Goal: Obtain resource: Download file/media

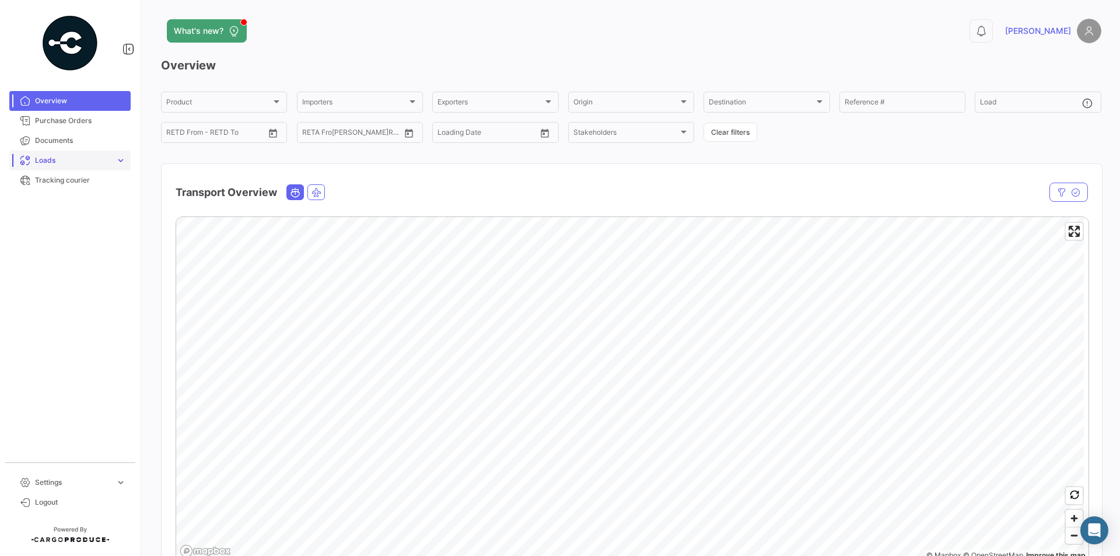
click at [120, 159] on span "expand_more" at bounding box center [120, 160] width 10 height 10
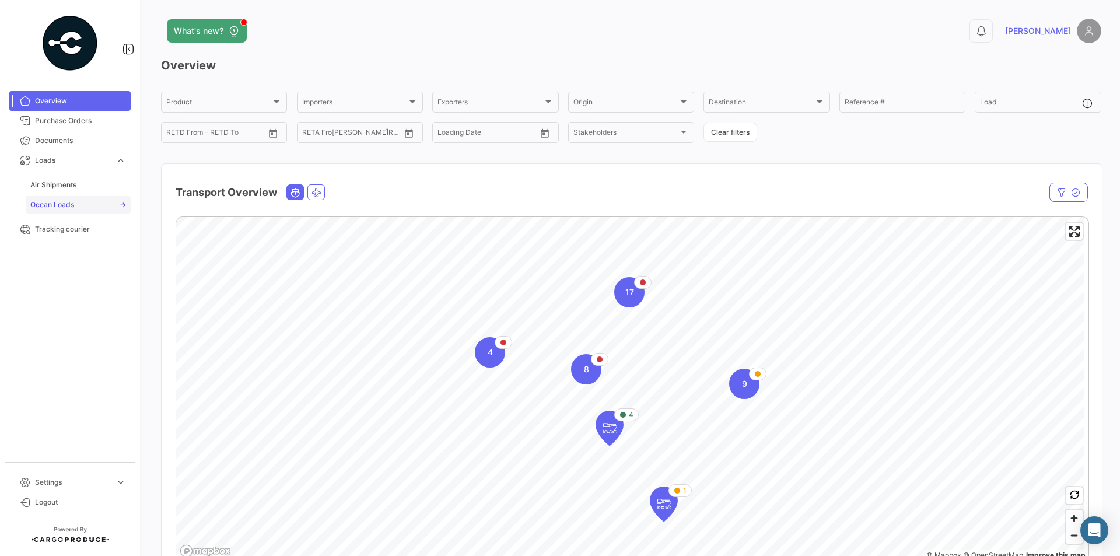
click at [76, 203] on link "Ocean Loads" at bounding box center [78, 204] width 105 height 17
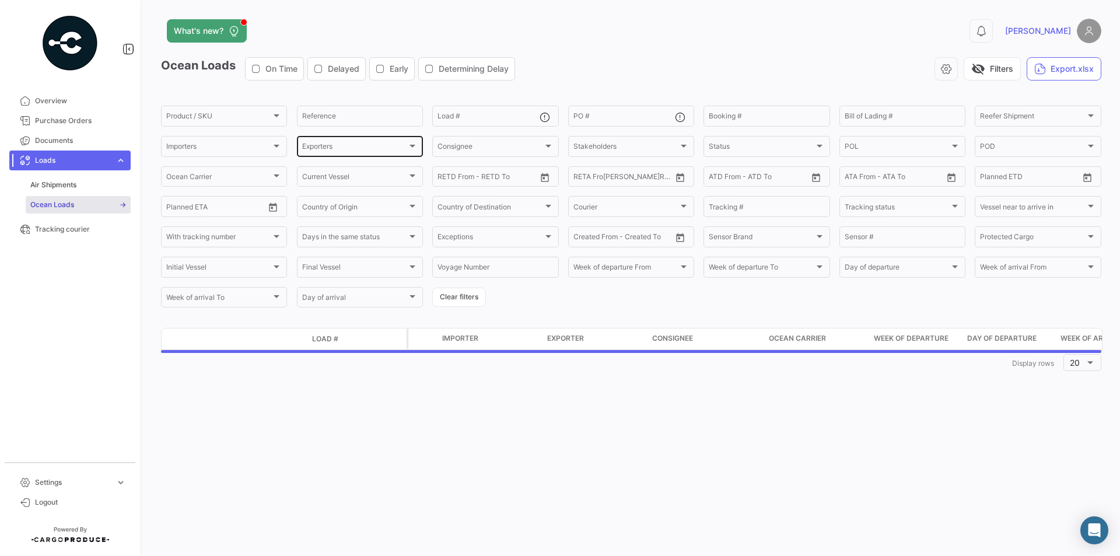
click at [349, 153] on div "Exporters Exporters" at bounding box center [359, 145] width 115 height 23
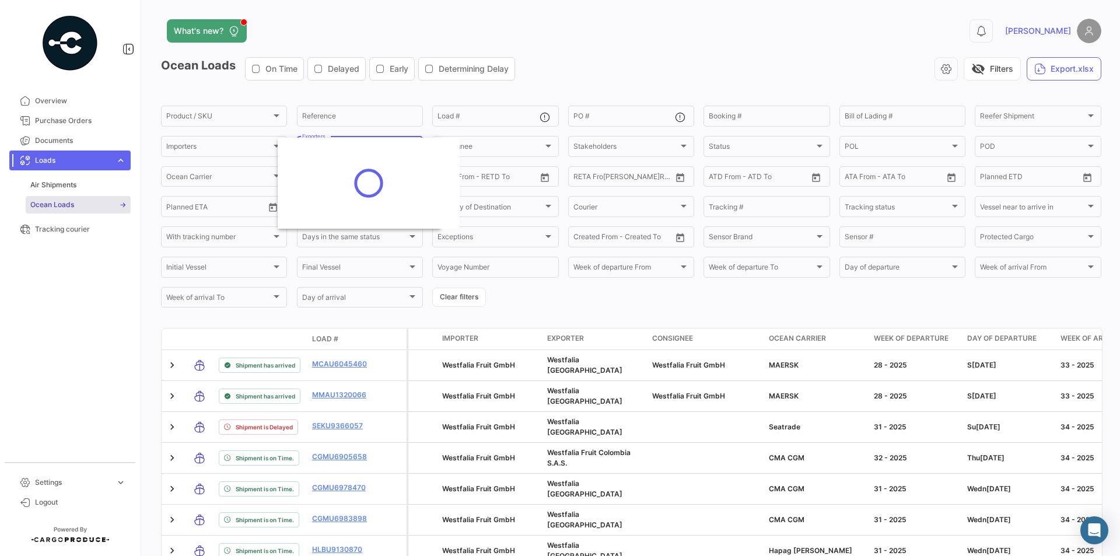
click at [352, 146] on div at bounding box center [369, 183] width 182 height 91
click at [308, 252] on span "Westfalia [GEOGRAPHIC_DATA]" at bounding box center [354, 252] width 106 height 9
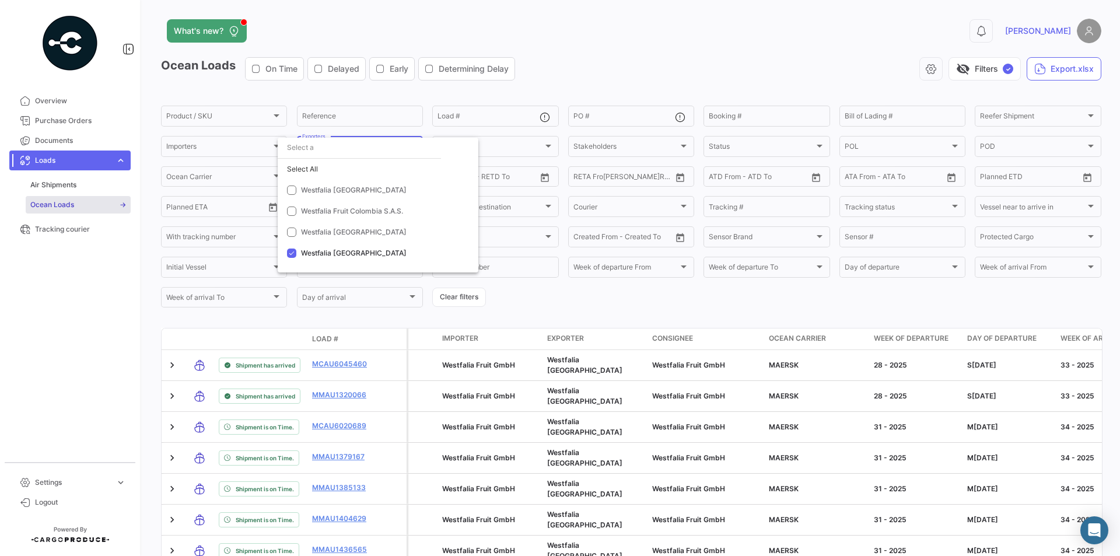
click at [601, 297] on div at bounding box center [560, 278] width 1120 height 556
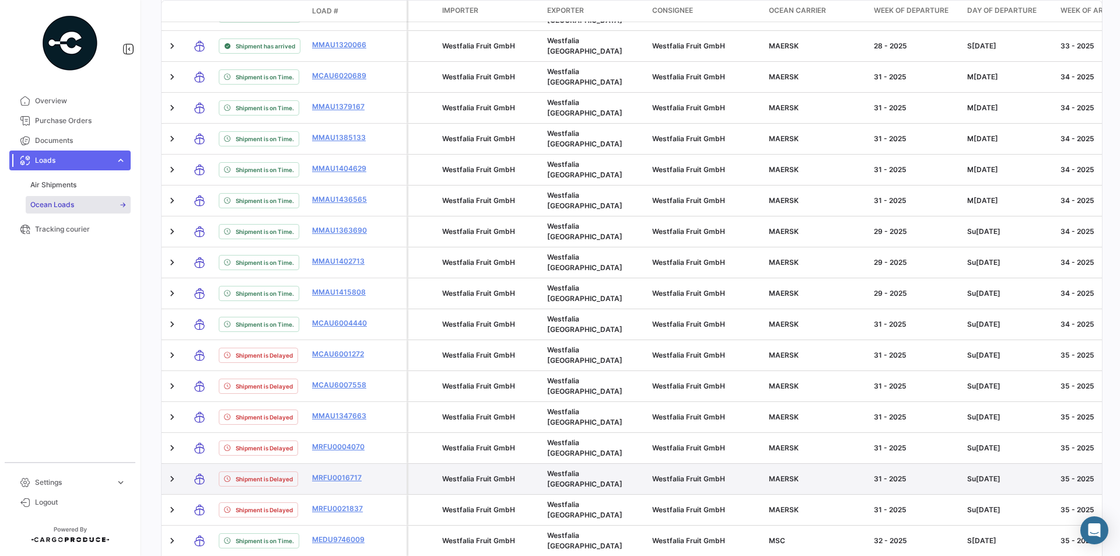
scroll to position [459, 0]
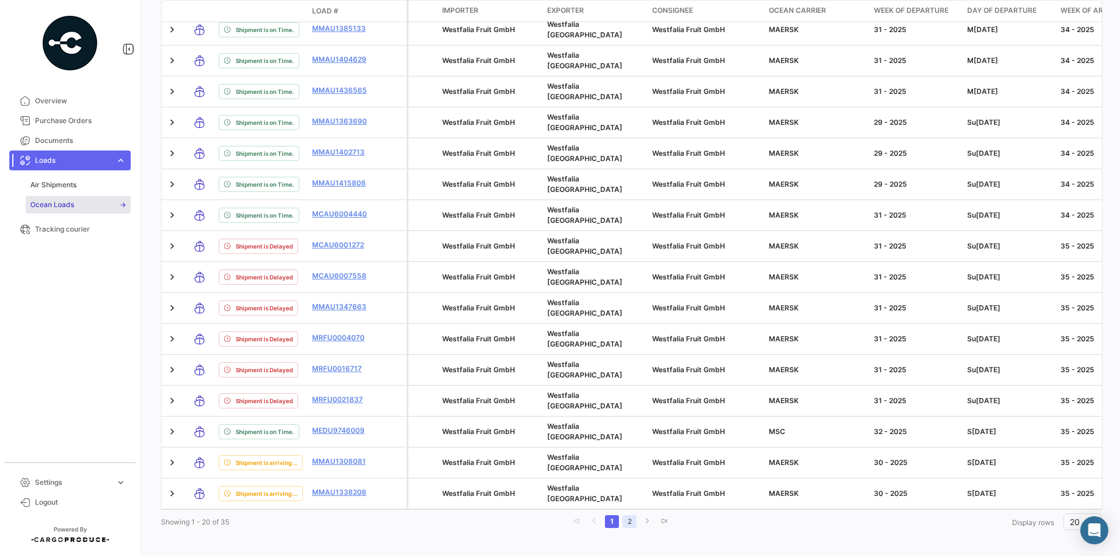
click at [622, 515] on link "2" at bounding box center [629, 521] width 14 height 13
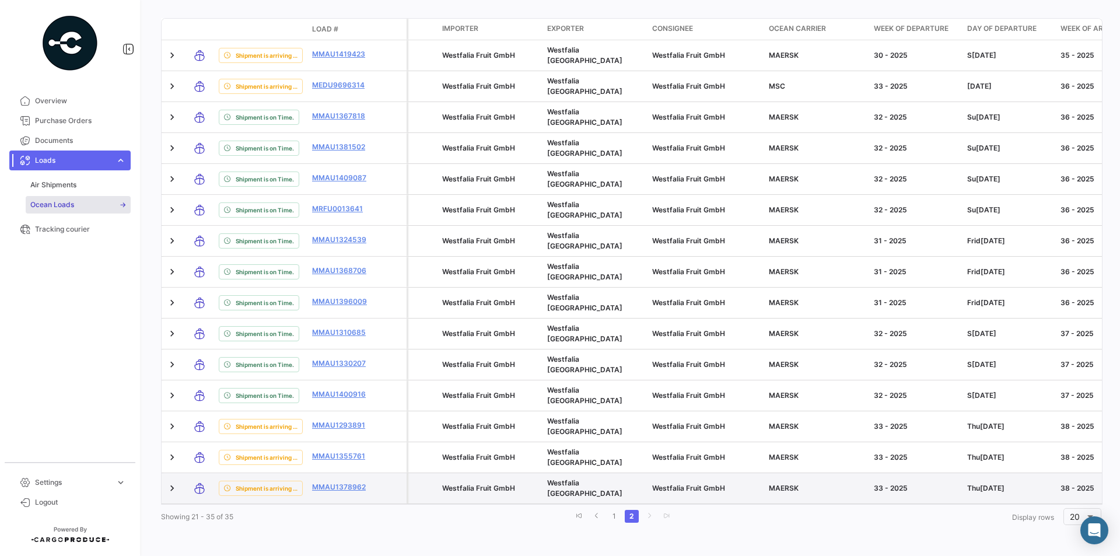
scroll to position [295, 0]
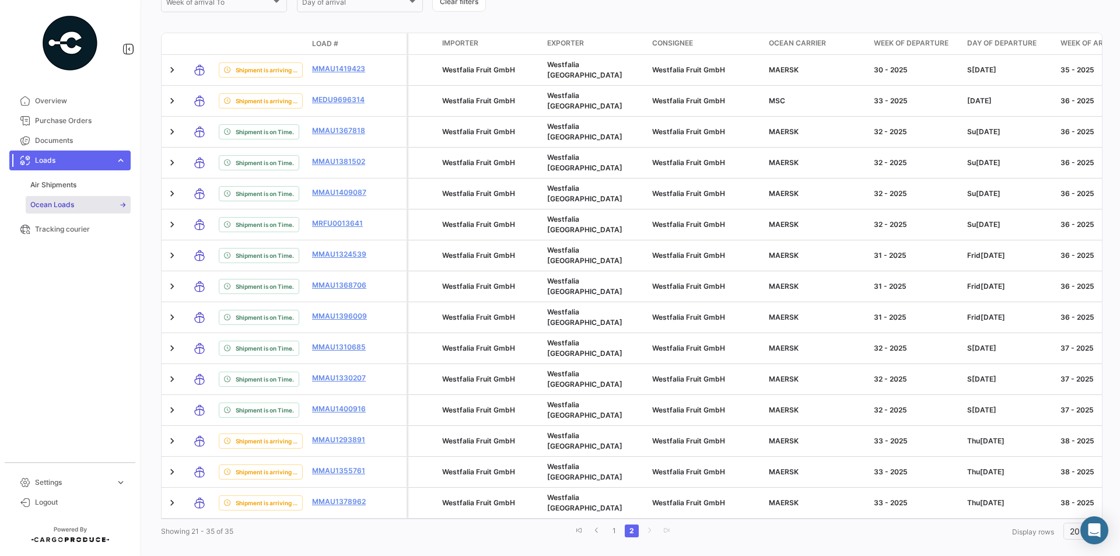
click at [116, 159] on span "expand_more" at bounding box center [120, 160] width 10 height 10
click at [53, 99] on span "Overview" at bounding box center [80, 101] width 91 height 10
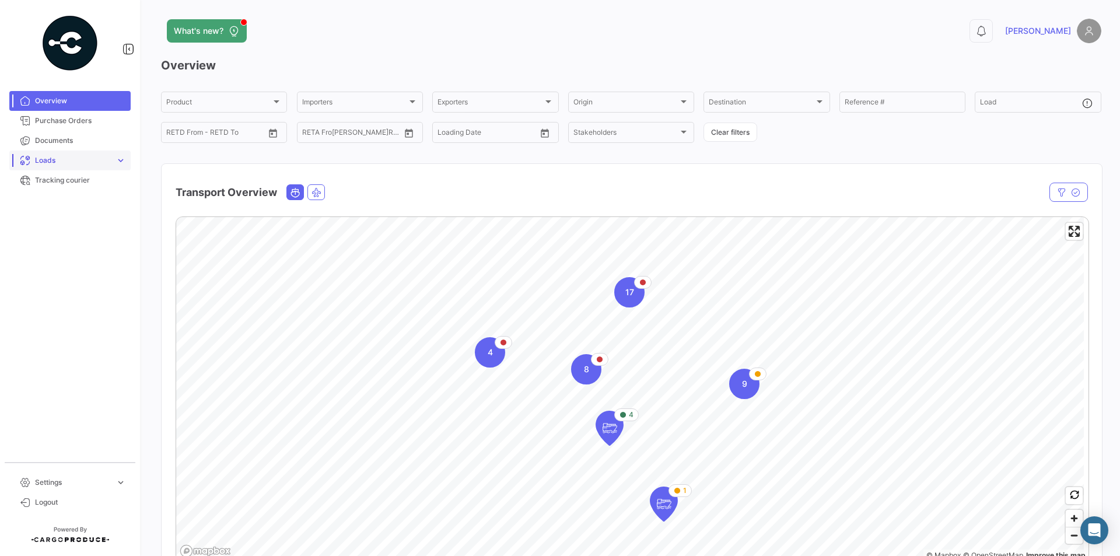
click at [71, 164] on span "Loads" at bounding box center [73, 160] width 76 height 10
click at [58, 206] on span "Ocean Loads" at bounding box center [52, 204] width 44 height 10
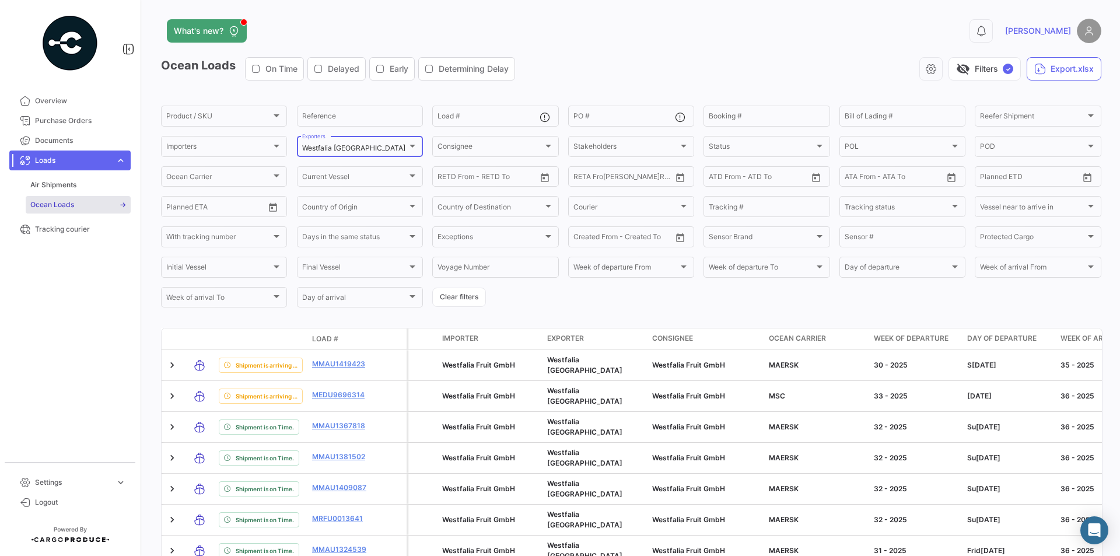
click at [380, 145] on div "Westfalia [GEOGRAPHIC_DATA]" at bounding box center [354, 148] width 105 height 8
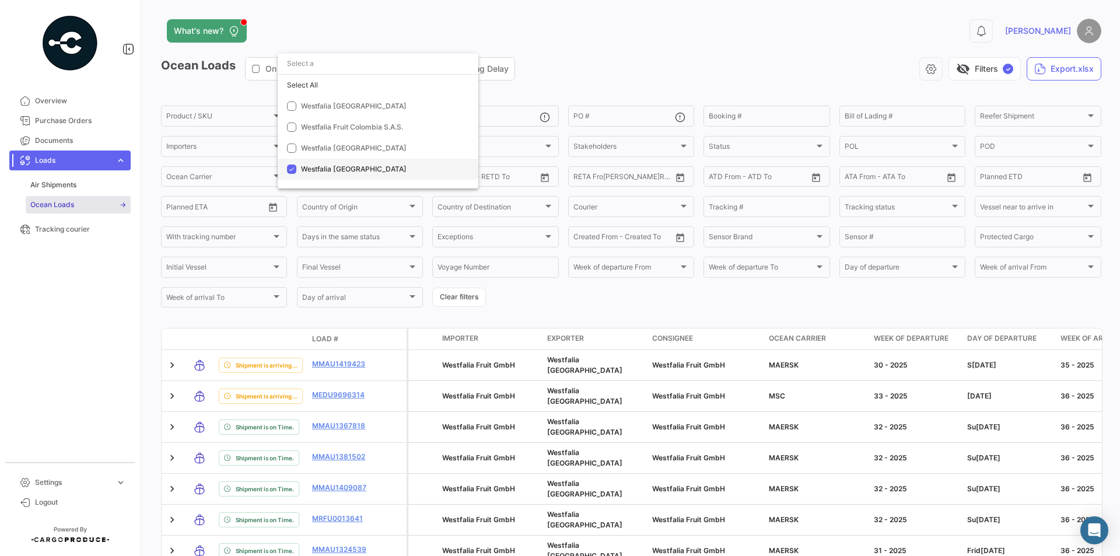
click at [314, 170] on span "Westfalia [GEOGRAPHIC_DATA]" at bounding box center [354, 168] width 106 height 9
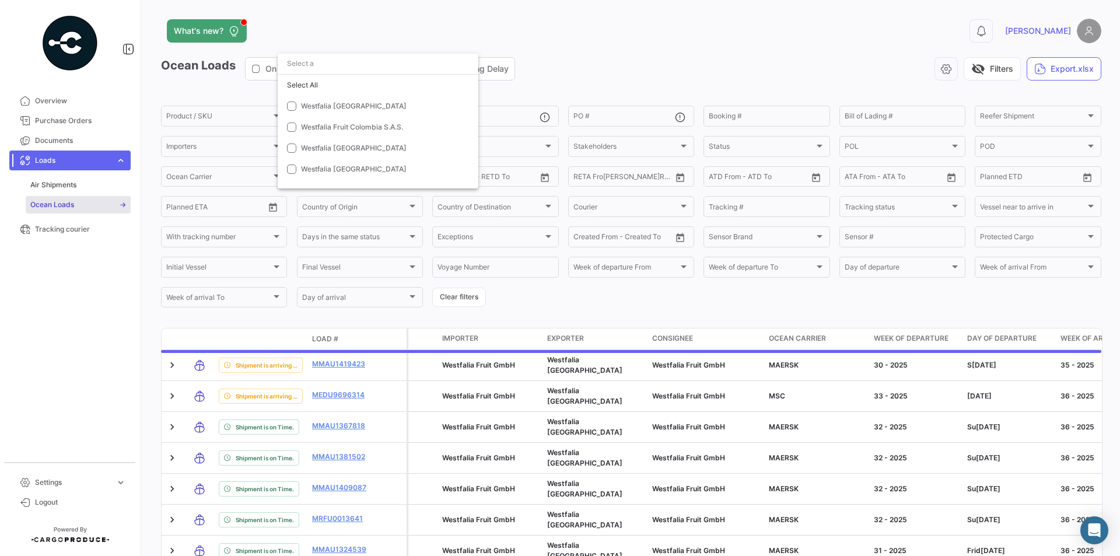
click at [576, 301] on div at bounding box center [560, 278] width 1120 height 556
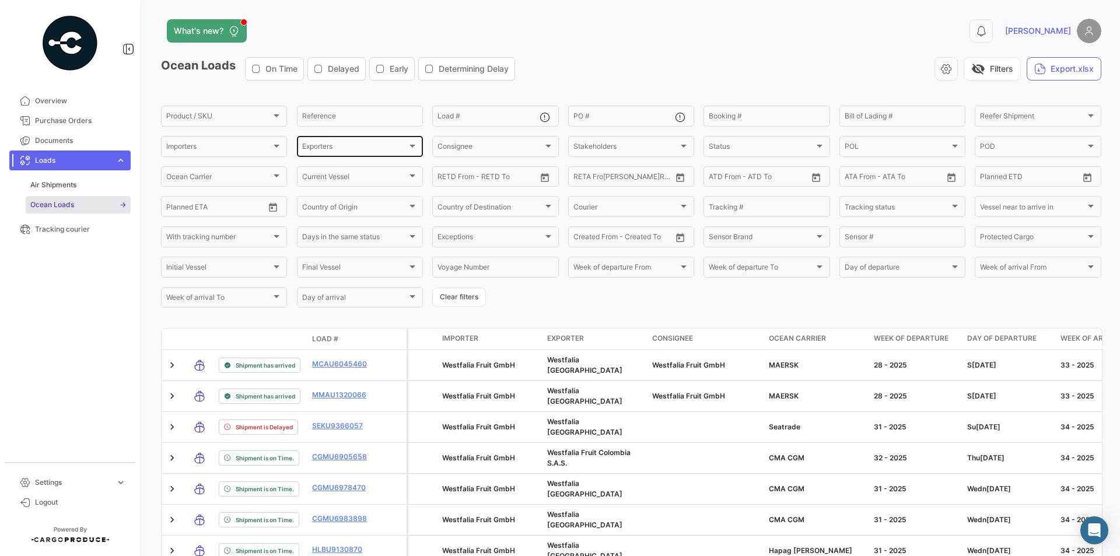
click at [411, 149] on div at bounding box center [412, 145] width 10 height 9
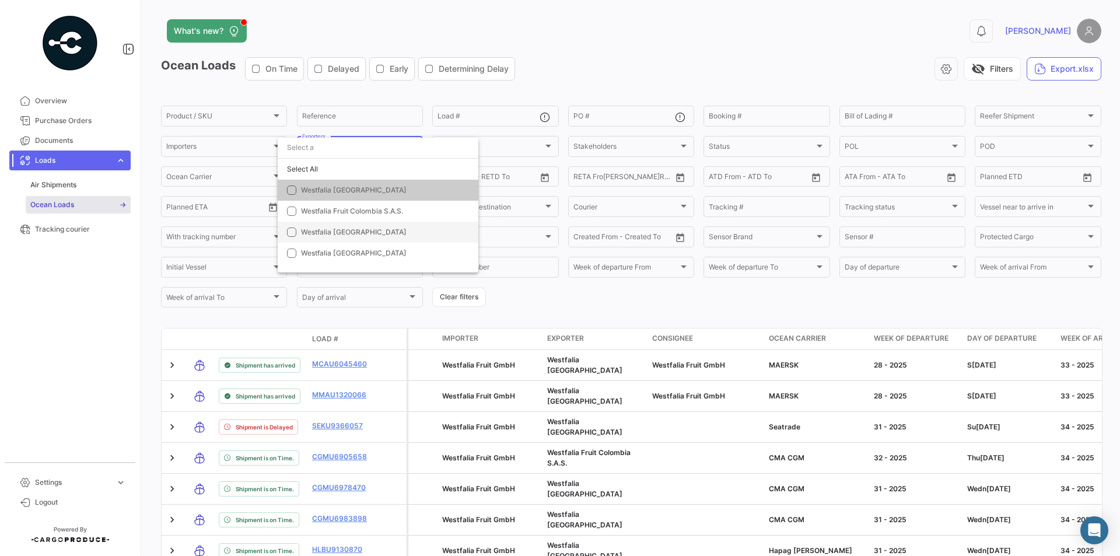
click at [313, 224] on mat-option "Westfalia [GEOGRAPHIC_DATA]" at bounding box center [378, 232] width 201 height 21
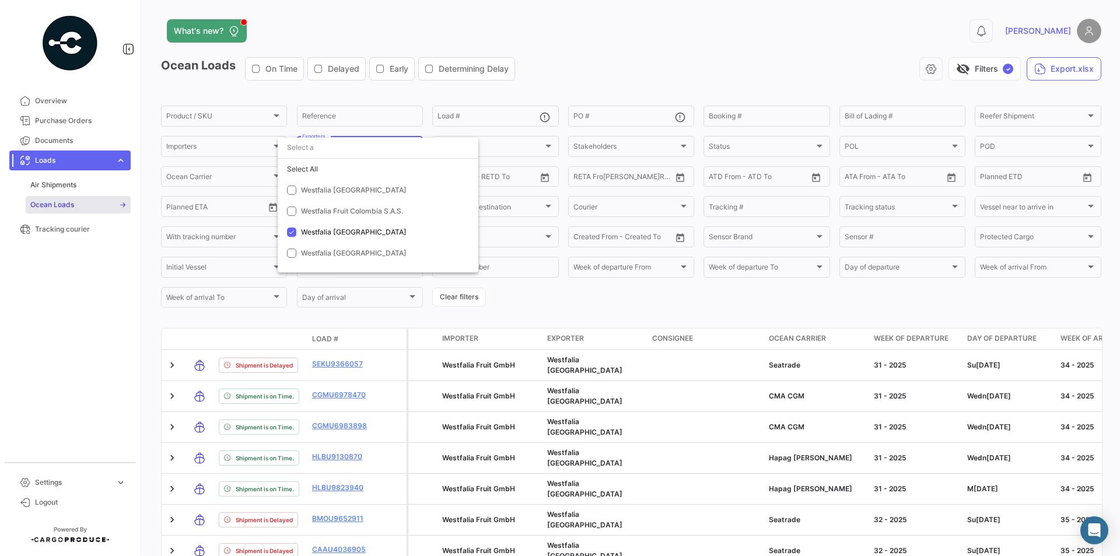
click at [305, 310] on div at bounding box center [560, 278] width 1120 height 556
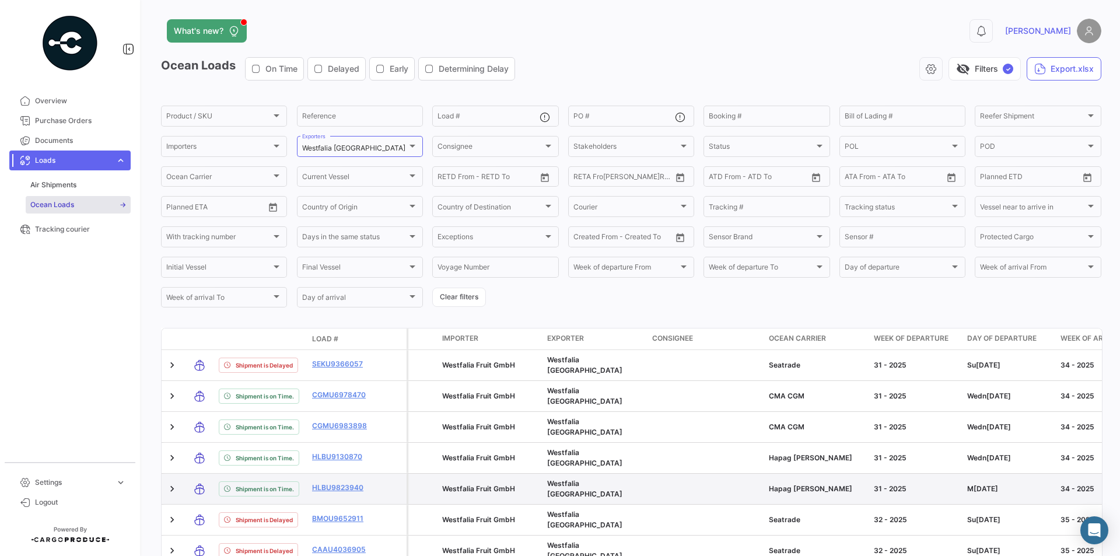
scroll to position [102, 0]
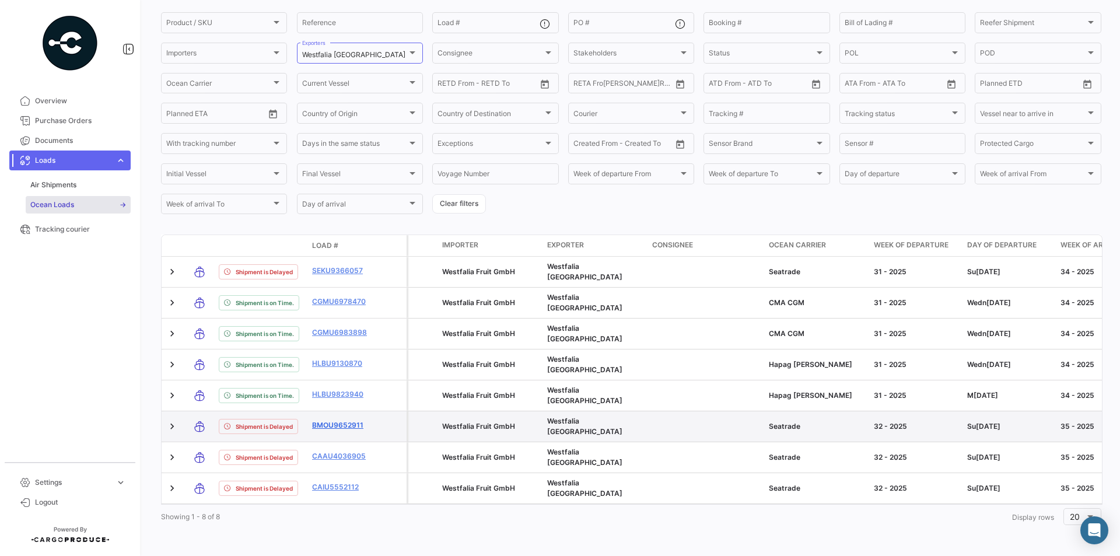
click at [329, 420] on link "BMOU9652911" at bounding box center [342, 425] width 61 height 10
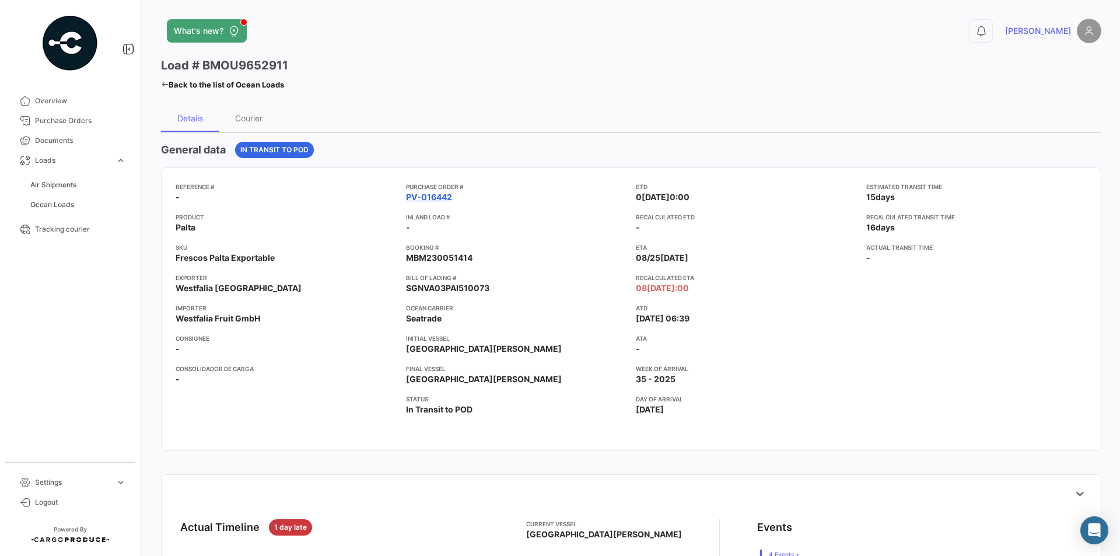
click at [421, 197] on link "PV-016442" at bounding box center [429, 197] width 46 height 12
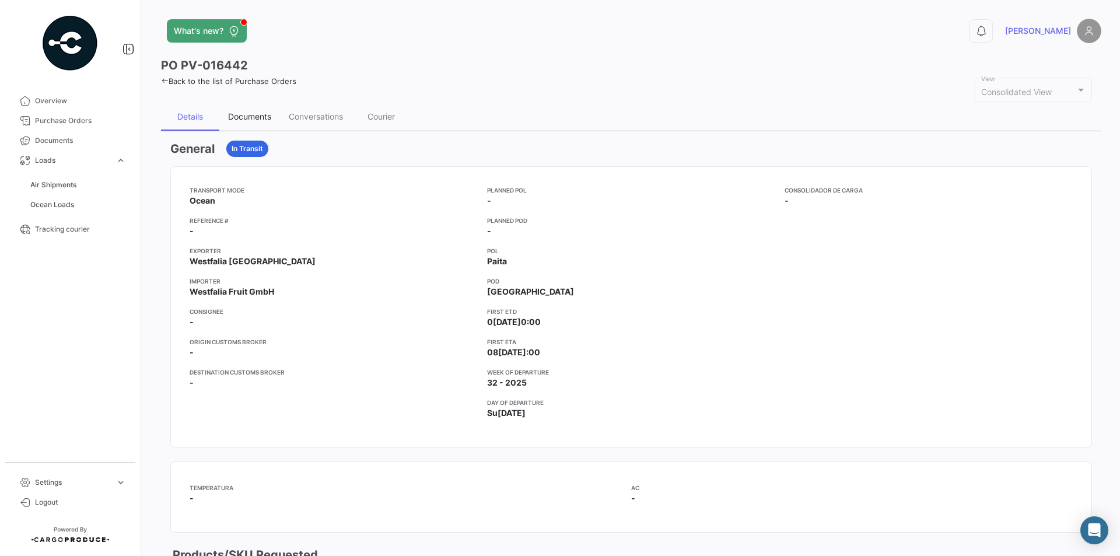
click at [258, 110] on div "Documents" at bounding box center [249, 117] width 61 height 28
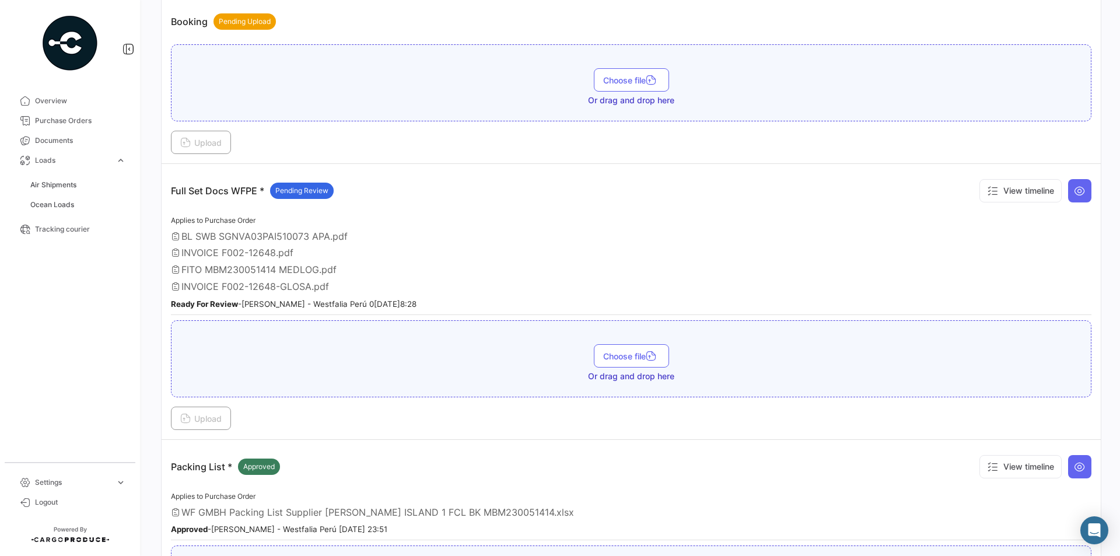
scroll to position [397, 0]
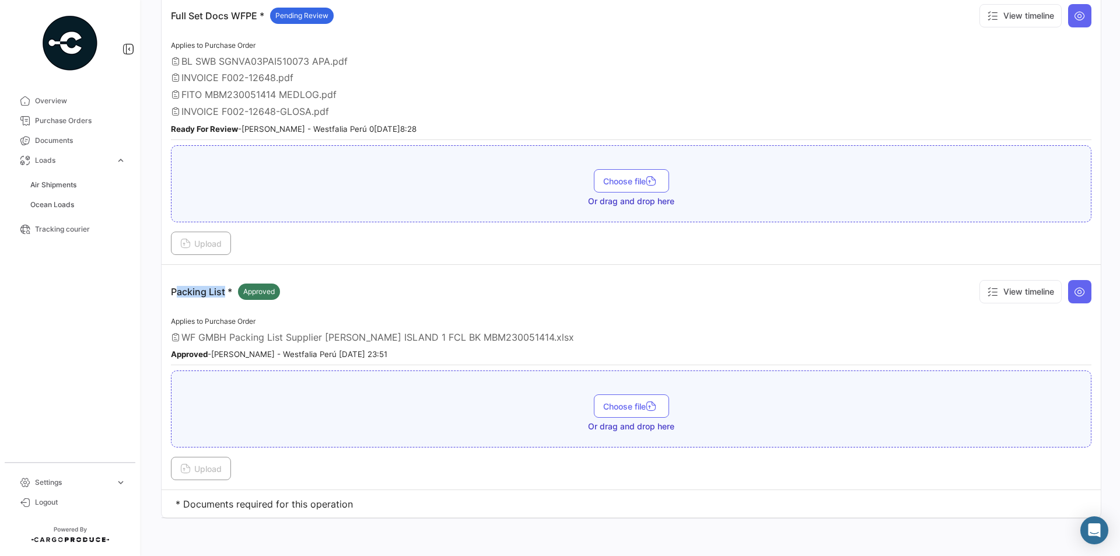
drag, startPoint x: 177, startPoint y: 290, endPoint x: 221, endPoint y: 294, distance: 43.9
click at [221, 294] on td "Packing List * Approved View timeline Applies to Purchase Order WF GMBH Packing…" at bounding box center [631, 377] width 939 height 225
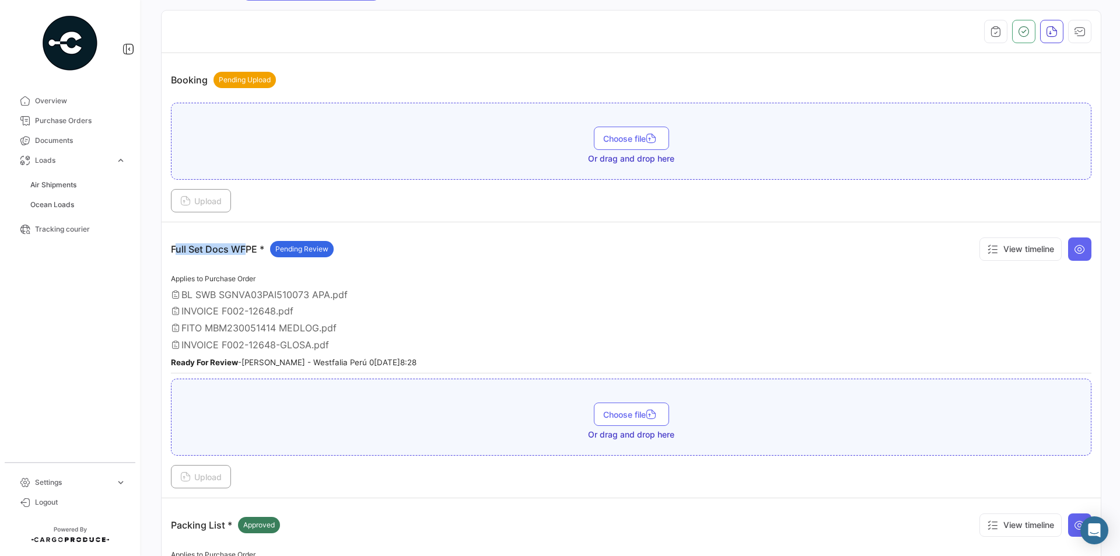
drag, startPoint x: 171, startPoint y: 249, endPoint x: 237, endPoint y: 251, distance: 65.9
click at [237, 251] on p "Full Set Docs WFPE * Pending Review" at bounding box center [252, 249] width 163 height 16
click at [1074, 252] on icon at bounding box center [1079, 249] width 12 height 12
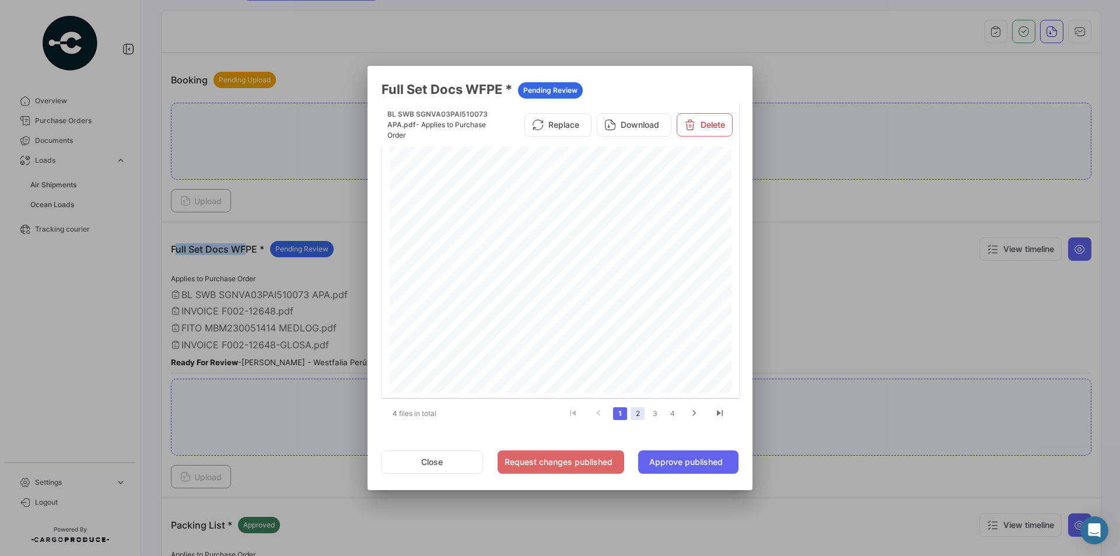
click at [634, 409] on link "2" at bounding box center [637, 413] width 14 height 13
click at [654, 413] on link "3" at bounding box center [655, 413] width 14 height 13
click at [437, 462] on button "Close" at bounding box center [431, 461] width 101 height 23
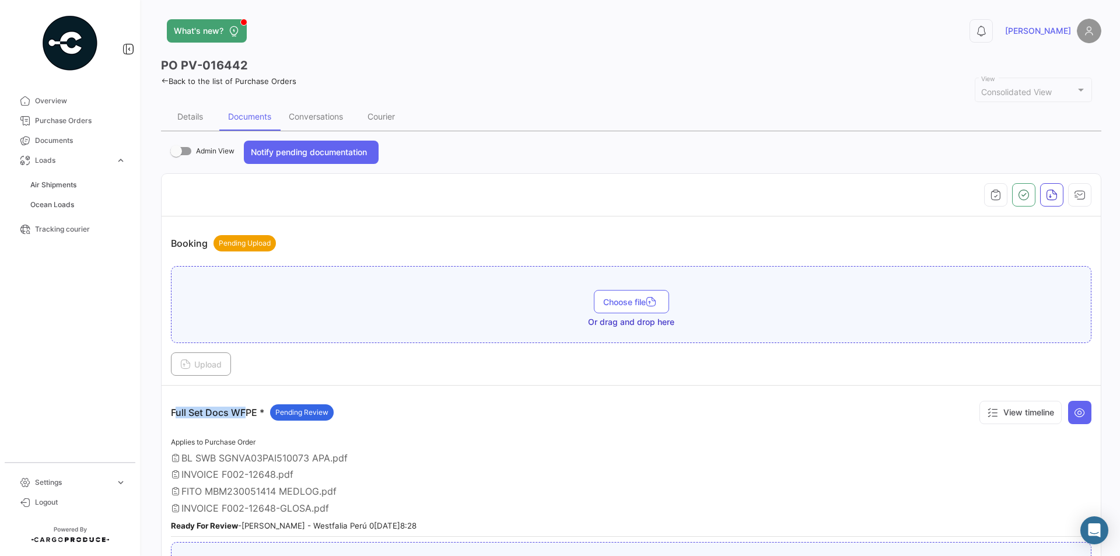
scroll to position [117, 0]
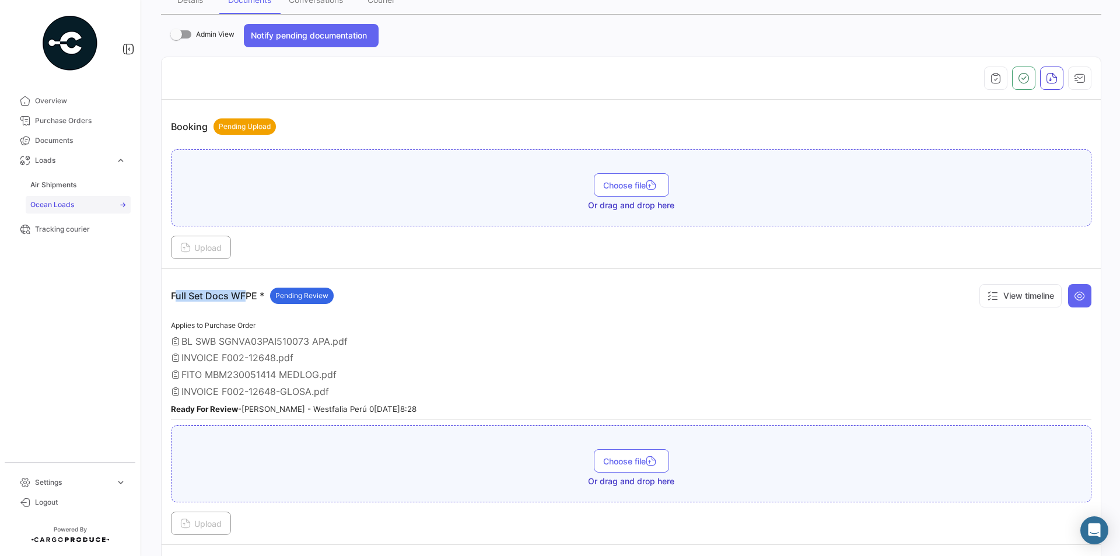
click at [57, 202] on span "Ocean Loads" at bounding box center [52, 204] width 44 height 10
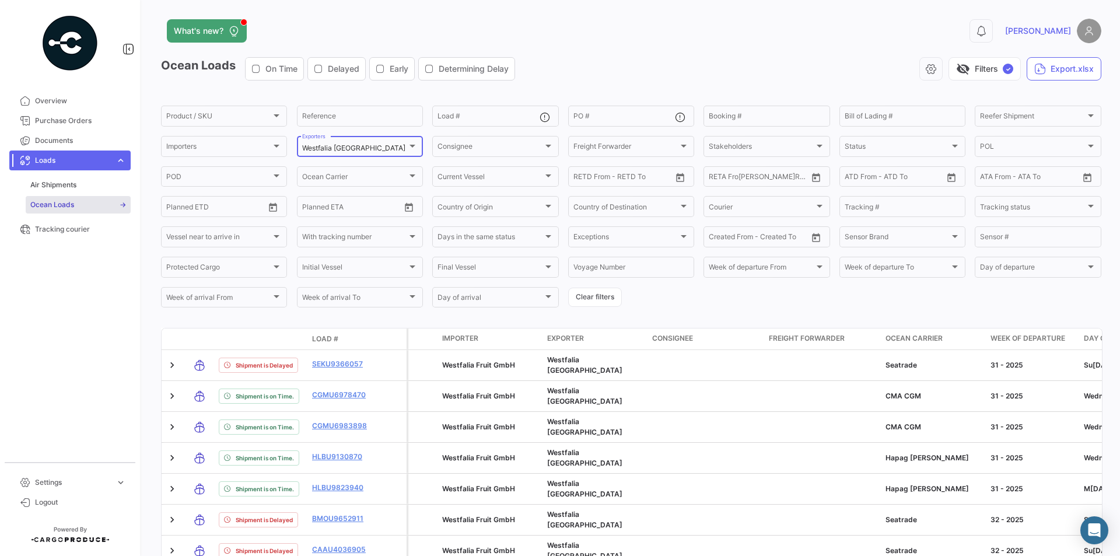
click at [366, 150] on div "Westfalia [GEOGRAPHIC_DATA]" at bounding box center [354, 148] width 105 height 8
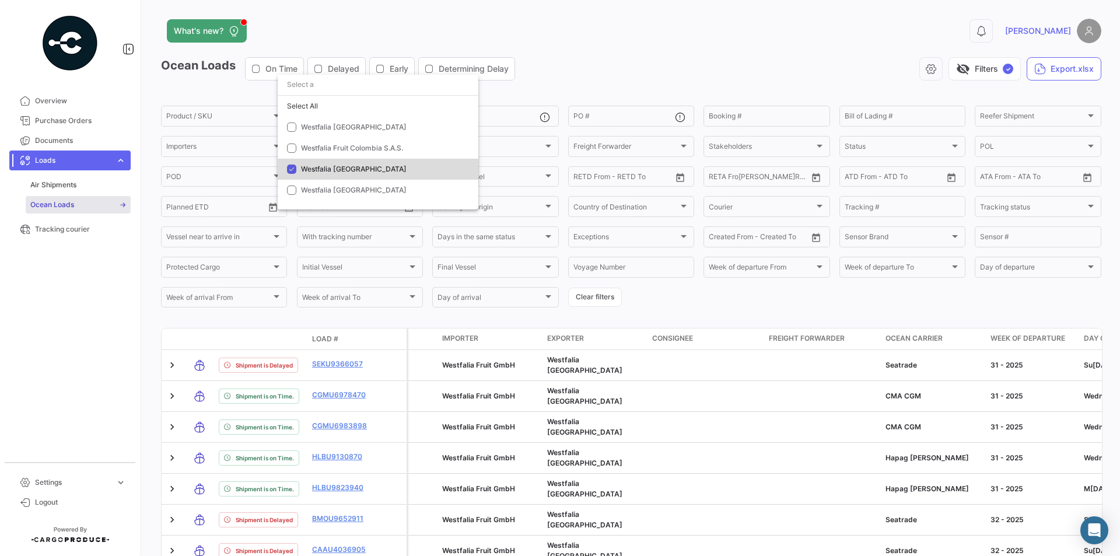
click at [332, 167] on span "Westfalia [GEOGRAPHIC_DATA]" at bounding box center [354, 168] width 106 height 9
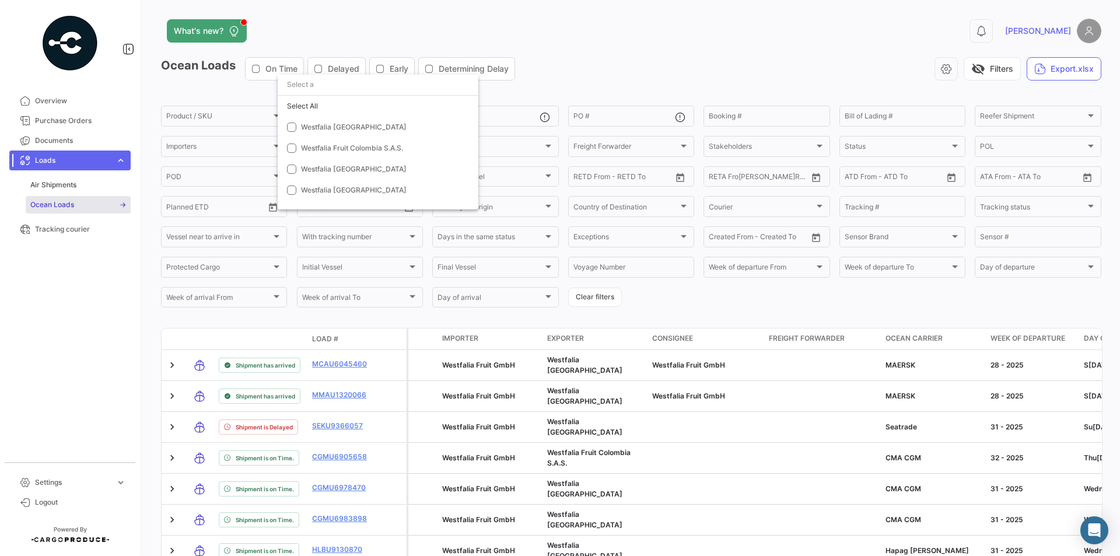
click at [679, 304] on div at bounding box center [560, 278] width 1120 height 556
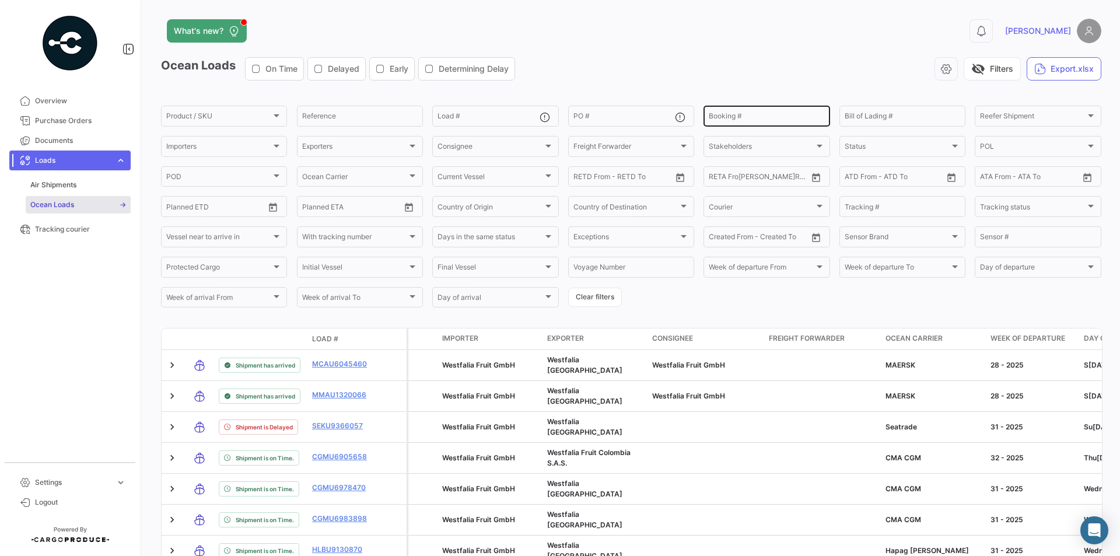
click at [718, 117] on input "Booking #" at bounding box center [765, 118] width 115 height 8
click at [724, 118] on input "Booking #" at bounding box center [765, 118] width 115 height 8
drag, startPoint x: 770, startPoint y: 120, endPoint x: 727, endPoint y: 118, distance: 42.6
click at [727, 118] on input "Booking #" at bounding box center [765, 118] width 115 height 8
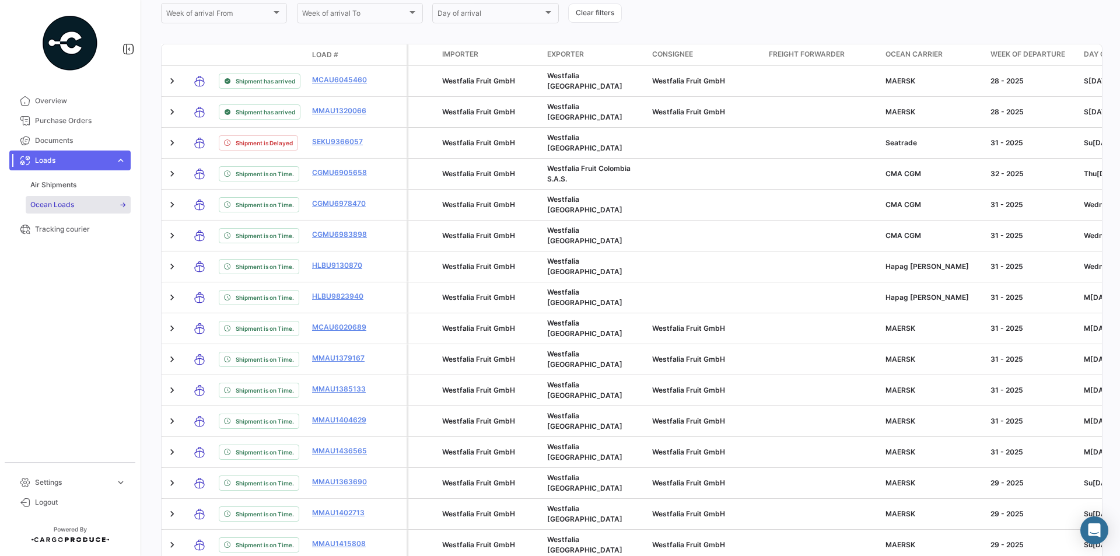
scroll to position [51, 0]
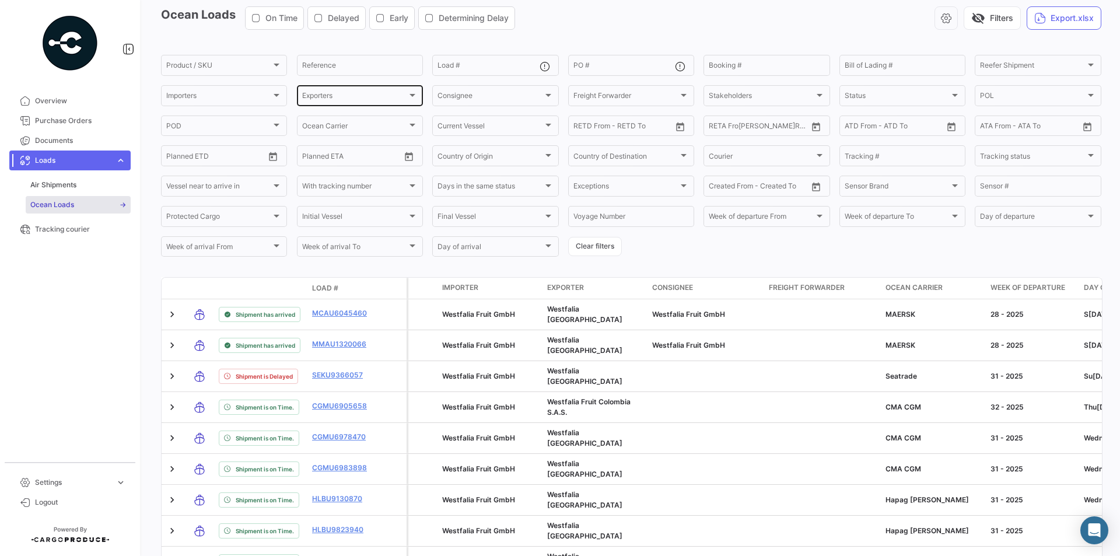
click at [344, 92] on div "Exporters Exporters" at bounding box center [359, 94] width 115 height 23
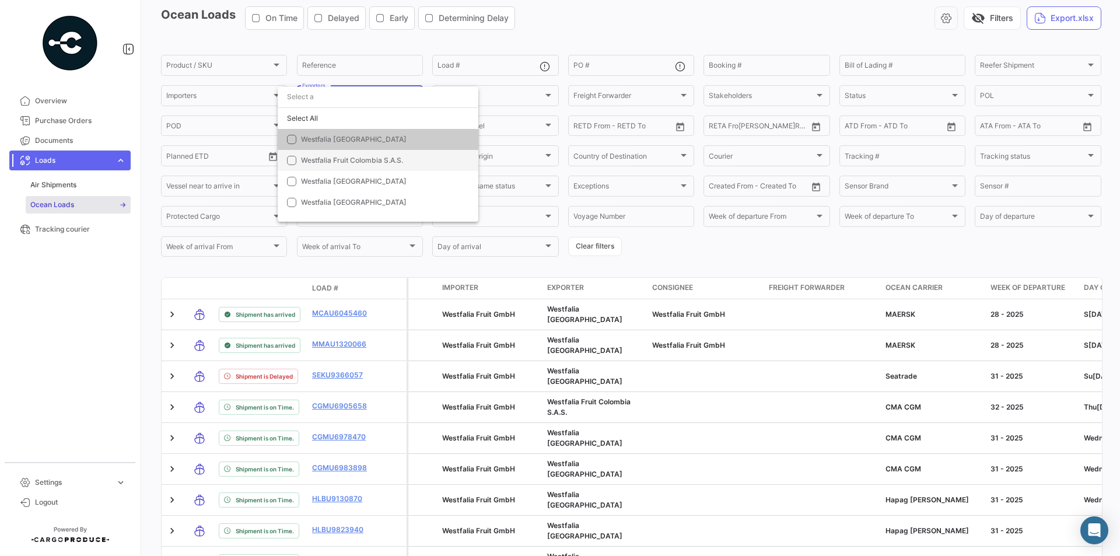
click at [313, 157] on span "Westfalia Fruit Colombia S.A.S." at bounding box center [352, 160] width 102 height 9
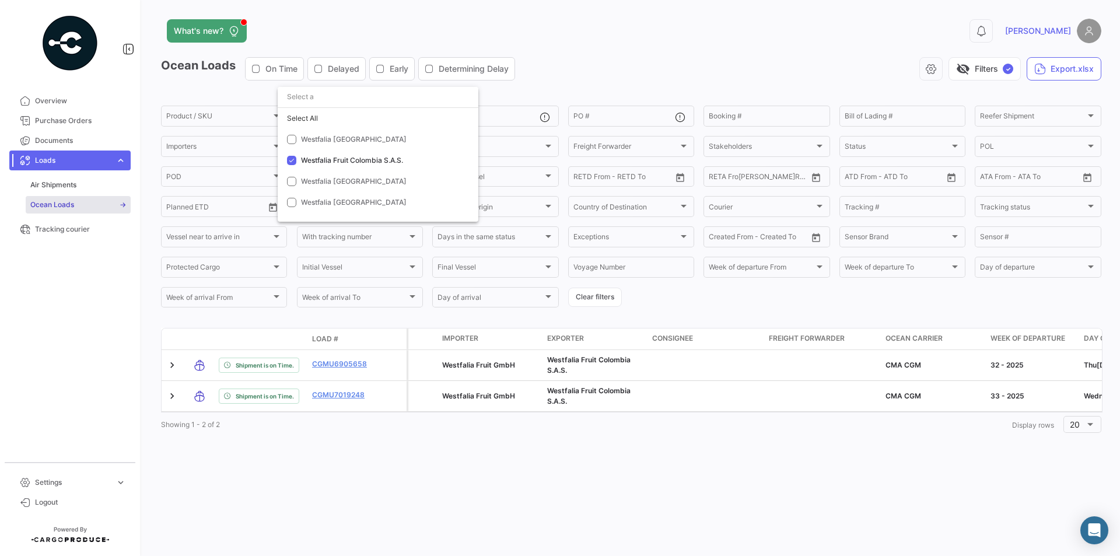
scroll to position [0, 0]
click at [349, 158] on span "Westfalia Fruit Colombia S.A.S." at bounding box center [352, 160] width 102 height 9
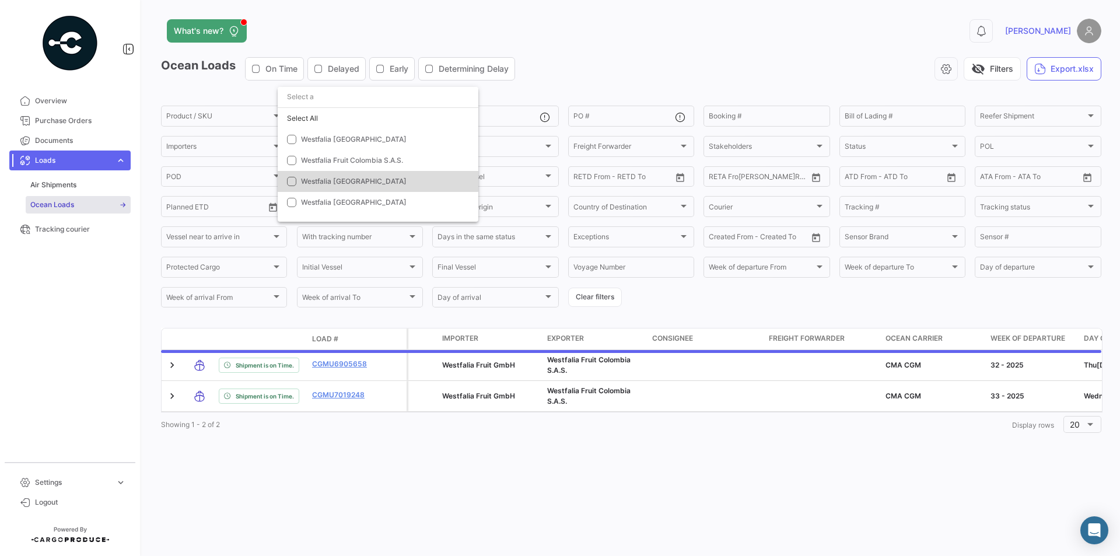
click at [327, 177] on span "Westfalia [GEOGRAPHIC_DATA]" at bounding box center [354, 181] width 106 height 9
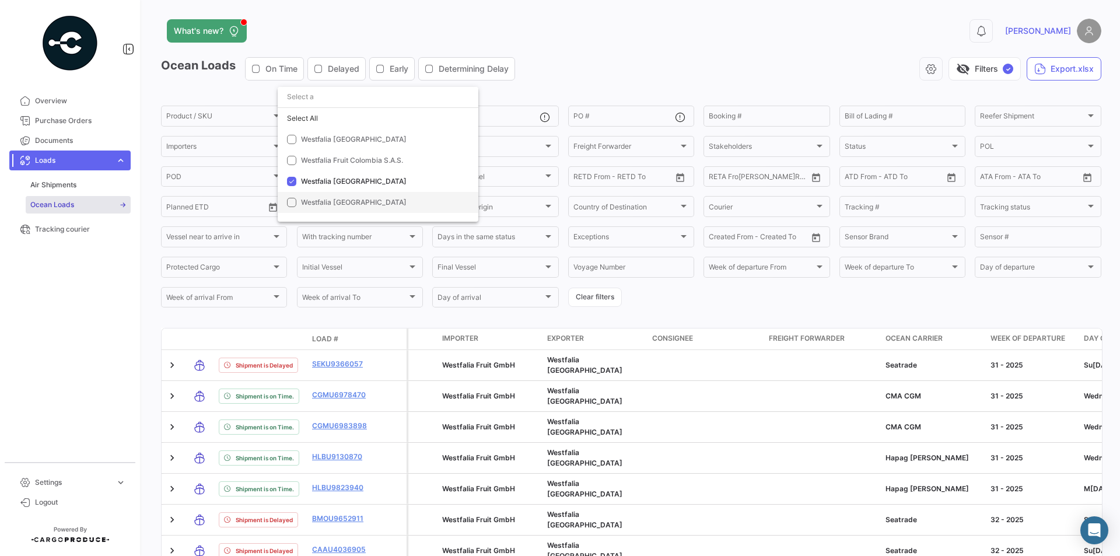
click at [301, 194] on mat-option "Westfalia [GEOGRAPHIC_DATA]" at bounding box center [378, 202] width 201 height 21
click at [300, 183] on mat-option "Westfalia [GEOGRAPHIC_DATA]" at bounding box center [378, 181] width 201 height 21
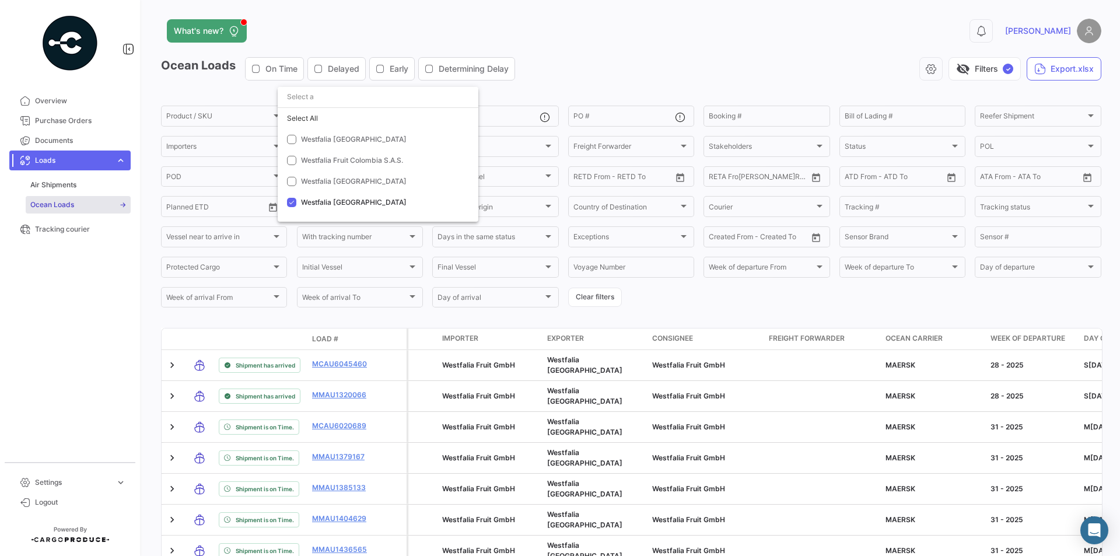
click at [727, 308] on div at bounding box center [560, 278] width 1120 height 556
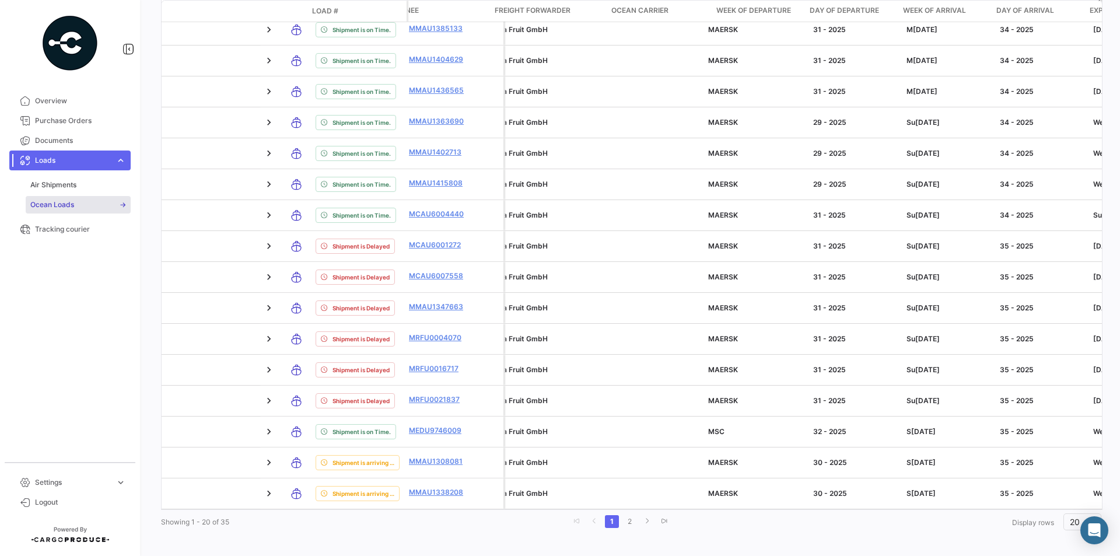
scroll to position [0, 274]
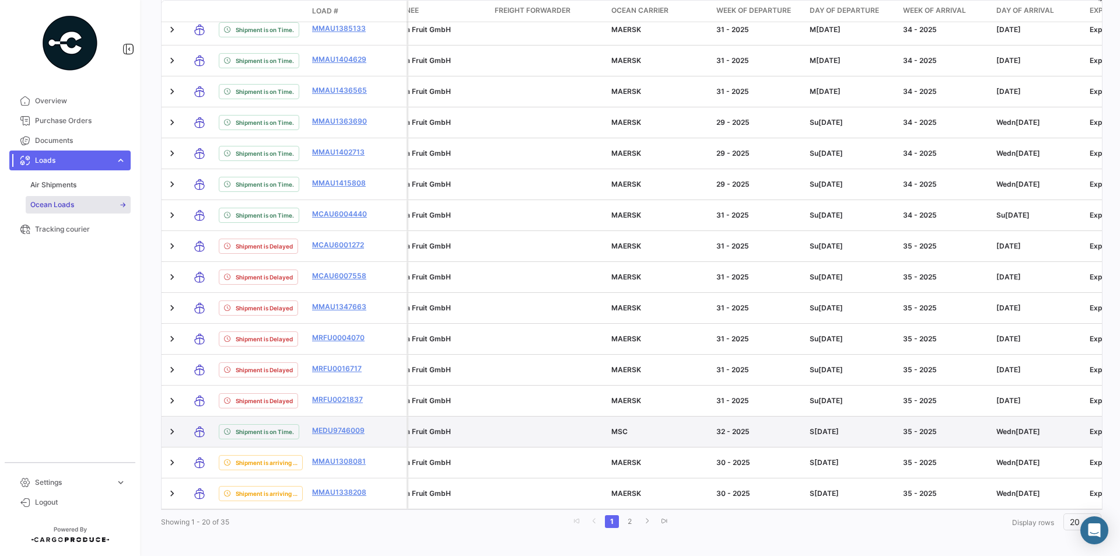
drag, startPoint x: 374, startPoint y: 394, endPoint x: 374, endPoint y: 423, distance: 29.7
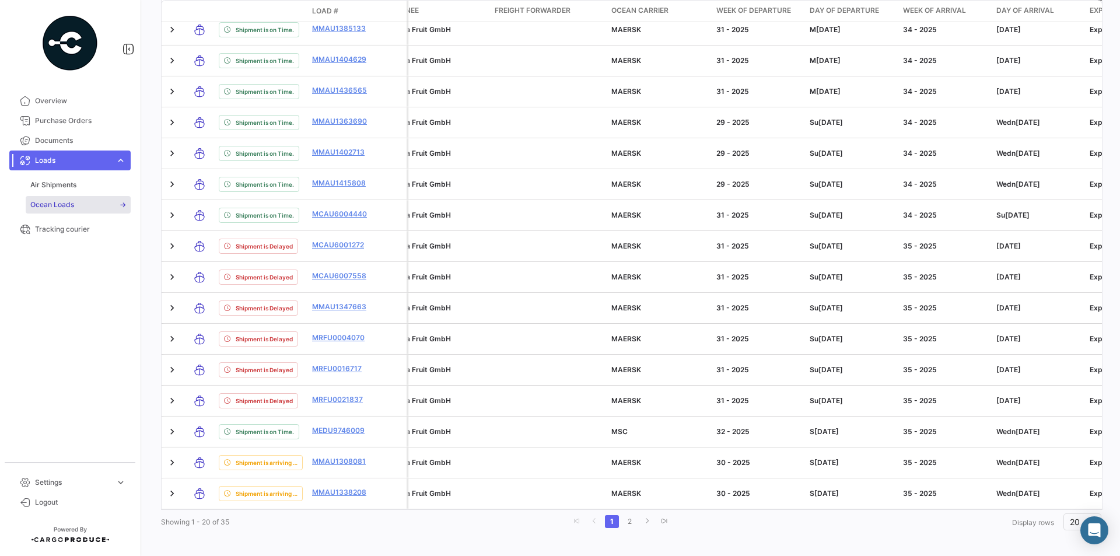
click at [360, 514] on div "Showing 1 - 20 of 35 1 2 Display rows 20" at bounding box center [631, 521] width 940 height 21
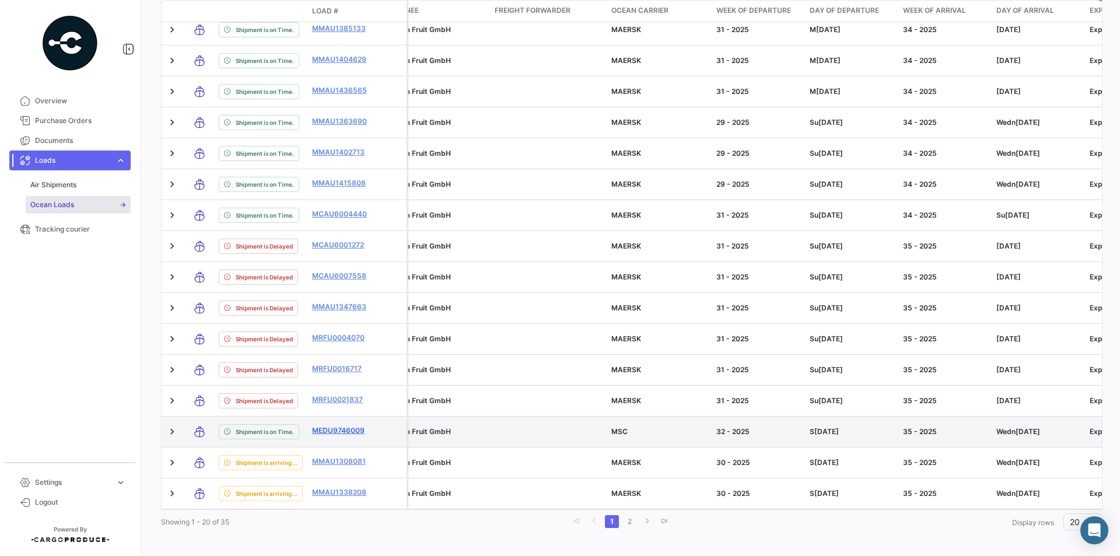
click at [322, 425] on link "MEDU9746009" at bounding box center [342, 430] width 61 height 10
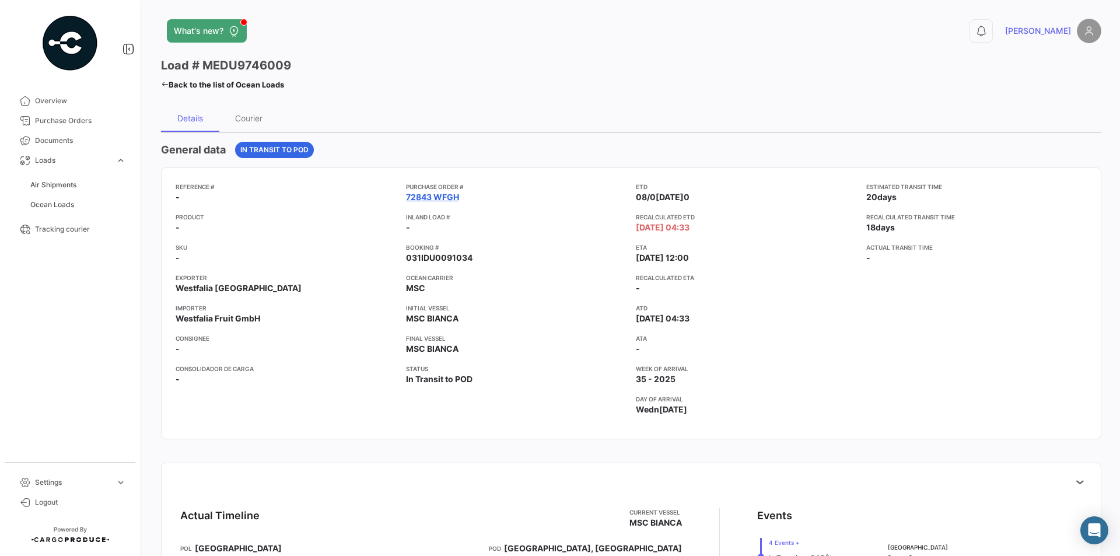
click at [415, 199] on link "72843 WFGH" at bounding box center [432, 197] width 53 height 12
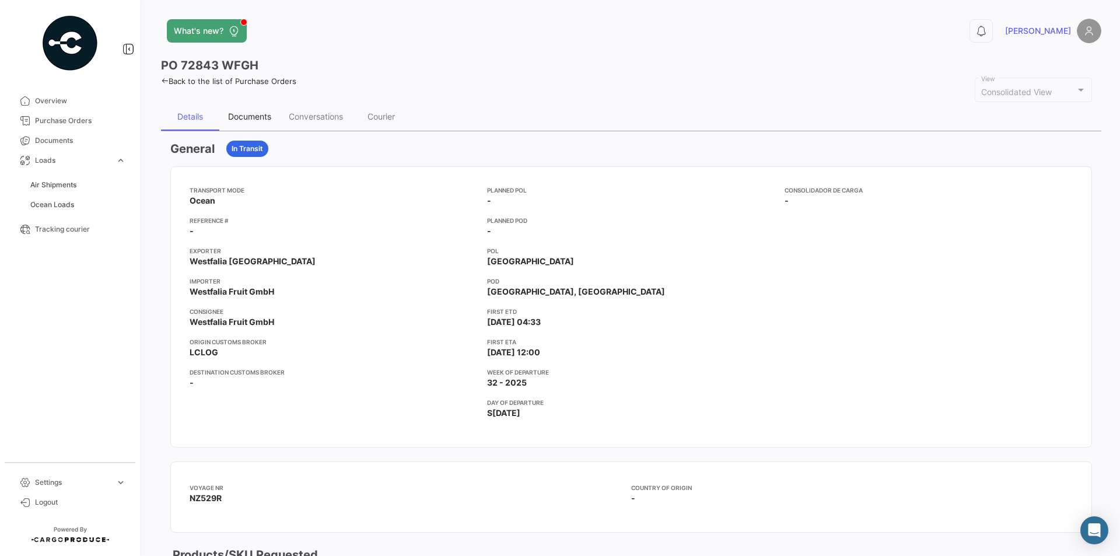
click at [251, 110] on div "Documents" at bounding box center [249, 117] width 61 height 28
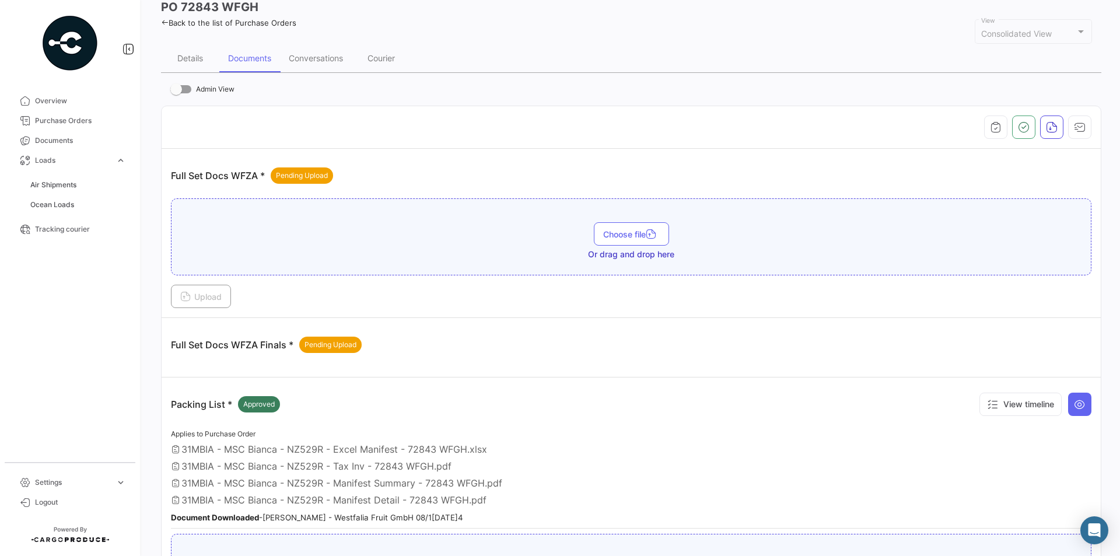
scroll to position [117, 0]
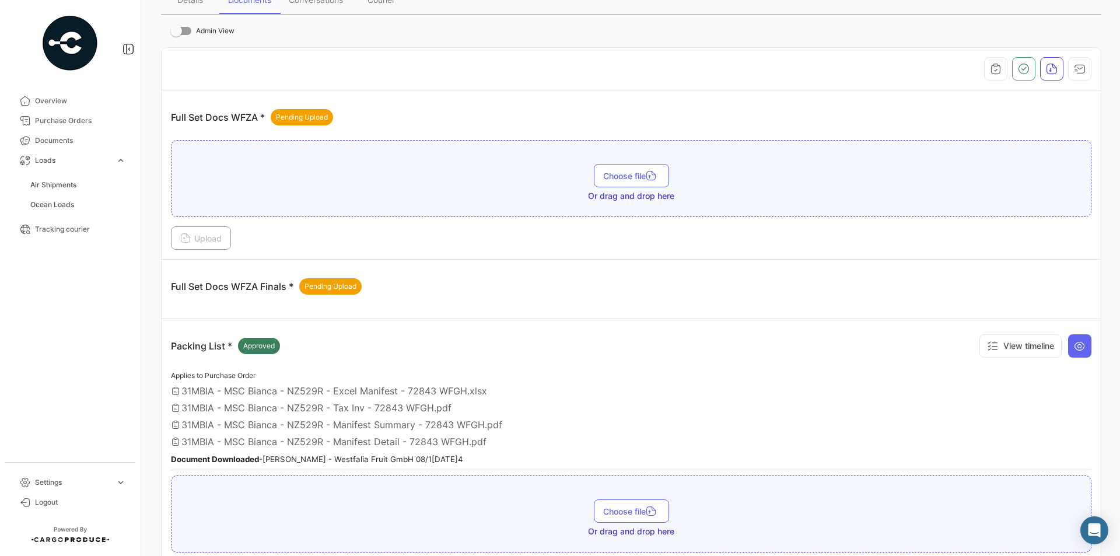
drag, startPoint x: 381, startPoint y: 394, endPoint x: 392, endPoint y: 433, distance: 40.0
click at [392, 433] on div "Applies to Purchase Order 31MBIA - MSC Bianca - NZ529R - Excel Manifest - 72843…" at bounding box center [631, 419] width 920 height 101
drag, startPoint x: 199, startPoint y: 119, endPoint x: 216, endPoint y: 122, distance: 17.8
click at [217, 121] on p "Full Set Docs WFZA * Pending Upload" at bounding box center [252, 117] width 162 height 16
click at [57, 204] on span "Ocean Loads" at bounding box center [52, 204] width 44 height 10
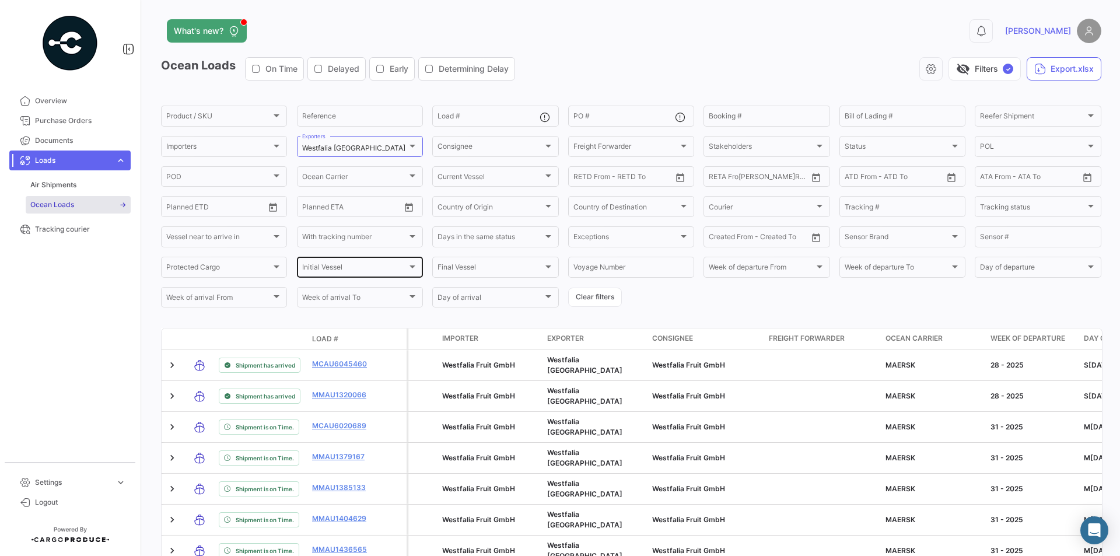
scroll to position [117, 0]
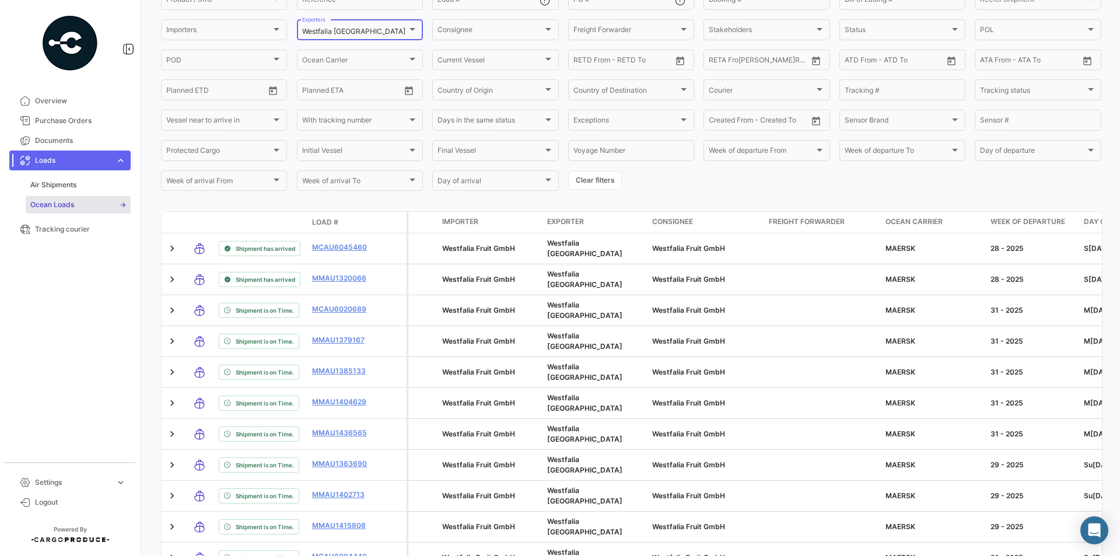
click at [411, 32] on div at bounding box center [412, 28] width 10 height 9
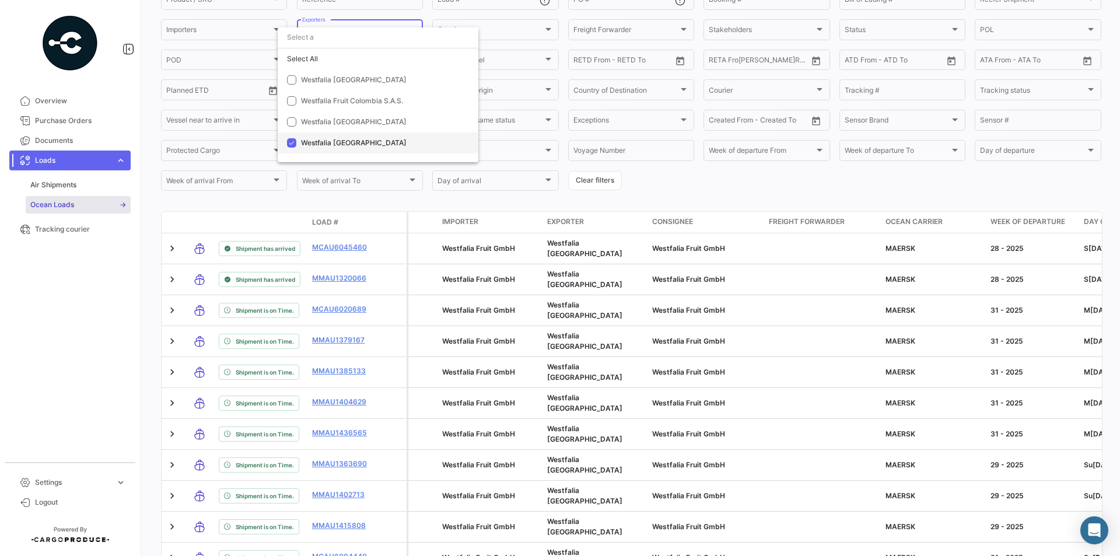
click at [323, 145] on span "Westfalia [GEOGRAPHIC_DATA]" at bounding box center [354, 142] width 106 height 9
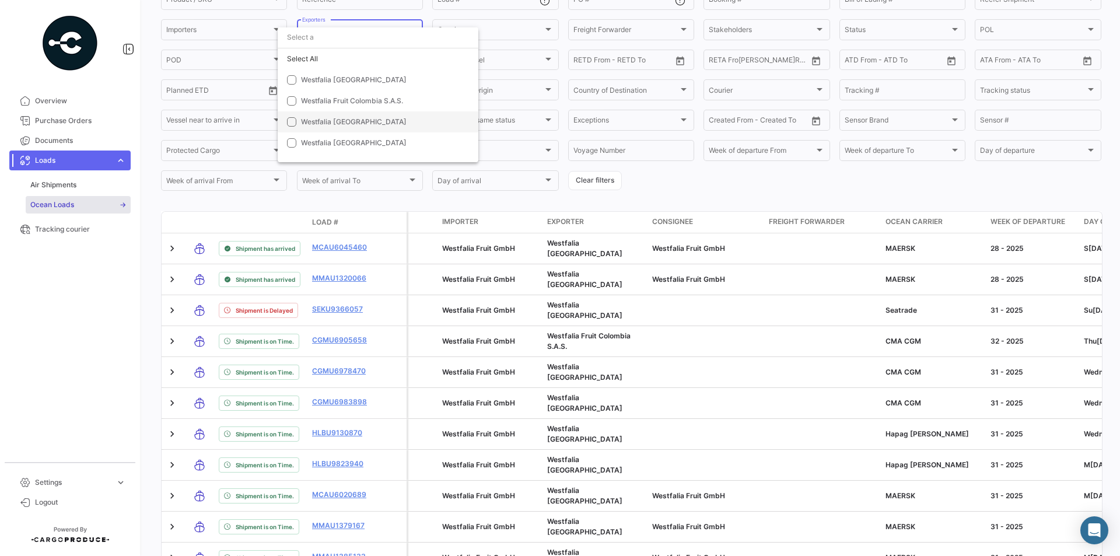
click at [297, 125] on mat-option "Westfalia [GEOGRAPHIC_DATA]" at bounding box center [378, 121] width 201 height 21
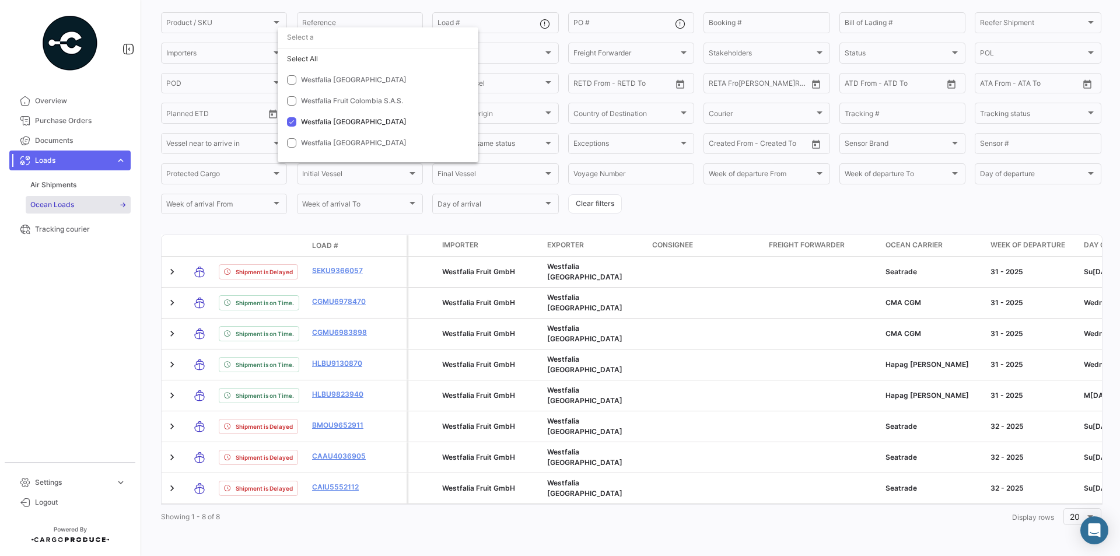
scroll to position [102, 0]
drag, startPoint x: 289, startPoint y: 499, endPoint x: 336, endPoint y: 500, distance: 47.2
click at [336, 500] on div at bounding box center [560, 278] width 1120 height 556
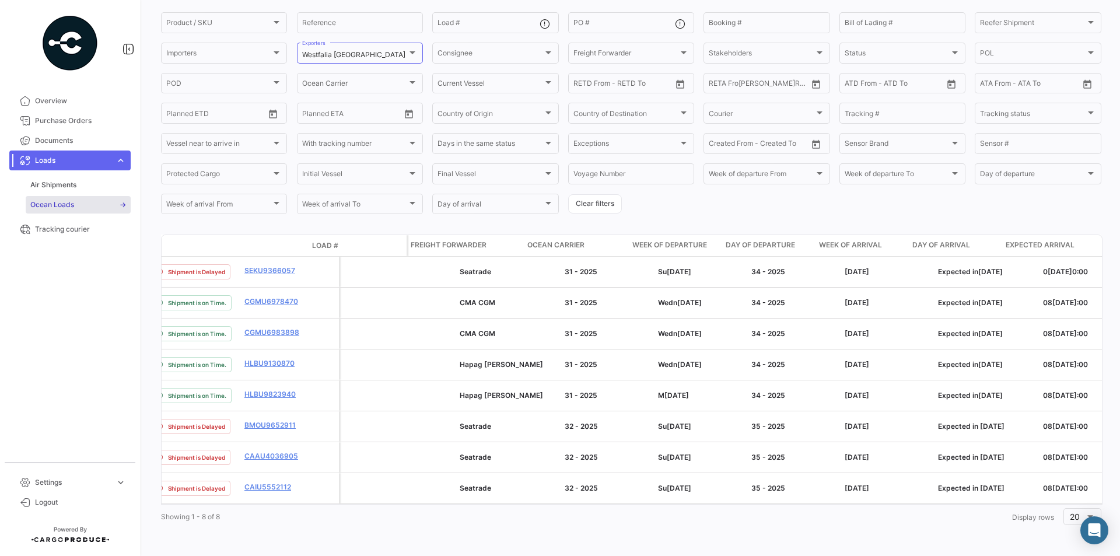
scroll to position [0, 332]
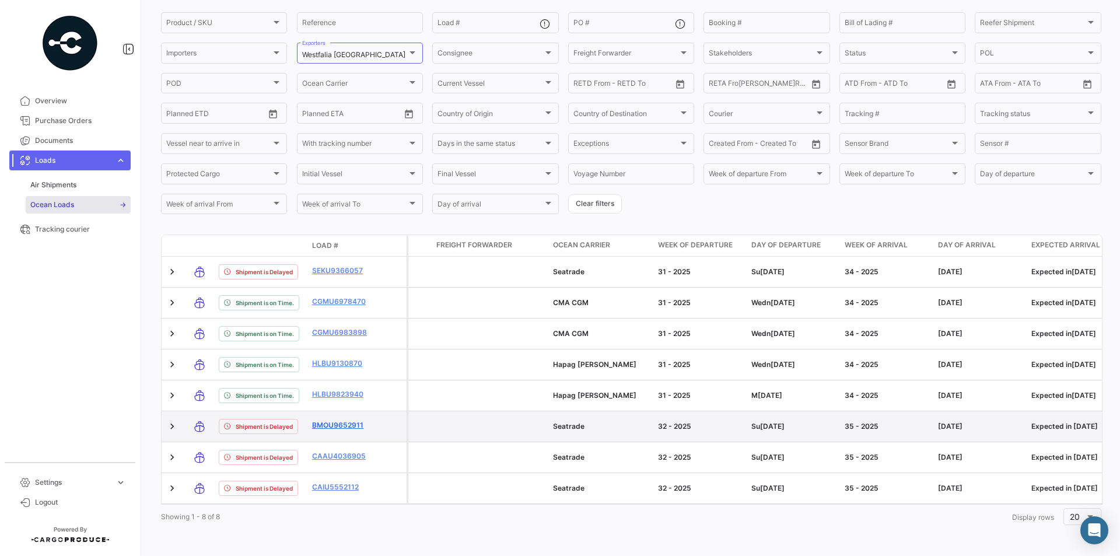
drag, startPoint x: 302, startPoint y: 415, endPoint x: 369, endPoint y: 418, distance: 67.1
click at [369, 418] on div "Shipment is Delayed BMOU9652911" at bounding box center [284, 426] width 245 height 30
copy div "BMOU9652911"
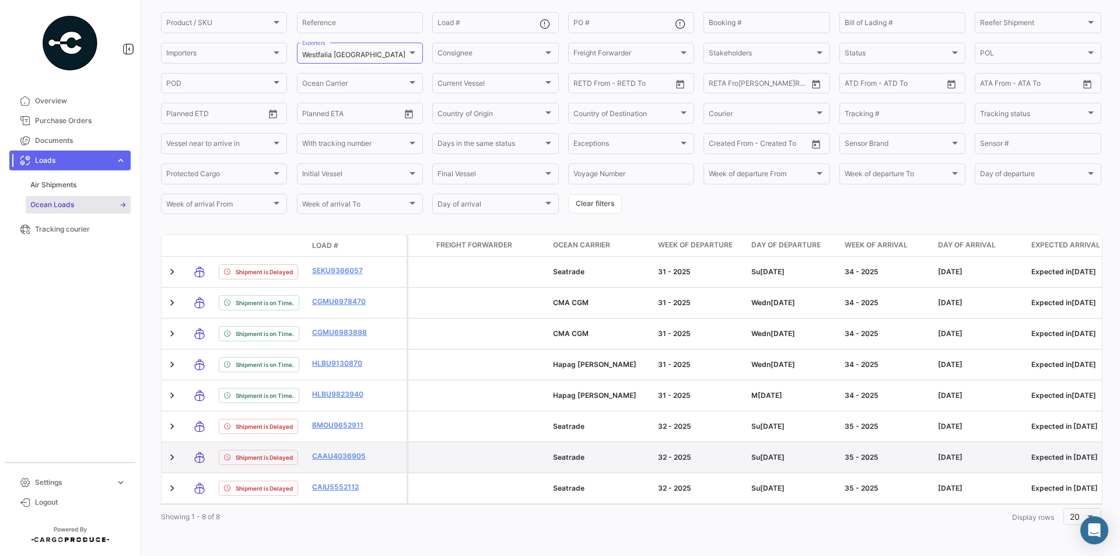
drag, startPoint x: 304, startPoint y: 446, endPoint x: 374, endPoint y: 449, distance: 70.0
click at [374, 449] on div "Shipment is Delayed CAAU4036905" at bounding box center [284, 457] width 245 height 30
copy div "CAAU4036905"
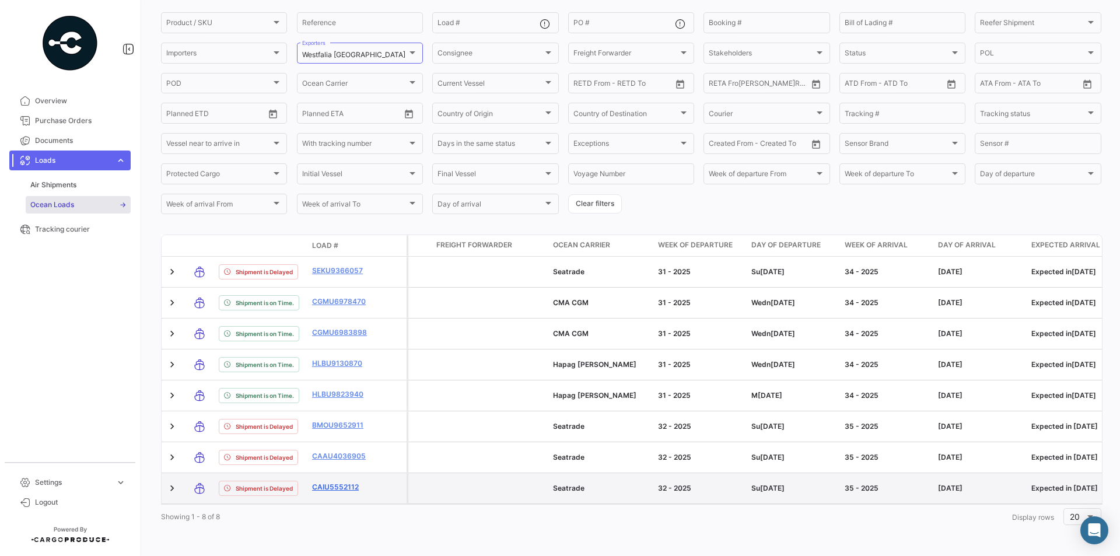
drag, startPoint x: 309, startPoint y: 479, endPoint x: 366, endPoint y: 476, distance: 57.3
click at [366, 476] on datatable-body-cell "CAIU5552112" at bounding box center [342, 488] width 70 height 30
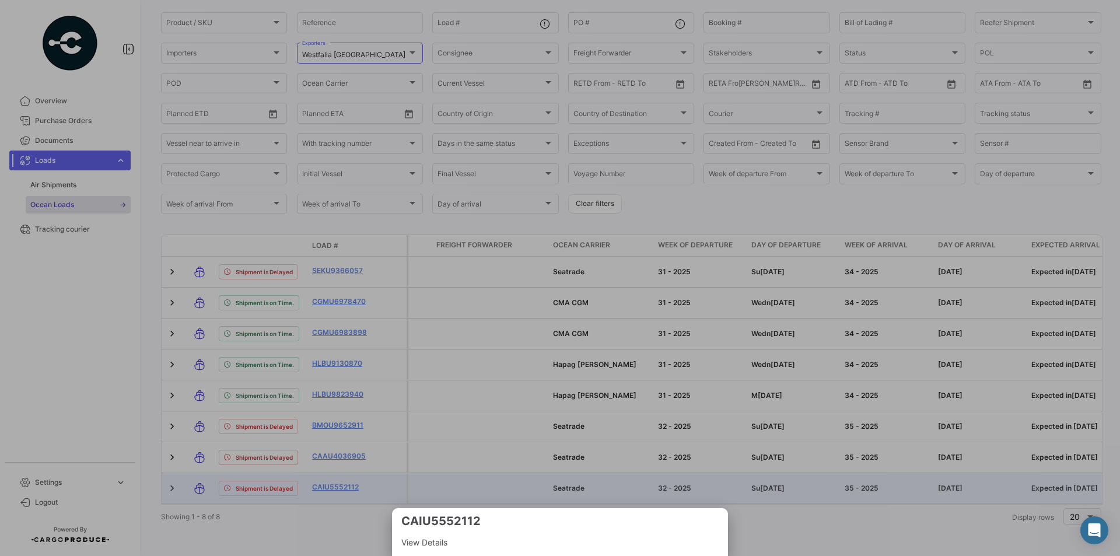
copy link "CAIU5552112"
click at [388, 292] on div at bounding box center [560, 278] width 1120 height 556
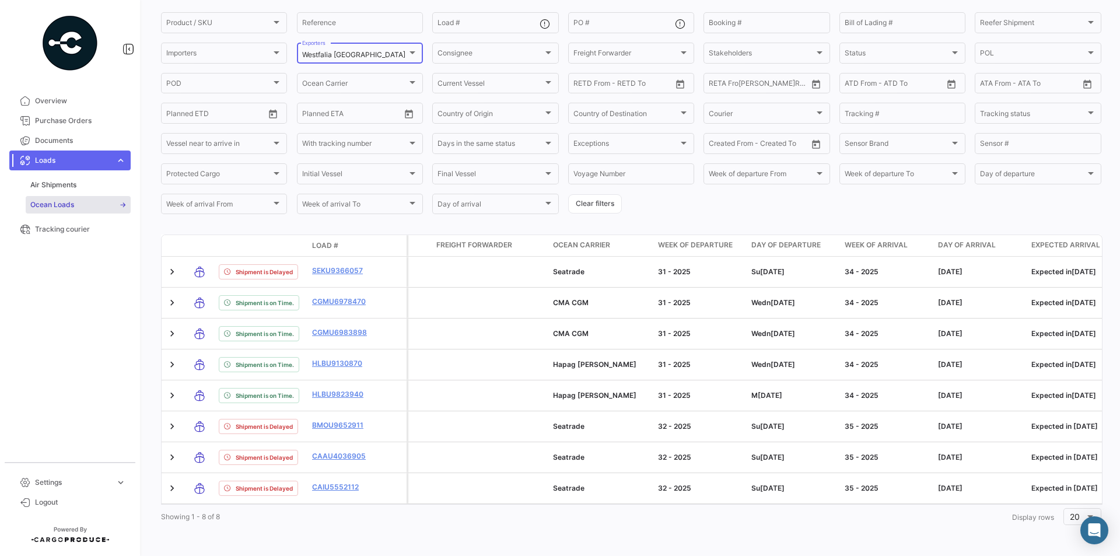
click at [313, 51] on div "Westfalia [GEOGRAPHIC_DATA]" at bounding box center [354, 55] width 105 height 8
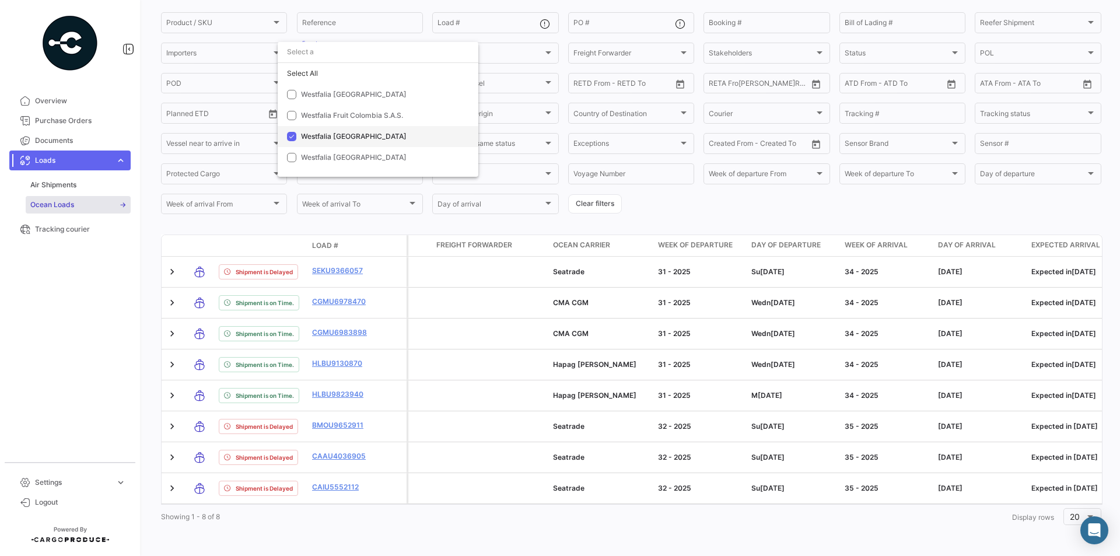
click at [323, 132] on span "Westfalia [GEOGRAPHIC_DATA]" at bounding box center [354, 136] width 106 height 9
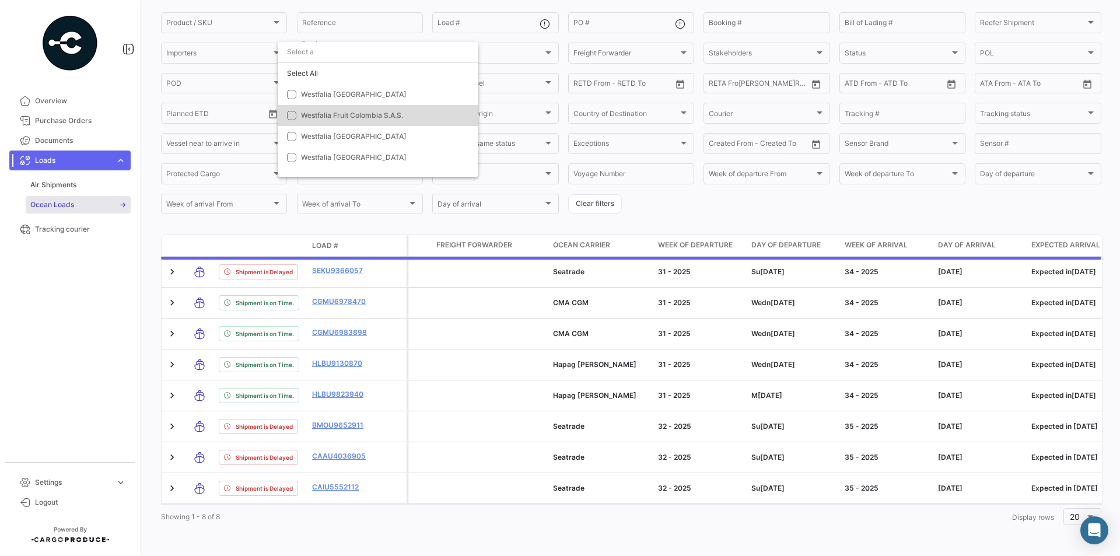
click at [326, 114] on span "Westfalia Fruit Colombia S.A.S." at bounding box center [352, 115] width 102 height 9
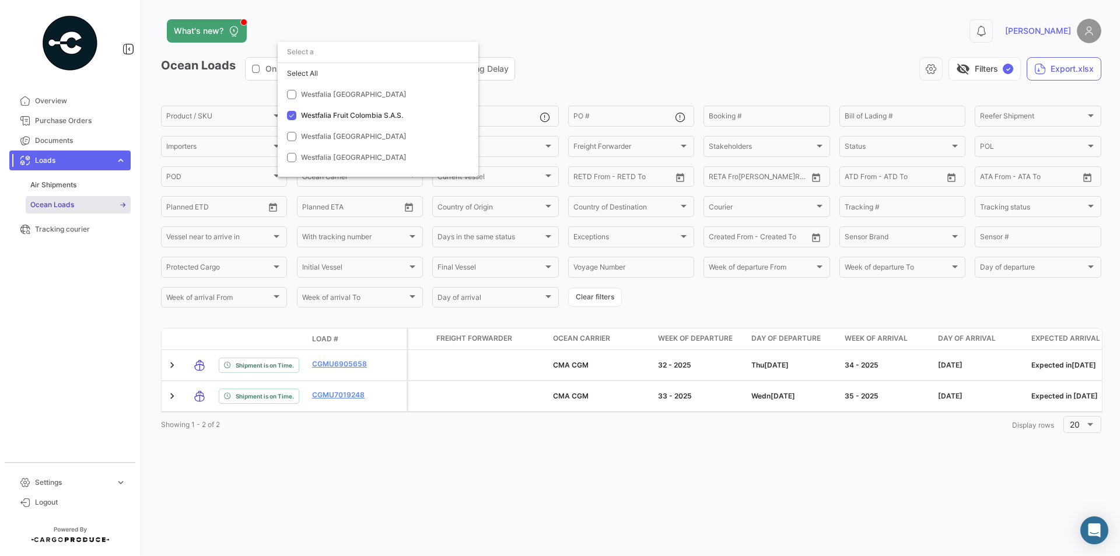
scroll to position [0, 0]
drag, startPoint x: 360, startPoint y: 413, endPoint x: 381, endPoint y: 412, distance: 21.0
click at [381, 412] on div at bounding box center [560, 278] width 1120 height 556
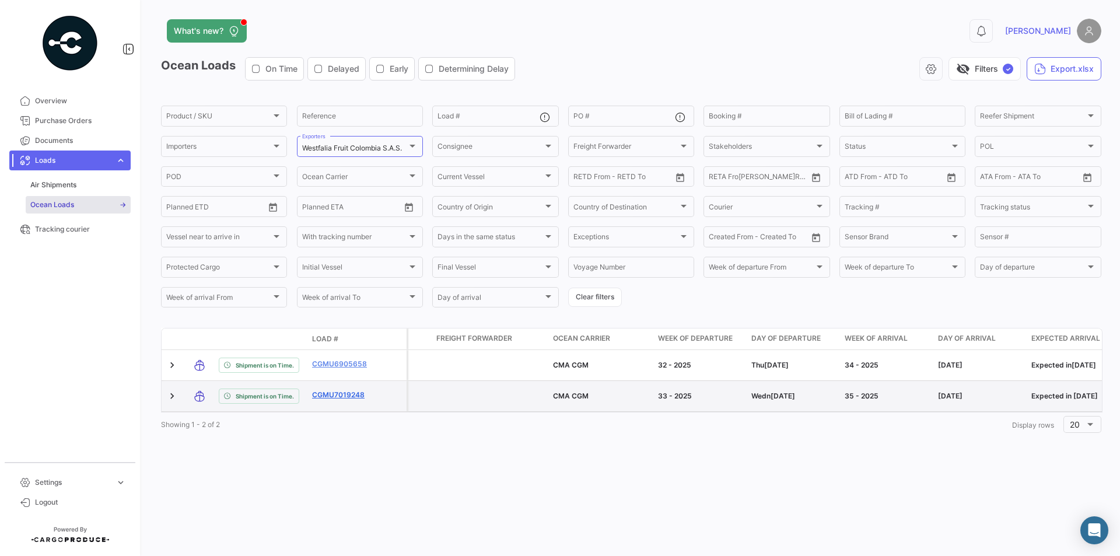
drag, startPoint x: 304, startPoint y: 394, endPoint x: 368, endPoint y: 394, distance: 64.1
click at [368, 394] on div "Shipment is on Time. CGMU7019248" at bounding box center [284, 396] width 245 height 30
copy div "CGMU7019248"
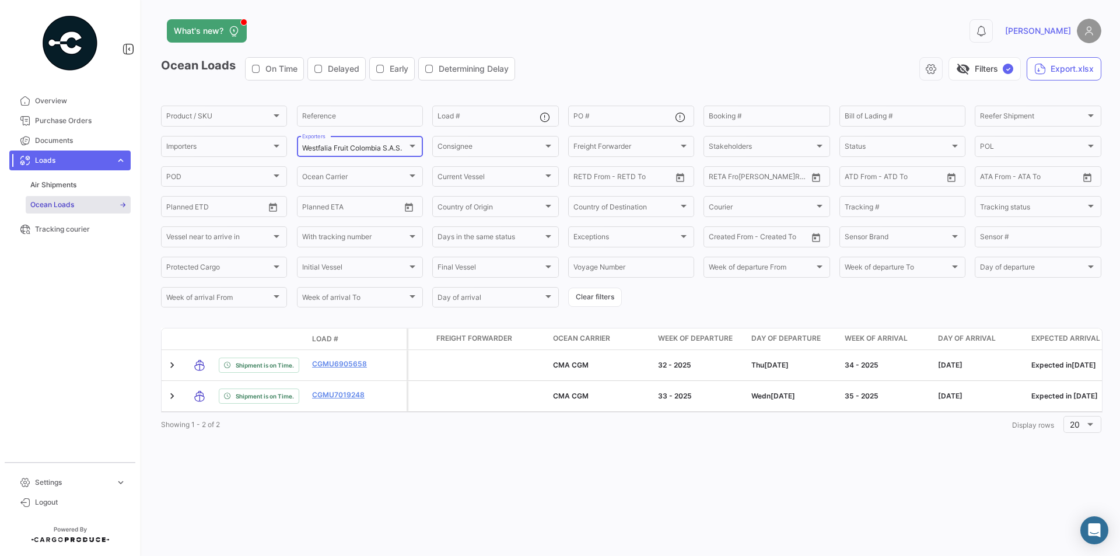
click at [410, 145] on div at bounding box center [412, 146] width 6 height 3
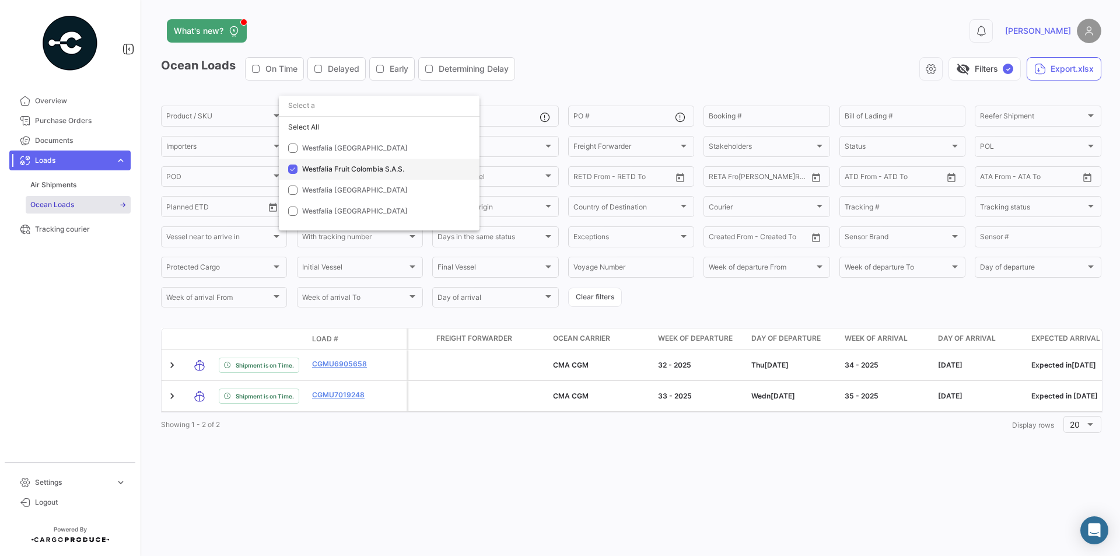
click at [334, 169] on span "Westfalia Fruit Colombia S.A.S." at bounding box center [353, 168] width 102 height 9
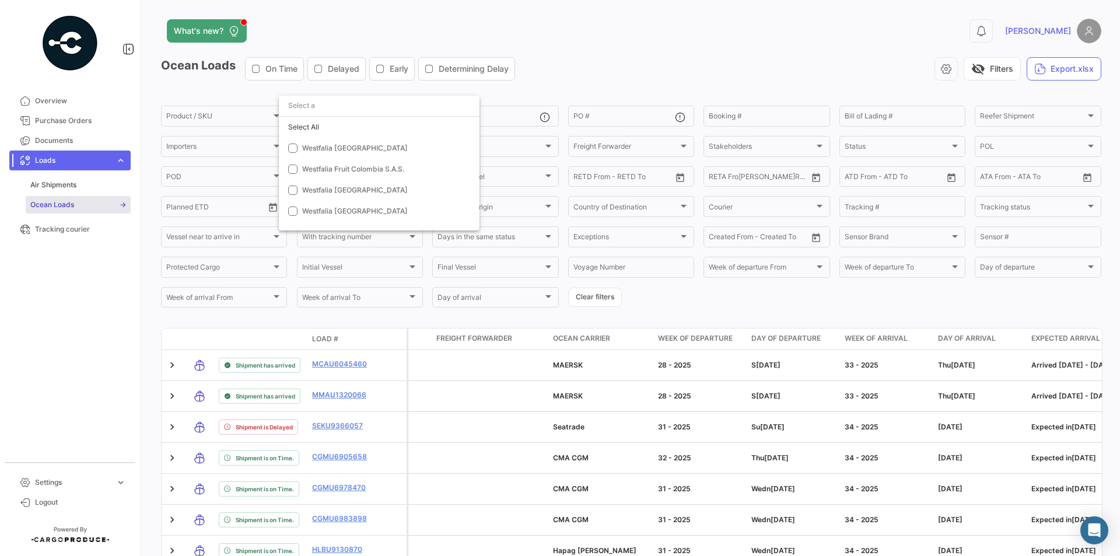
click at [80, 156] on div at bounding box center [560, 278] width 1120 height 556
click at [59, 205] on span "Ocean Loads" at bounding box center [52, 204] width 44 height 10
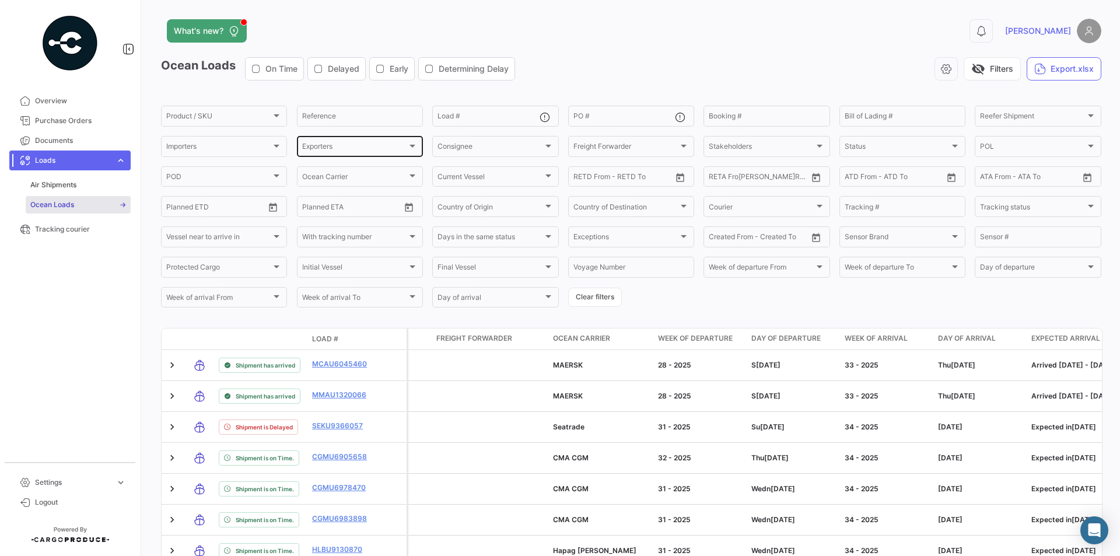
click at [391, 147] on div "Exporters" at bounding box center [354, 148] width 105 height 8
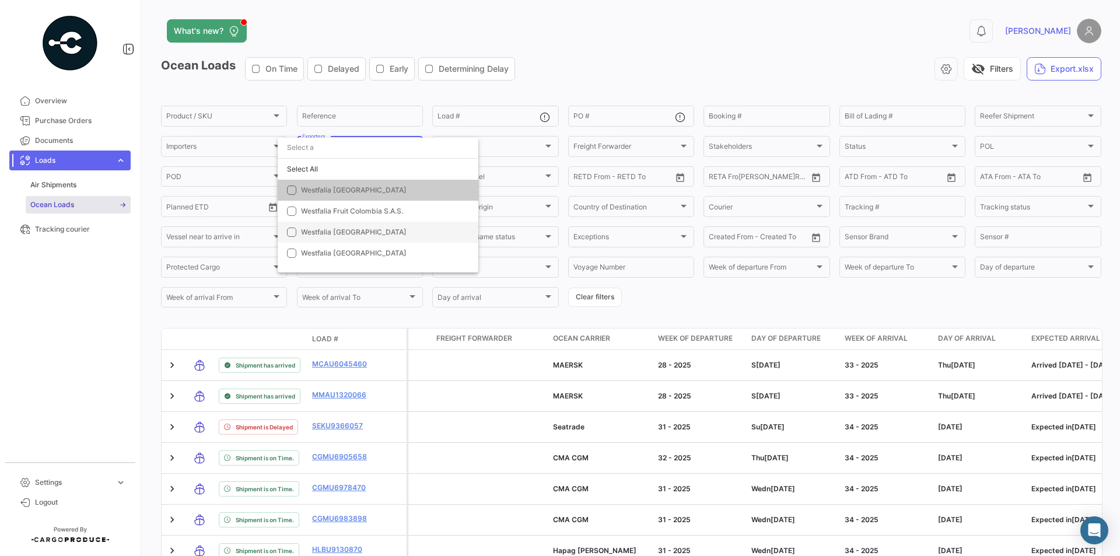
click at [329, 234] on span "Westfalia [GEOGRAPHIC_DATA]" at bounding box center [354, 231] width 106 height 9
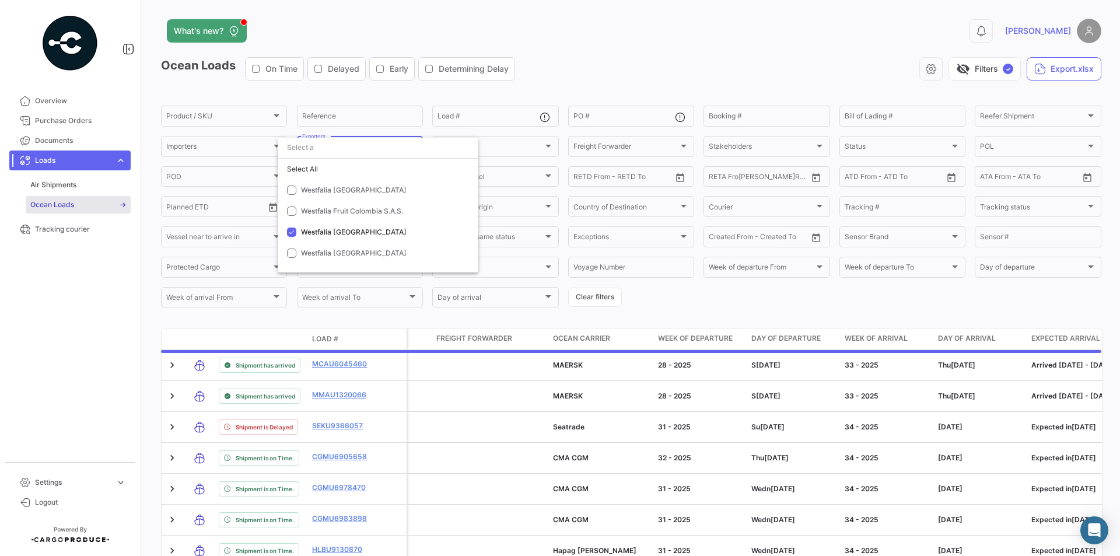
click at [690, 297] on div at bounding box center [560, 278] width 1120 height 556
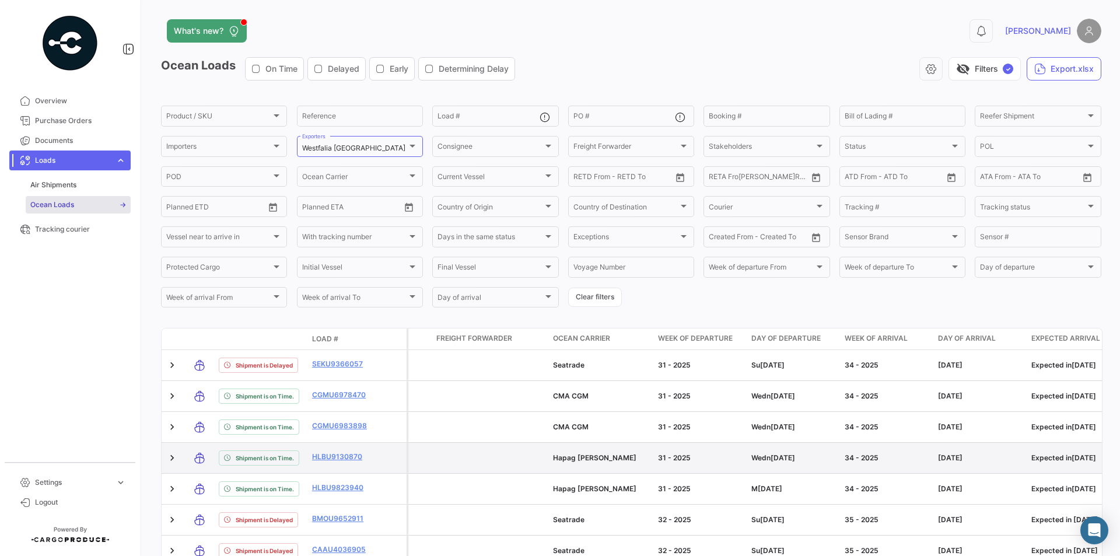
scroll to position [102, 0]
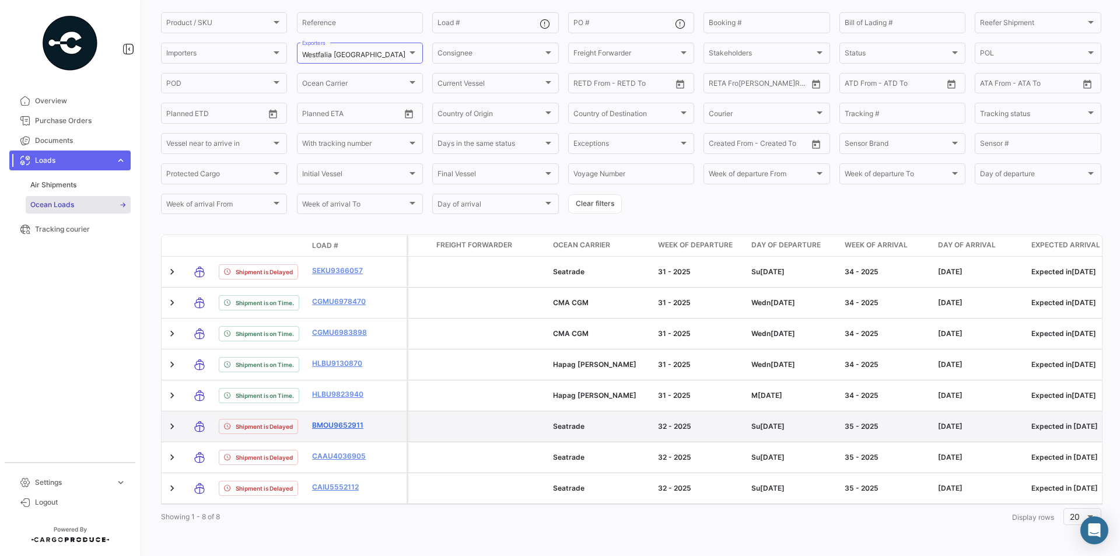
drag, startPoint x: 303, startPoint y: 417, endPoint x: 367, endPoint y: 416, distance: 63.6
click at [367, 416] on div "Shipment is Delayed BMOU9652911" at bounding box center [284, 426] width 245 height 30
copy div "BMOU9652911"
click at [352, 420] on link "BMOU9652911" at bounding box center [342, 425] width 61 height 10
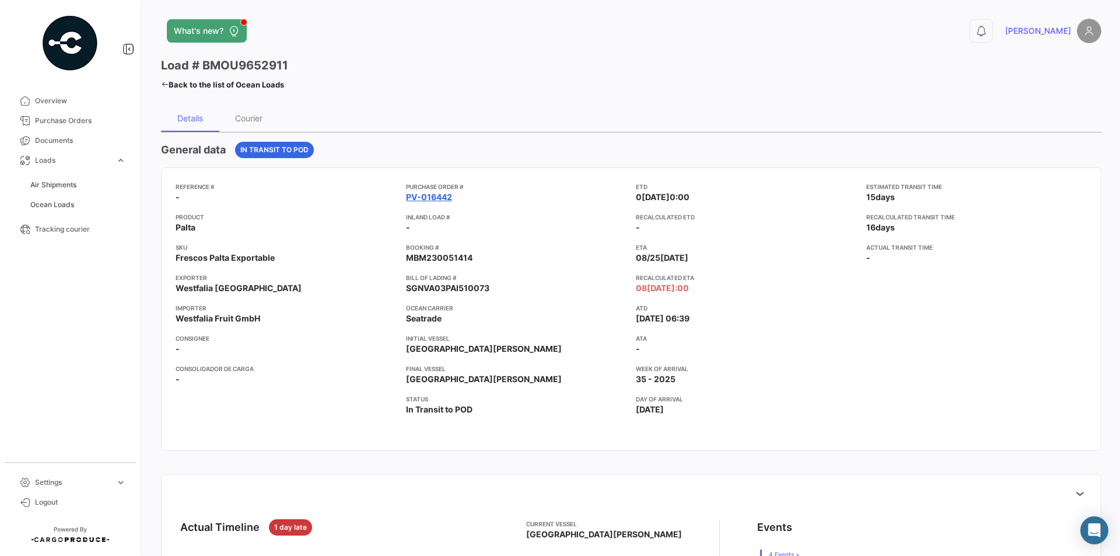
click at [416, 198] on link "PV-016442" at bounding box center [429, 197] width 46 height 12
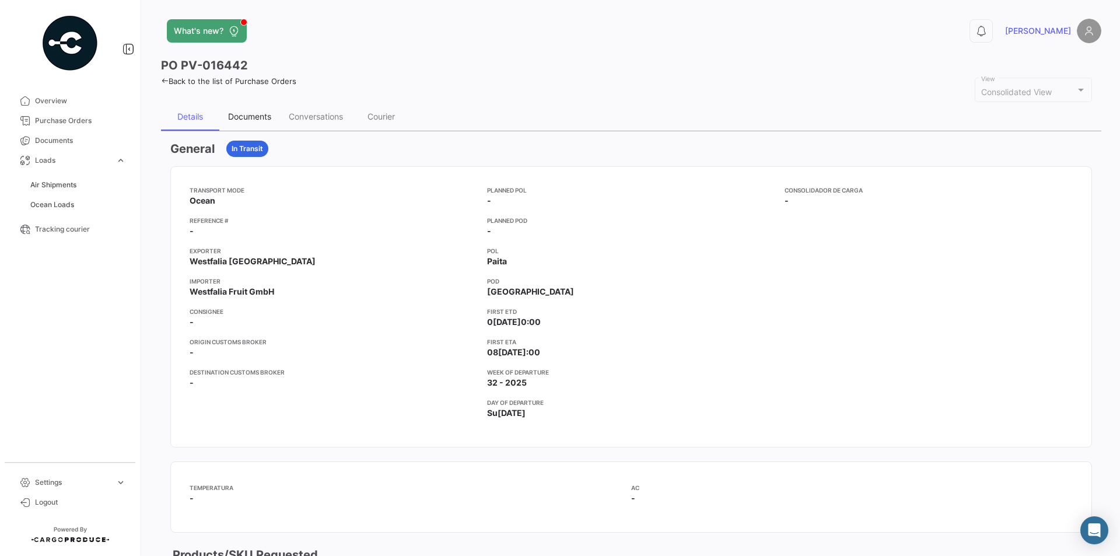
click at [261, 122] on div "Documents" at bounding box center [249, 117] width 61 height 28
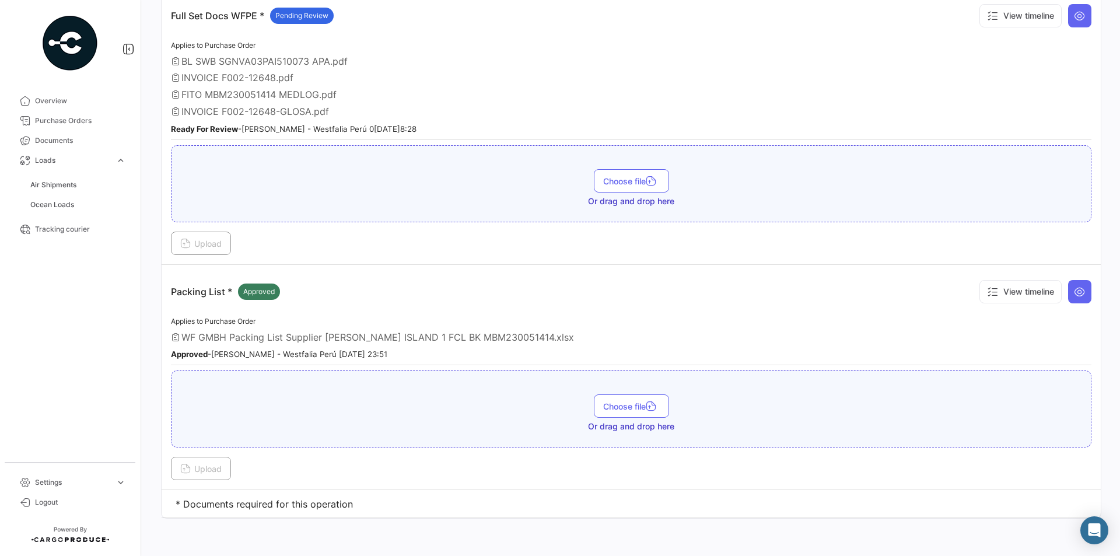
scroll to position [222, 0]
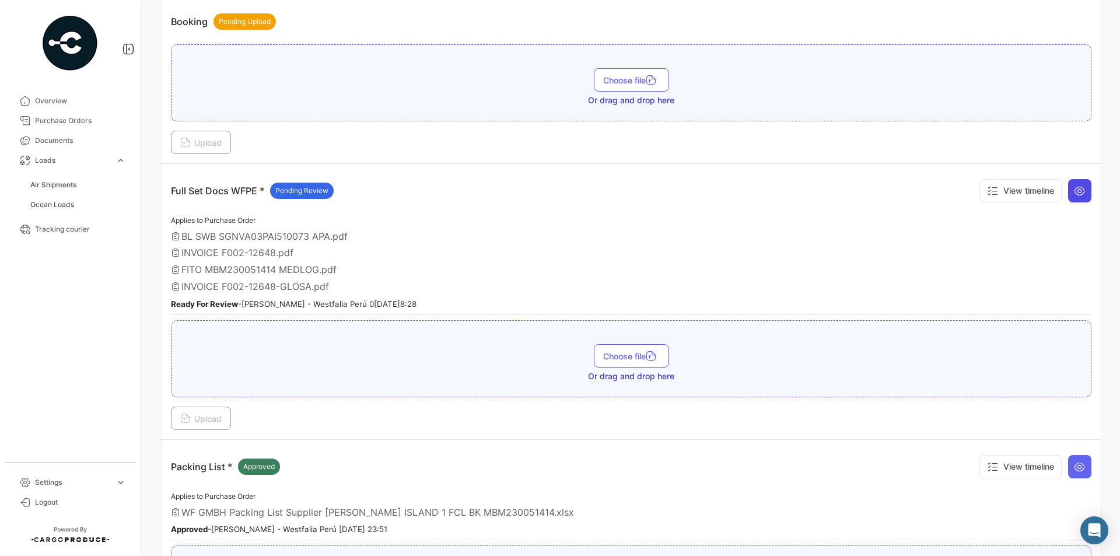
click at [1068, 184] on button at bounding box center [1079, 190] width 23 height 23
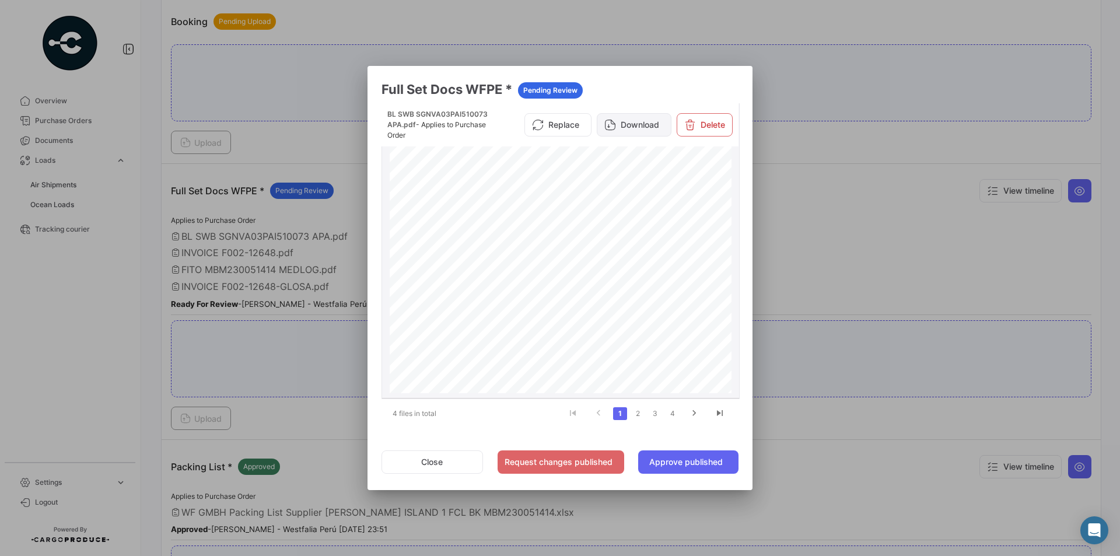
click at [636, 124] on button "Download" at bounding box center [634, 124] width 75 height 23
click at [639, 415] on link "2" at bounding box center [637, 413] width 14 height 13
click at [652, 122] on button "Download" at bounding box center [634, 120] width 75 height 23
click at [650, 414] on link "3" at bounding box center [655, 413] width 14 height 13
click at [619, 124] on button "Download" at bounding box center [634, 124] width 75 height 23
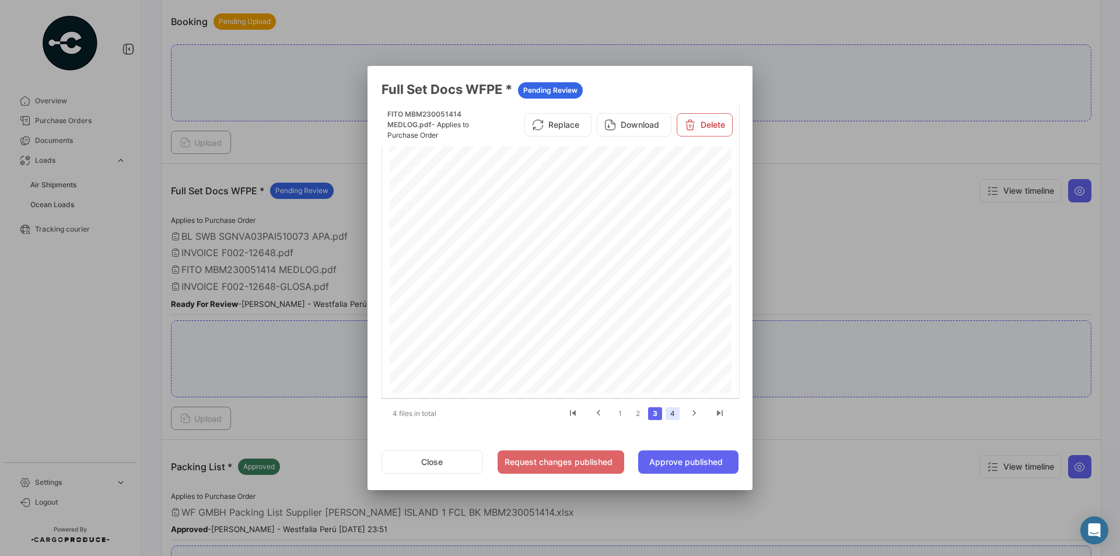
click at [669, 413] on link "4" at bounding box center [672, 413] width 14 height 13
click at [634, 124] on button "Download" at bounding box center [634, 124] width 75 height 23
click at [693, 415] on icon "go to next page" at bounding box center [693, 415] width 15 height 14
click at [430, 461] on button "Close" at bounding box center [431, 461] width 101 height 23
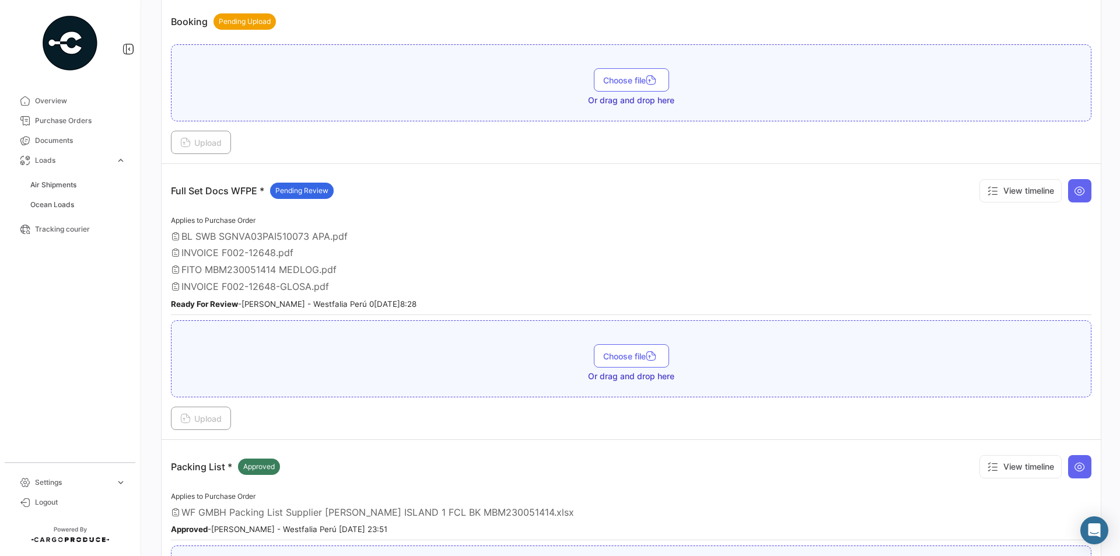
scroll to position [397, 0]
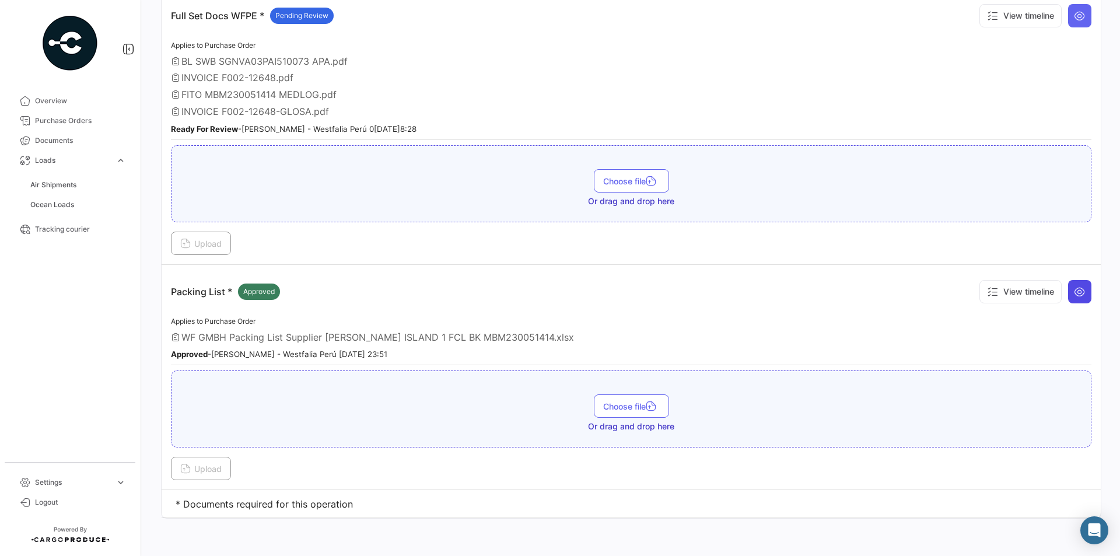
click at [1080, 286] on button at bounding box center [1079, 291] width 23 height 23
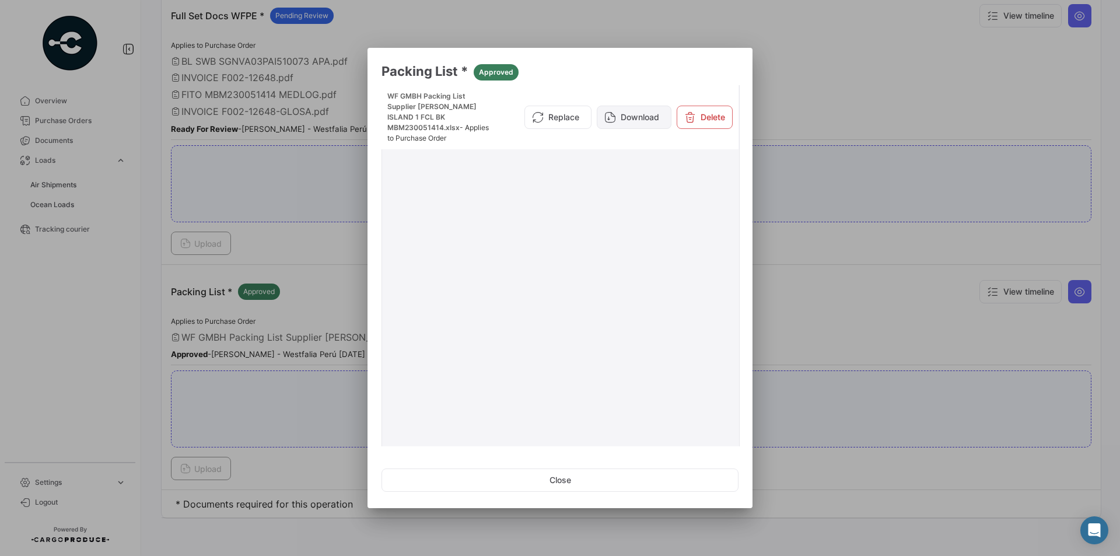
click at [625, 107] on button "Download" at bounding box center [634, 117] width 75 height 23
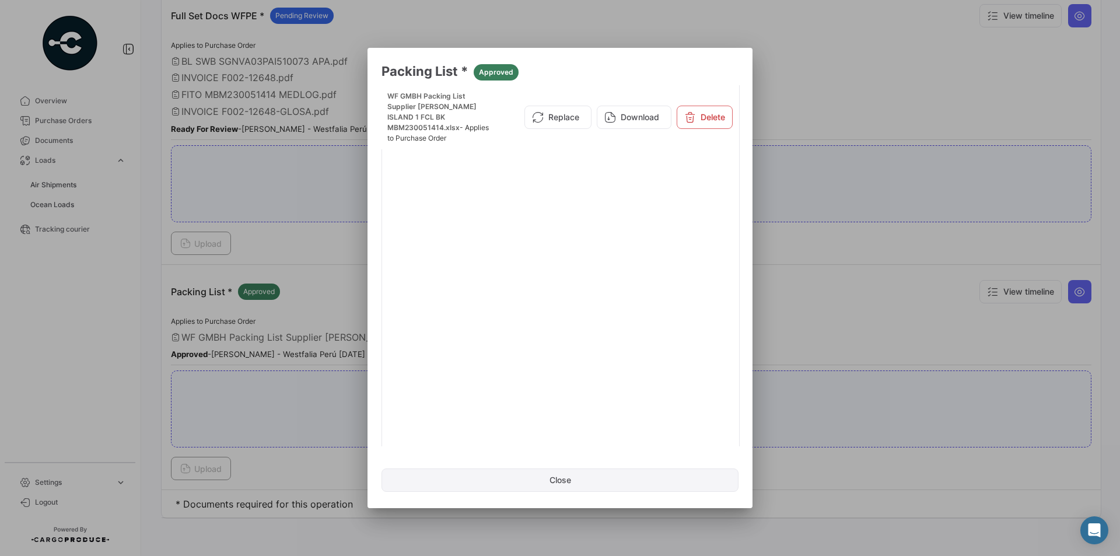
click at [590, 479] on button "Close" at bounding box center [559, 479] width 357 height 23
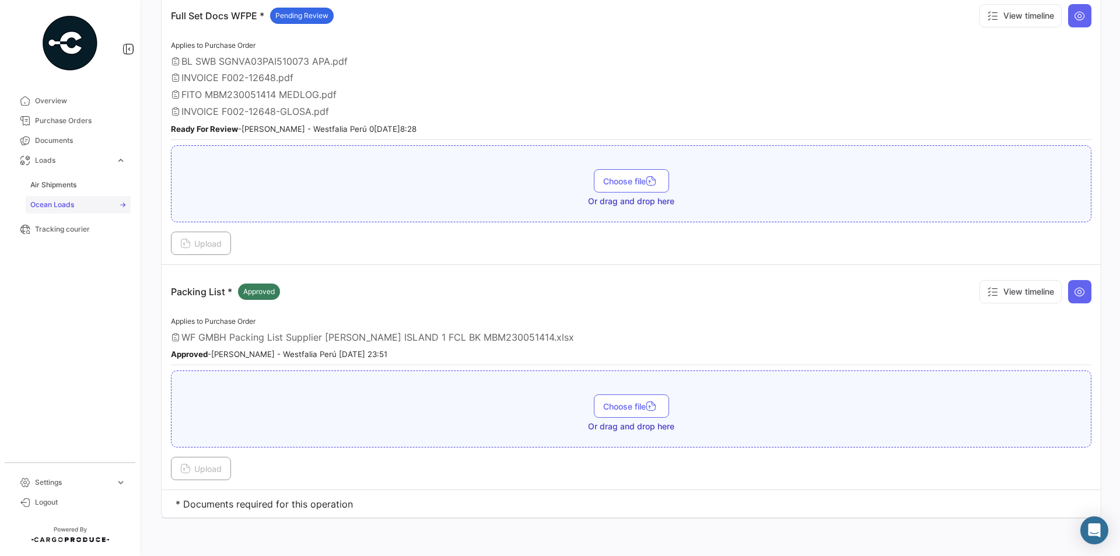
click at [48, 204] on span "Ocean Loads" at bounding box center [52, 204] width 44 height 10
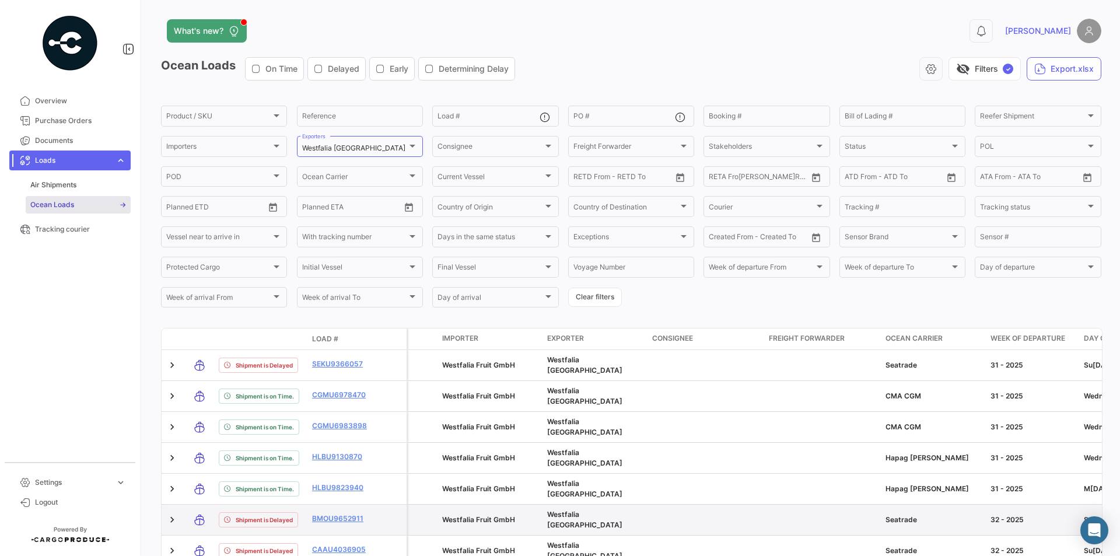
scroll to position [102, 0]
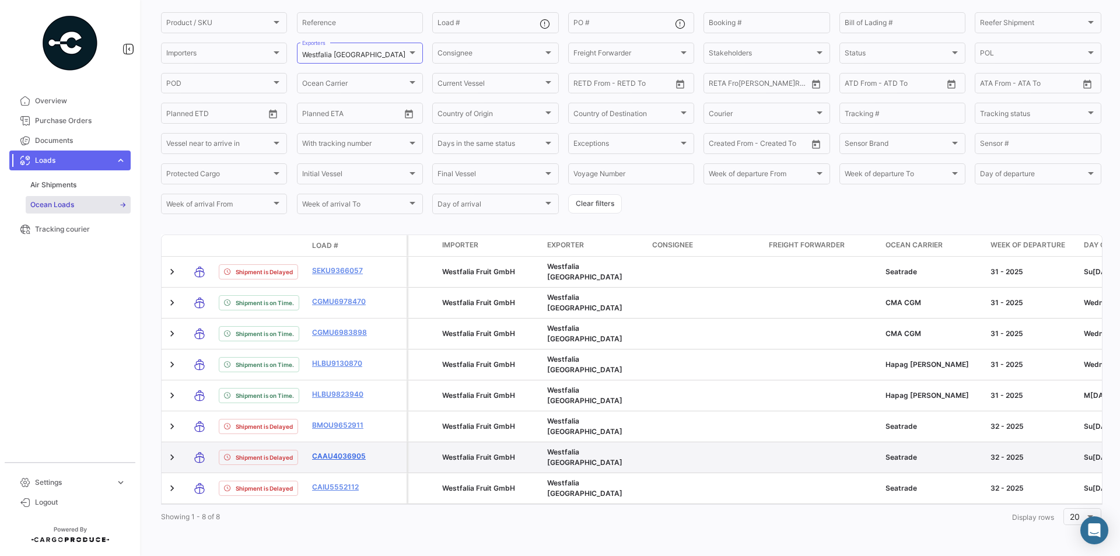
drag, startPoint x: 307, startPoint y: 448, endPoint x: 370, endPoint y: 447, distance: 62.4
click at [370, 447] on datatable-body-cell "CAAU4036905" at bounding box center [342, 457] width 70 height 30
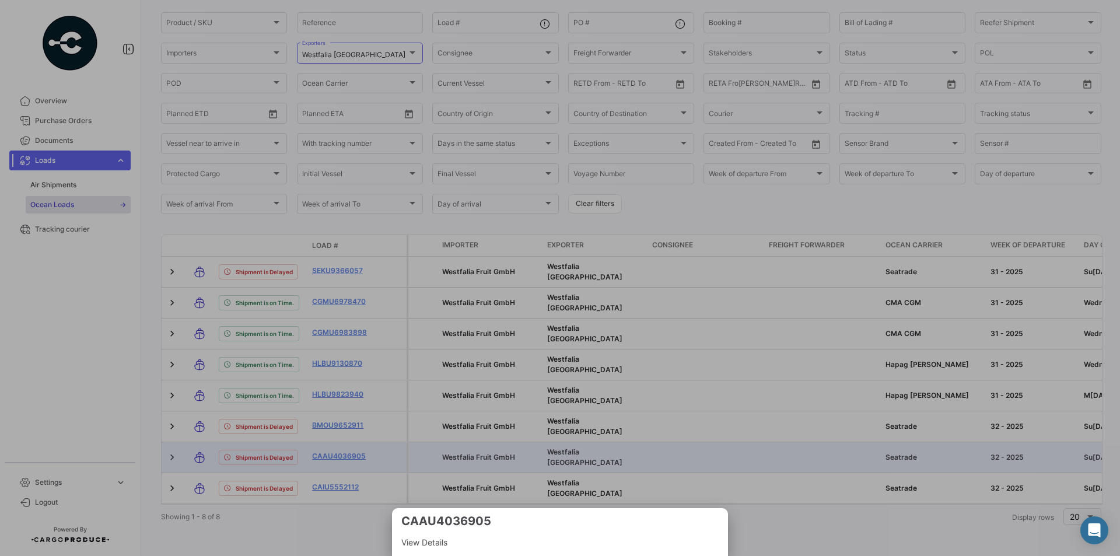
copy link "CAAU4036905"
click at [348, 448] on div at bounding box center [560, 278] width 1120 height 556
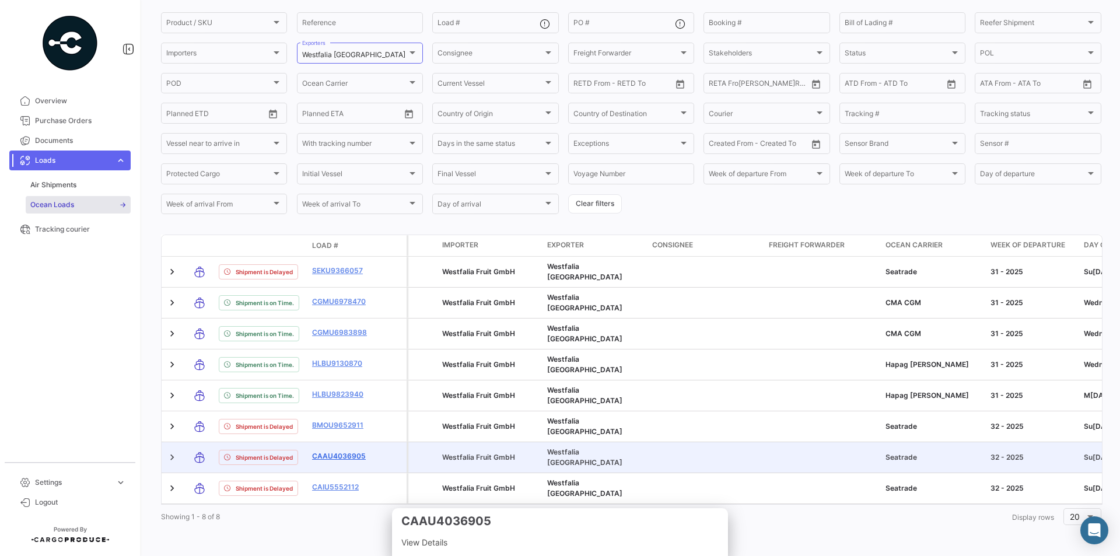
click at [356, 451] on link "CAAU4036905" at bounding box center [342, 456] width 61 height 10
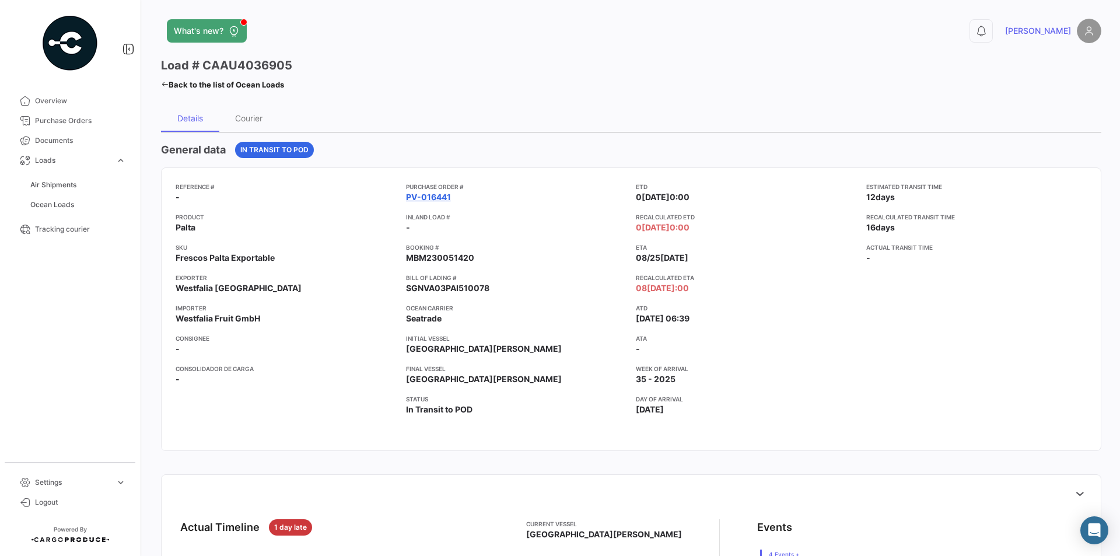
click at [430, 195] on link "PV-016441" at bounding box center [428, 197] width 45 height 12
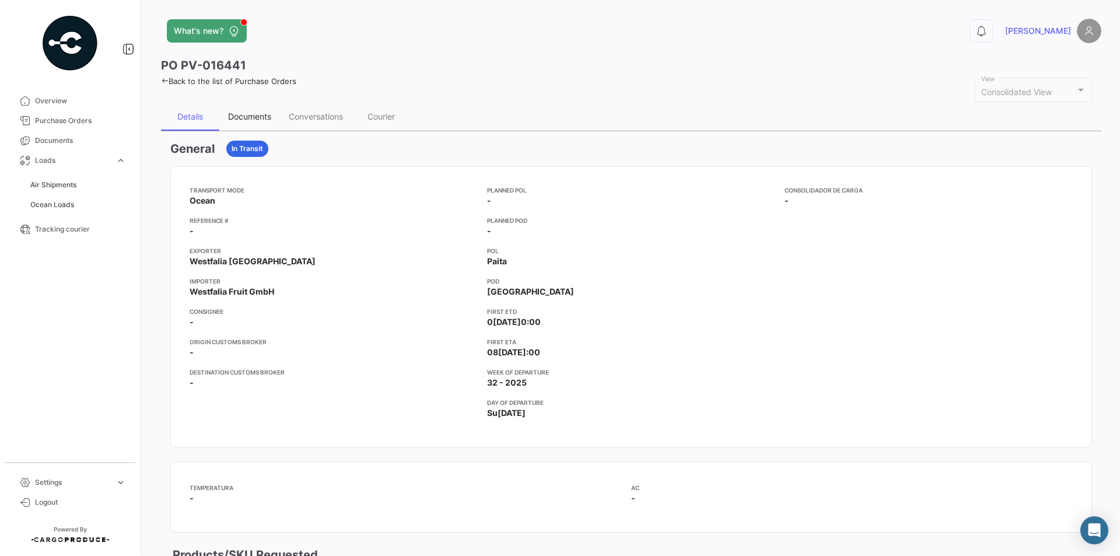
click at [244, 114] on div "Documents" at bounding box center [249, 116] width 43 height 10
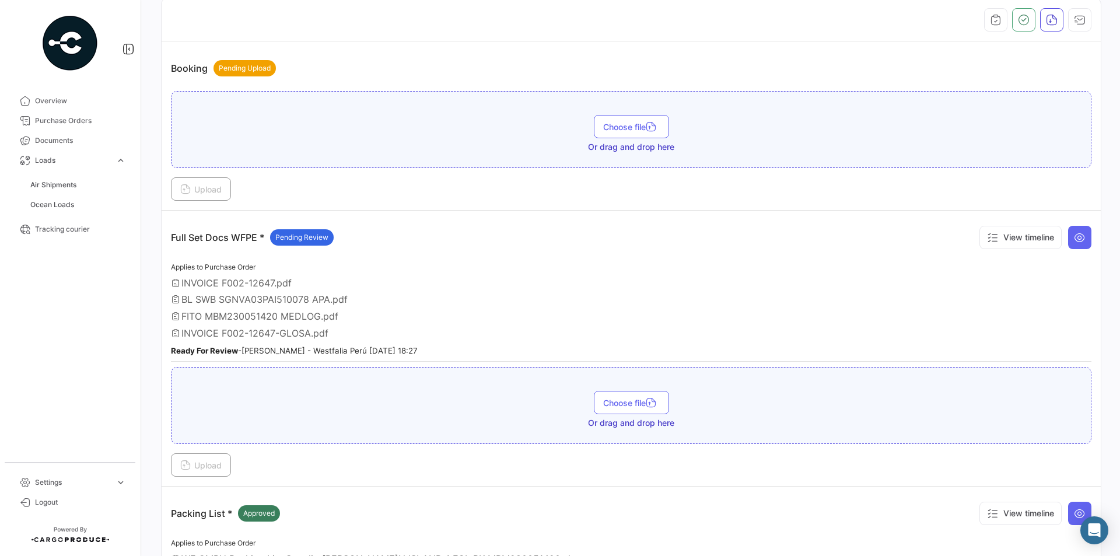
scroll to position [233, 0]
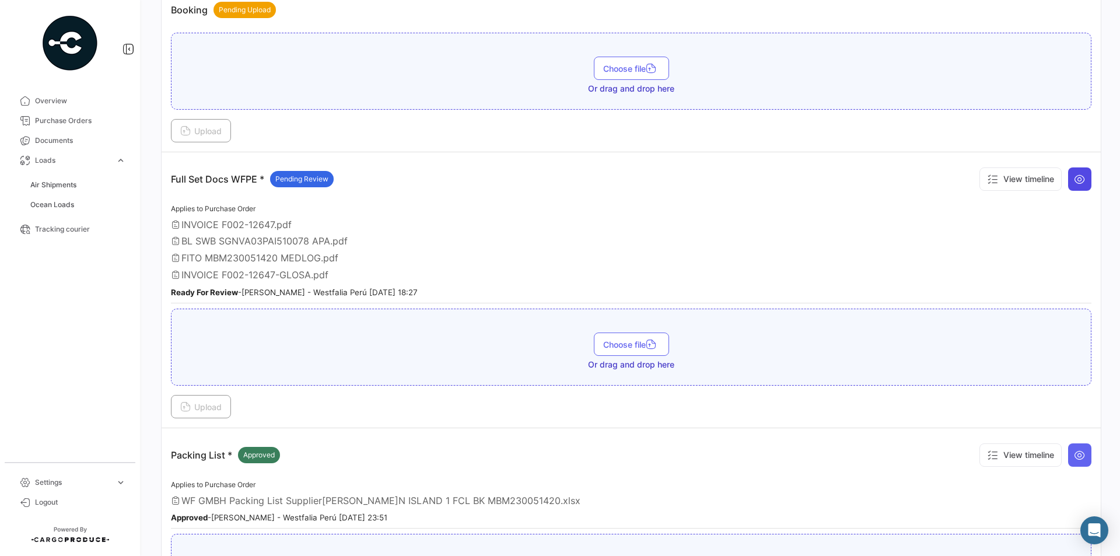
click at [1073, 174] on icon at bounding box center [1079, 179] width 12 height 12
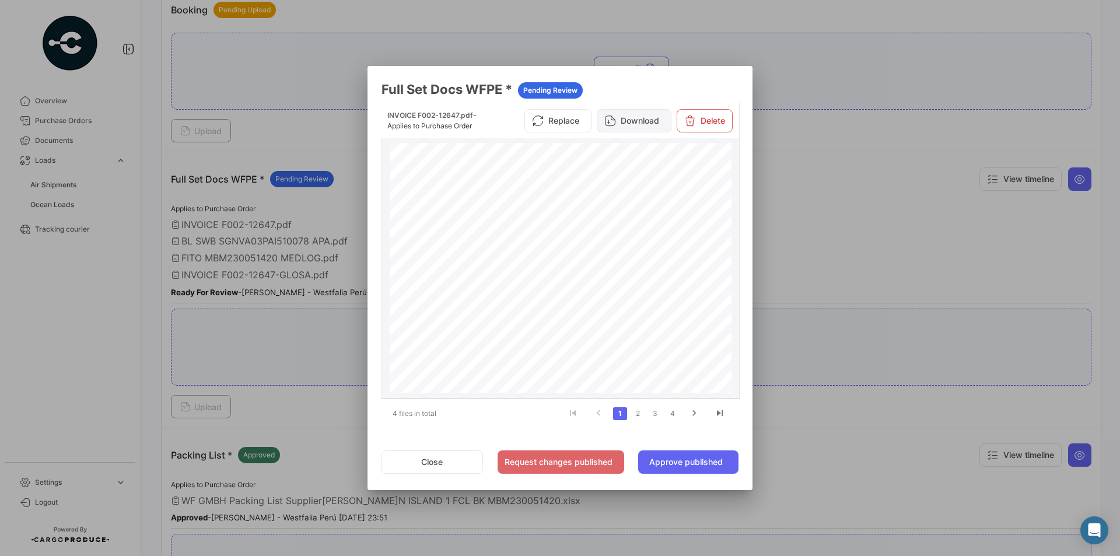
click at [629, 124] on button "Download" at bounding box center [634, 120] width 75 height 23
click at [637, 412] on link "2" at bounding box center [637, 413] width 14 height 13
click at [627, 125] on button "Download" at bounding box center [634, 124] width 75 height 23
click at [655, 418] on link "3" at bounding box center [655, 413] width 14 height 13
click at [625, 126] on button "Download" at bounding box center [634, 124] width 75 height 23
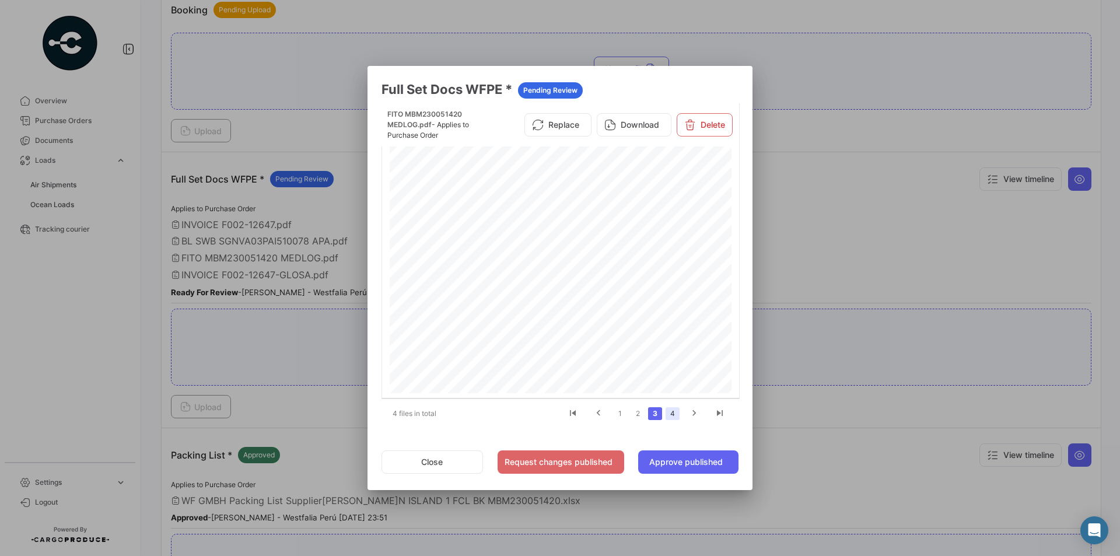
click at [673, 413] on link "4" at bounding box center [672, 413] width 14 height 13
click at [630, 122] on button "Download" at bounding box center [634, 124] width 75 height 23
click at [431, 459] on button "Close" at bounding box center [431, 461] width 101 height 23
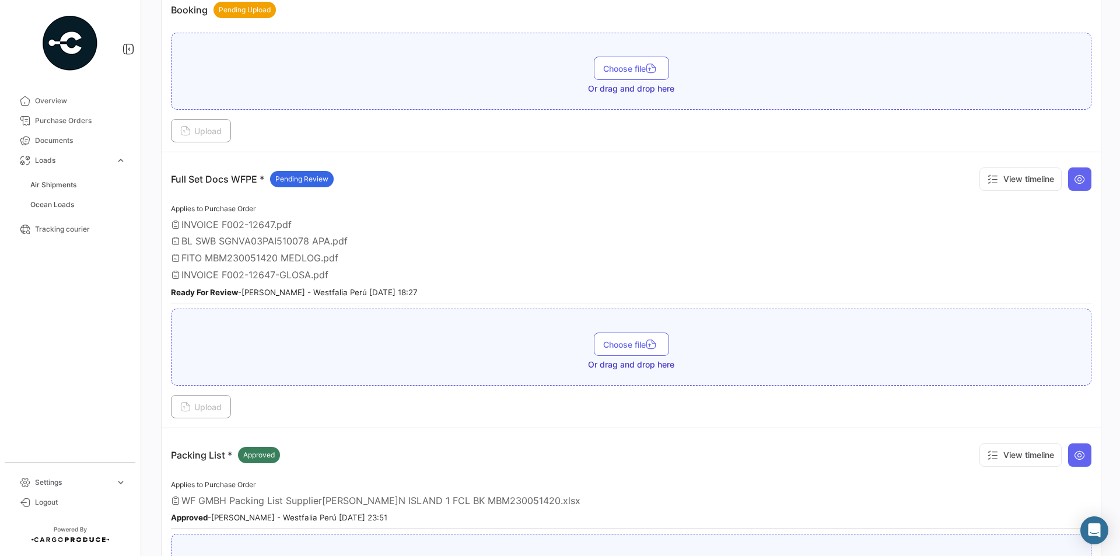
scroll to position [397, 0]
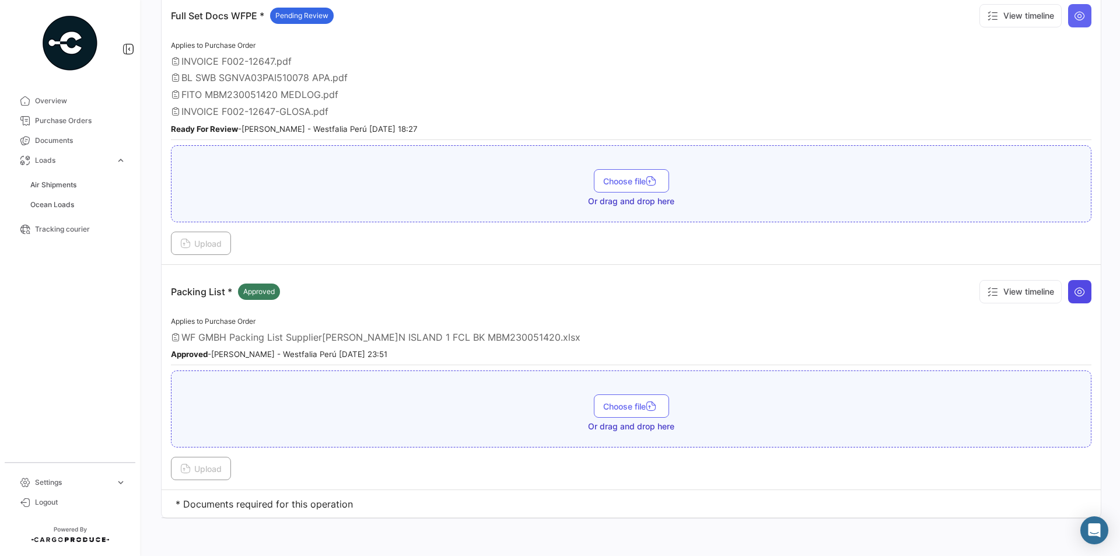
click at [1085, 297] on td "Packing List * Approved View timeline Applies to Purchase Order WF GMBH Packing…" at bounding box center [631, 377] width 939 height 225
click at [1073, 290] on icon at bounding box center [1079, 292] width 12 height 12
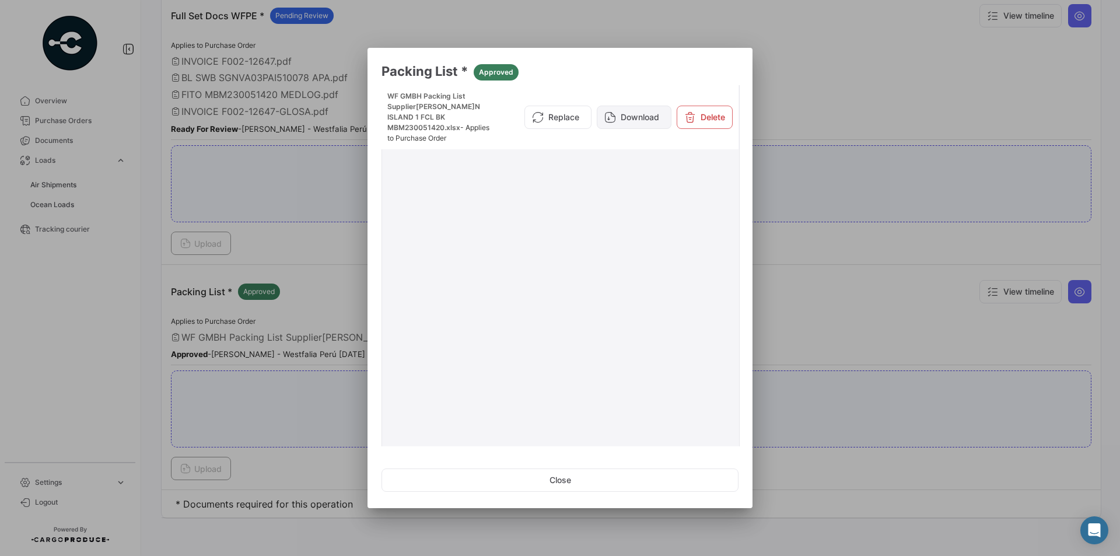
click at [636, 106] on button "Download" at bounding box center [634, 117] width 75 height 23
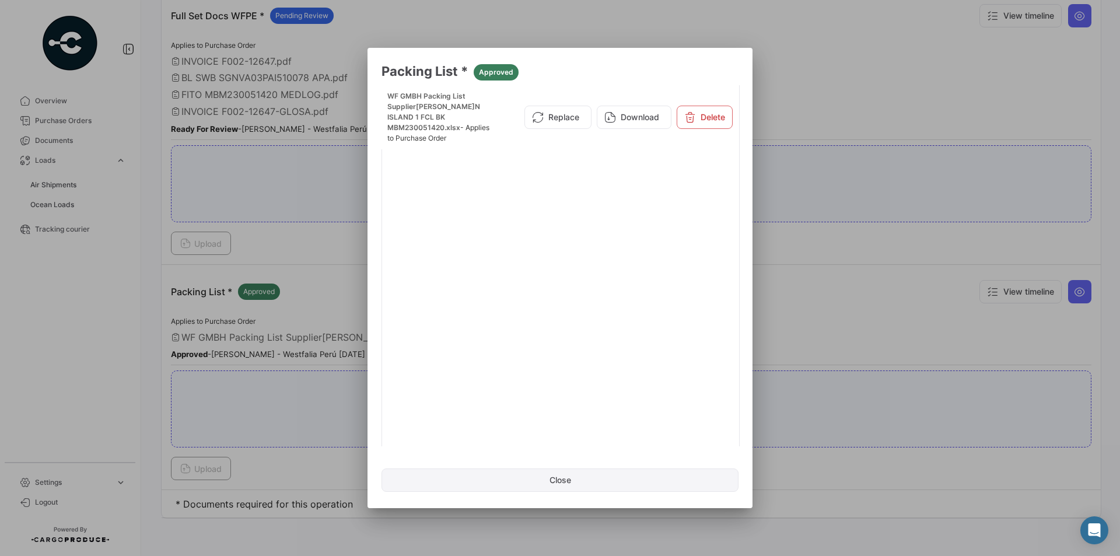
click at [501, 476] on button "Close" at bounding box center [559, 479] width 357 height 23
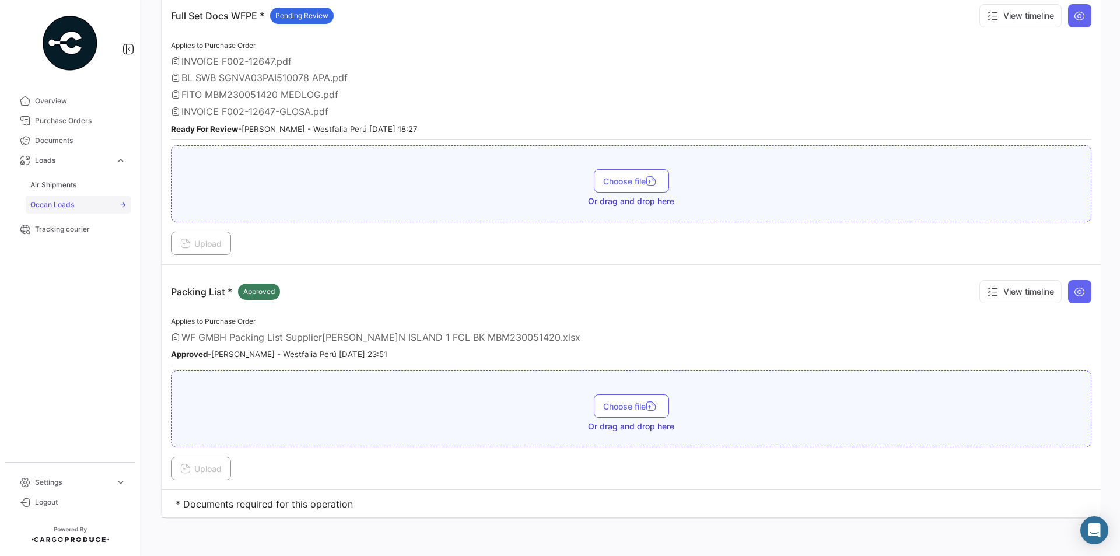
click at [87, 204] on link "Ocean Loads" at bounding box center [78, 204] width 105 height 17
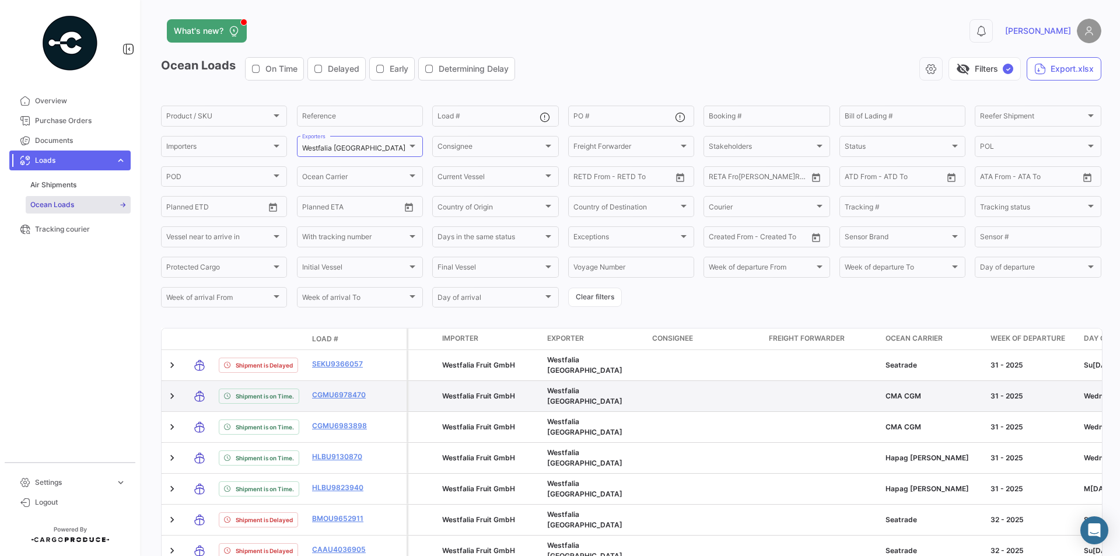
scroll to position [102, 0]
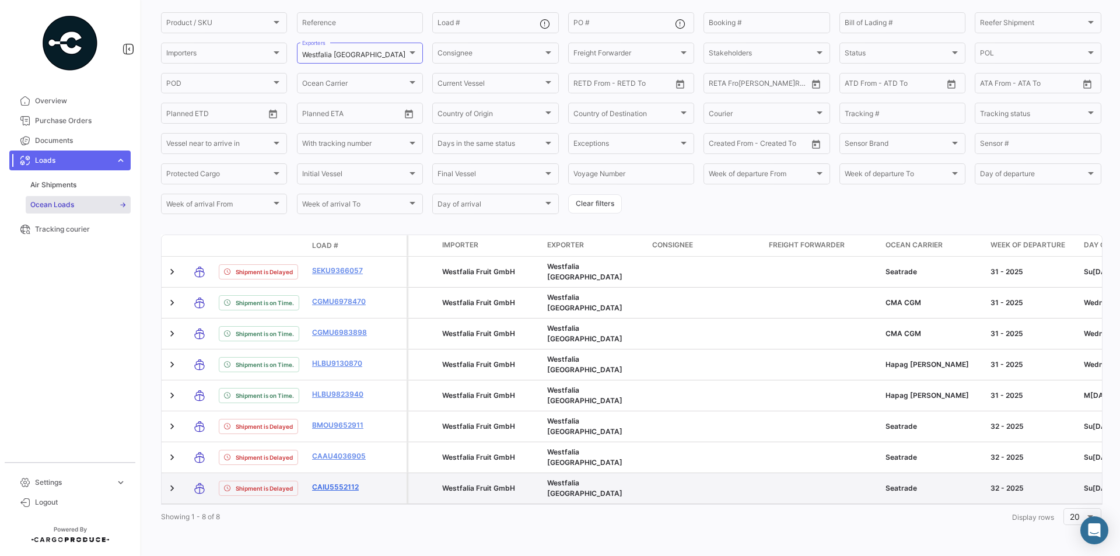
click at [322, 482] on link "CAIU5552112" at bounding box center [342, 487] width 61 height 10
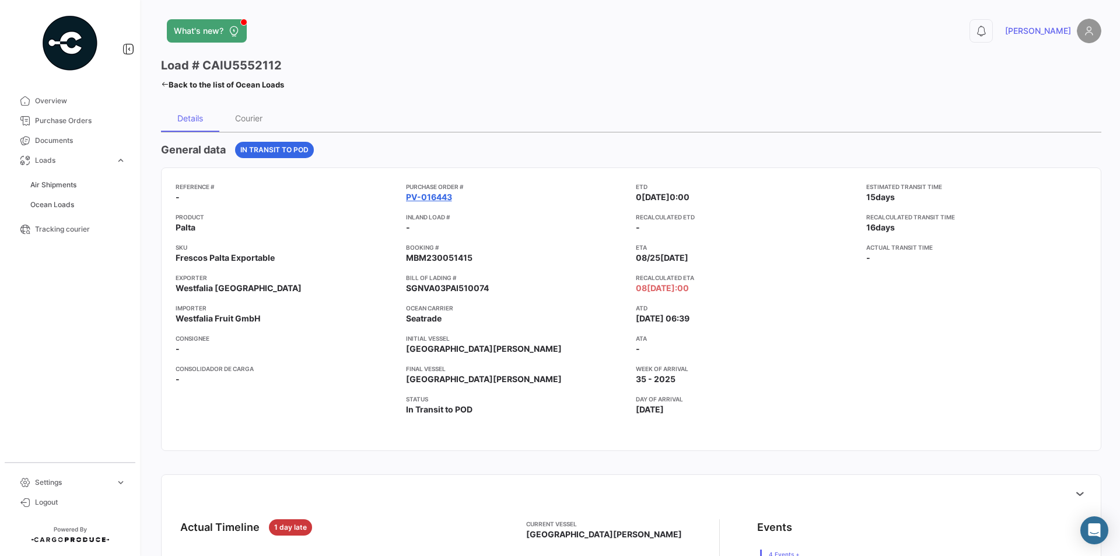
click at [422, 195] on link "PV-016443" at bounding box center [429, 197] width 46 height 12
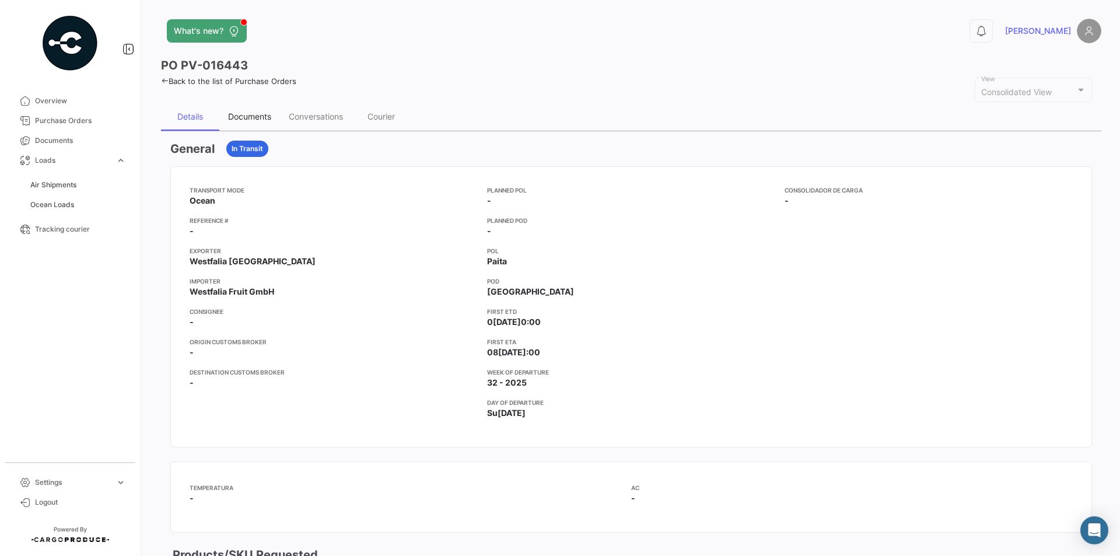
click at [249, 114] on div "Documents" at bounding box center [249, 116] width 43 height 10
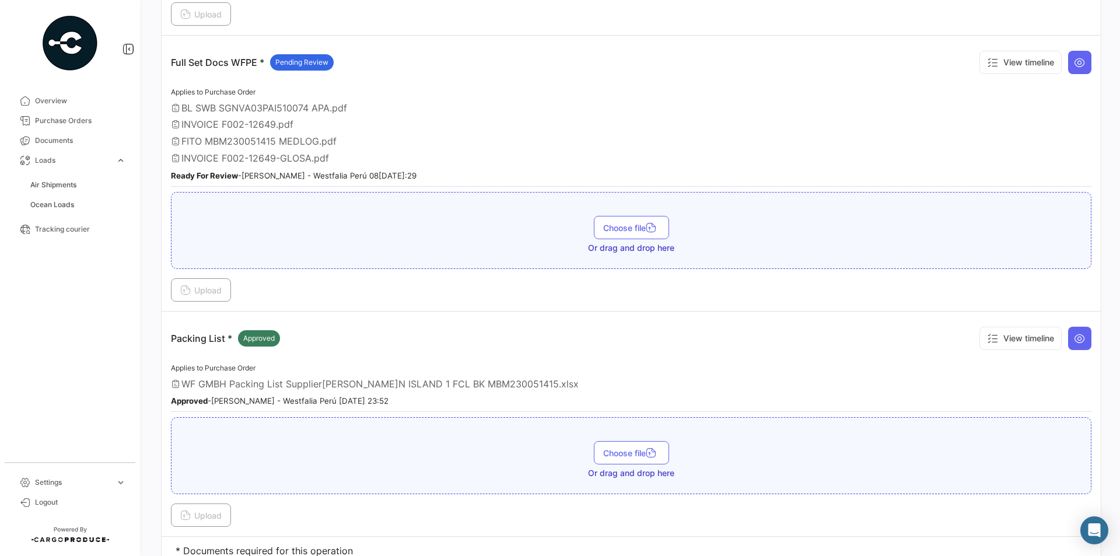
scroll to position [175, 0]
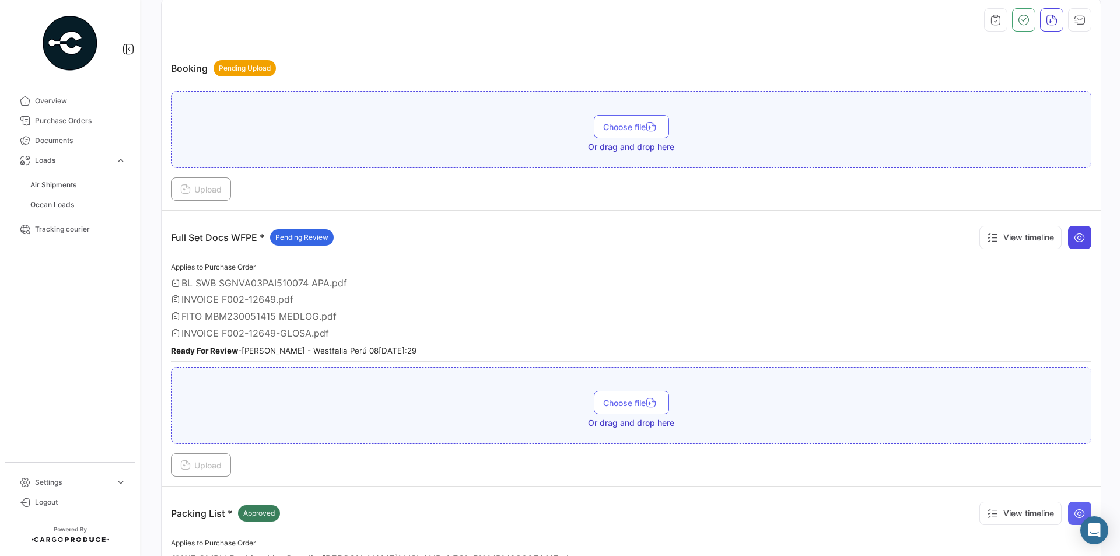
click at [1076, 235] on icon at bounding box center [1079, 237] width 12 height 12
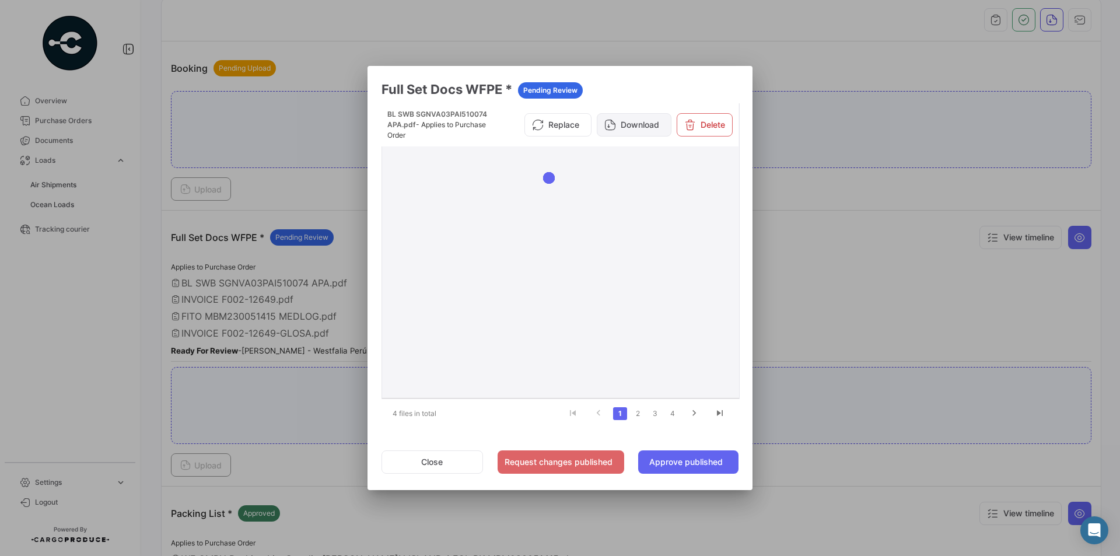
click at [625, 118] on button "Download" at bounding box center [634, 124] width 75 height 23
click at [639, 416] on link "2" at bounding box center [637, 413] width 14 height 13
click at [625, 117] on button "Download" at bounding box center [634, 120] width 75 height 23
click at [657, 412] on link "3" at bounding box center [655, 413] width 14 height 13
click at [619, 127] on button "Download" at bounding box center [634, 124] width 75 height 23
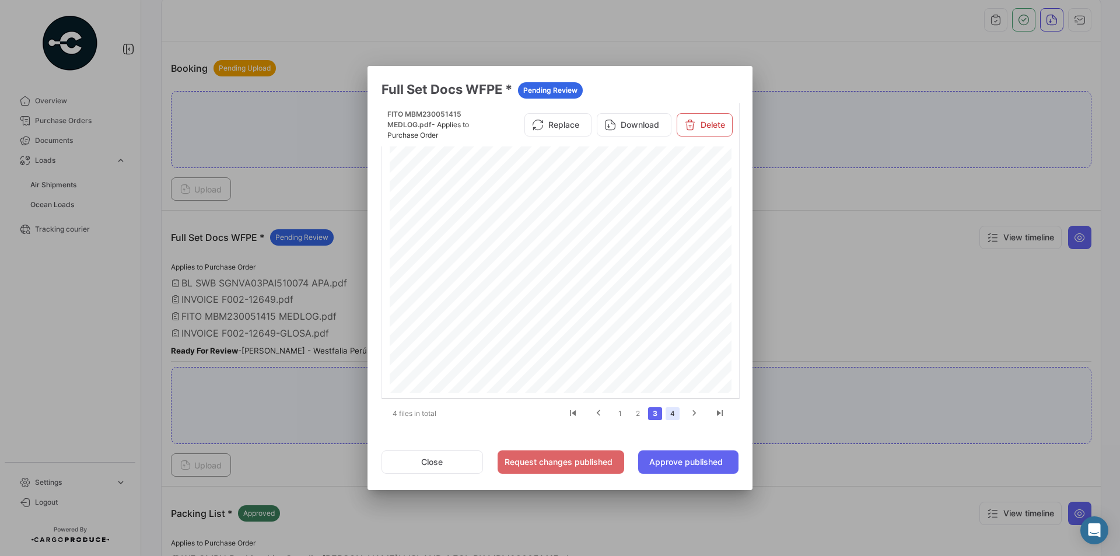
click at [671, 413] on link "4" at bounding box center [672, 413] width 14 height 13
click at [660, 121] on button "Download" at bounding box center [634, 124] width 75 height 23
click at [238, 391] on div at bounding box center [560, 278] width 1120 height 556
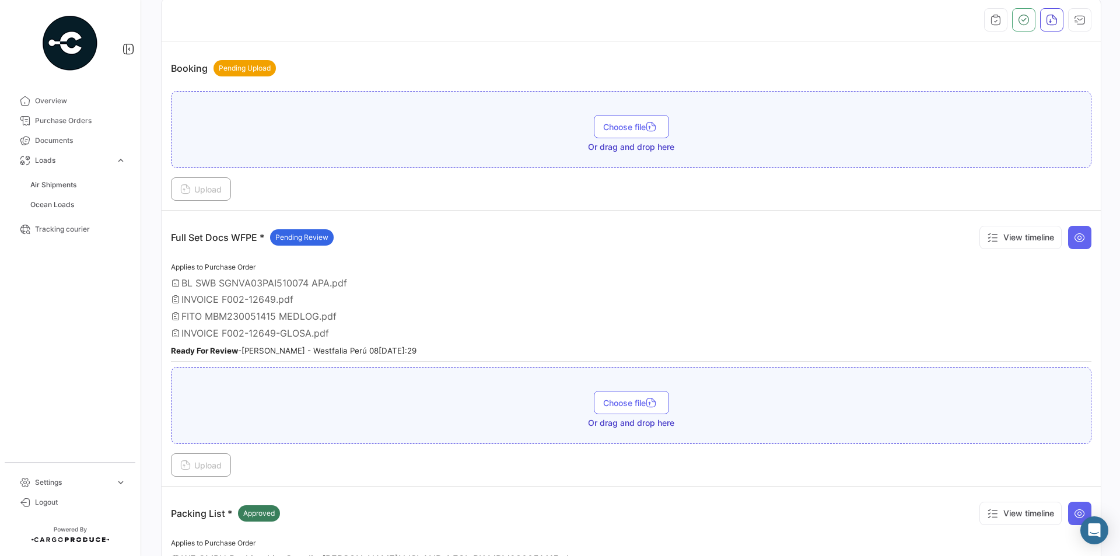
scroll to position [397, 0]
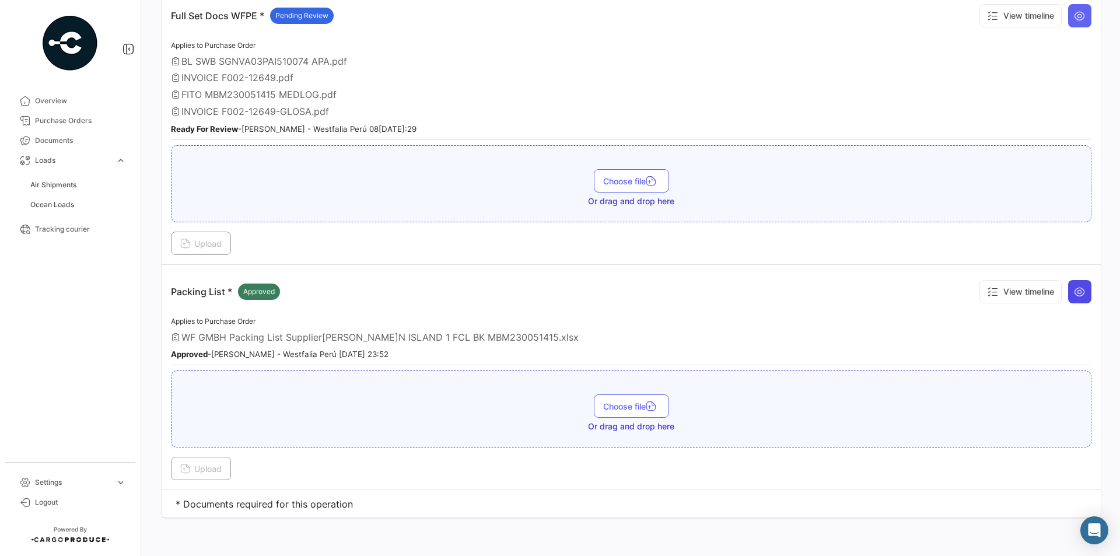
click at [1079, 288] on icon at bounding box center [1079, 292] width 12 height 12
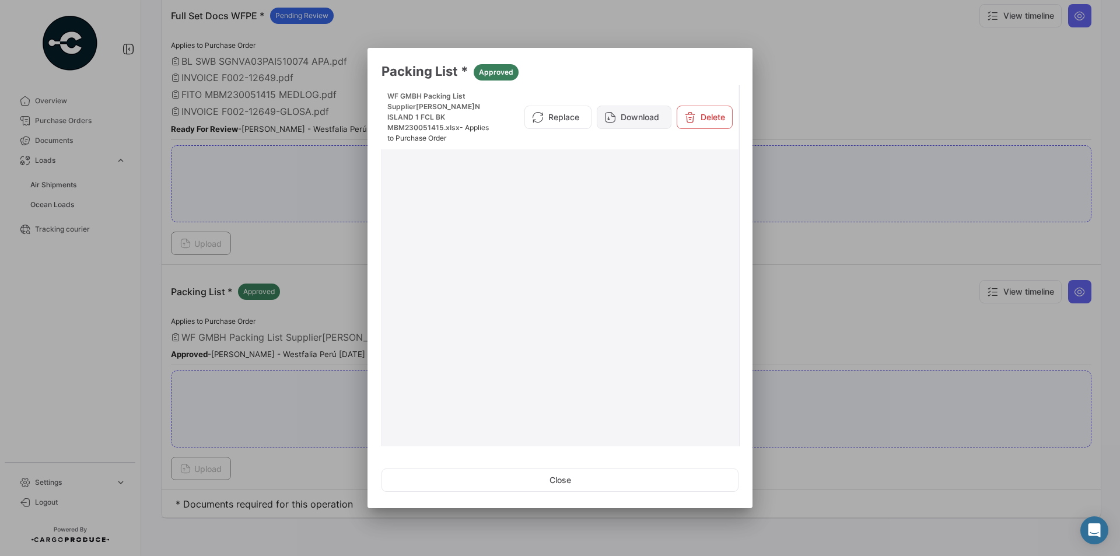
click at [636, 107] on button "Download" at bounding box center [634, 117] width 75 height 23
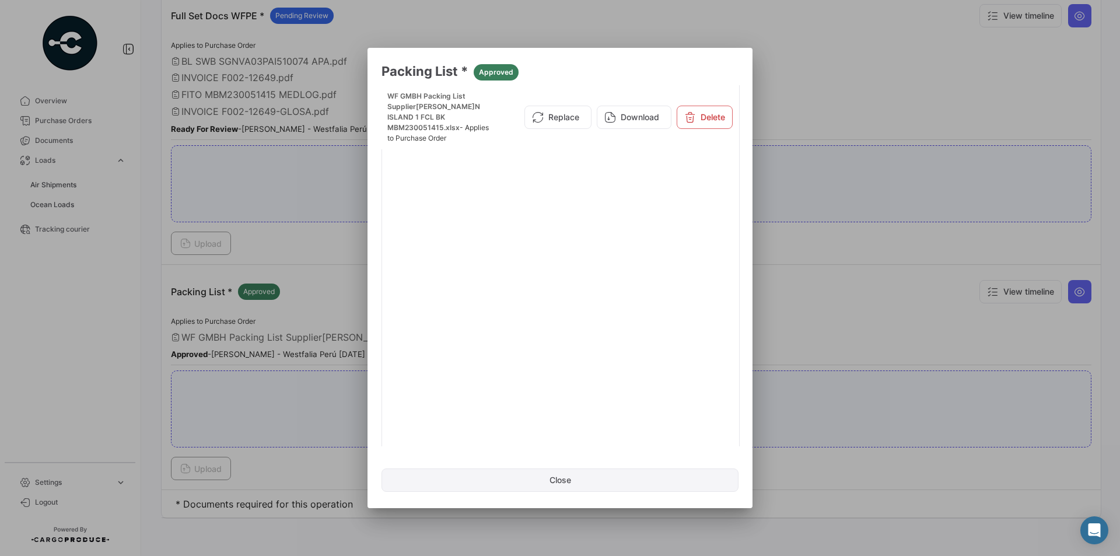
click at [540, 484] on button "Close" at bounding box center [559, 479] width 357 height 23
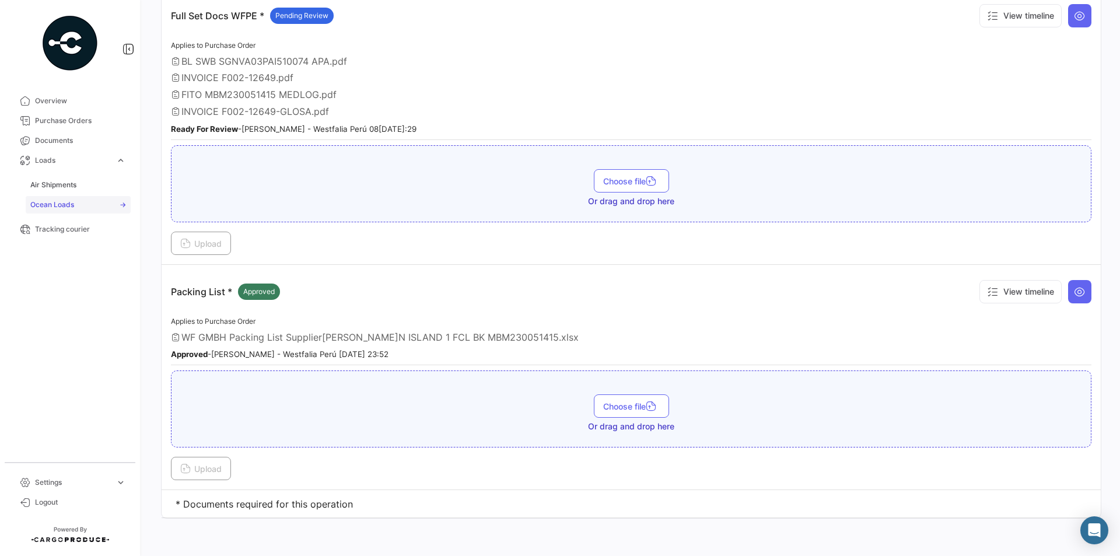
click at [61, 206] on span "Ocean Loads" at bounding box center [52, 204] width 44 height 10
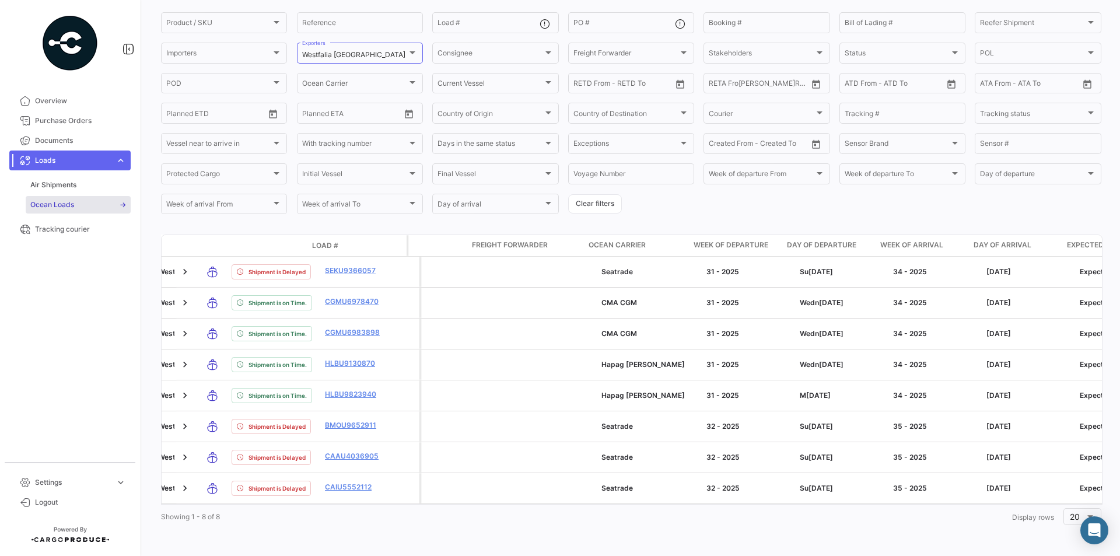
scroll to position [0, 297]
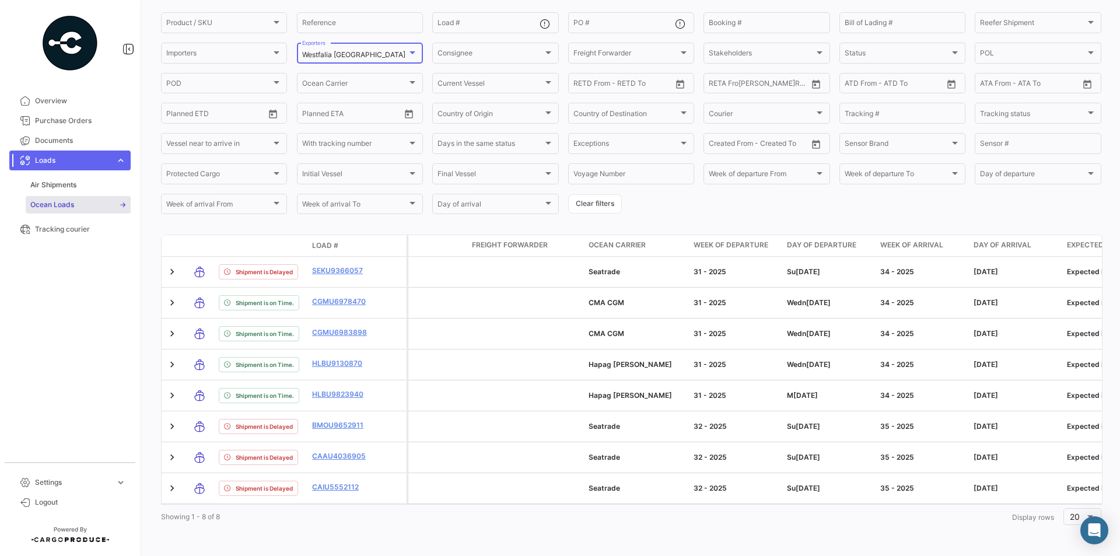
click at [378, 51] on div "Westfalia [GEOGRAPHIC_DATA]" at bounding box center [354, 55] width 105 height 8
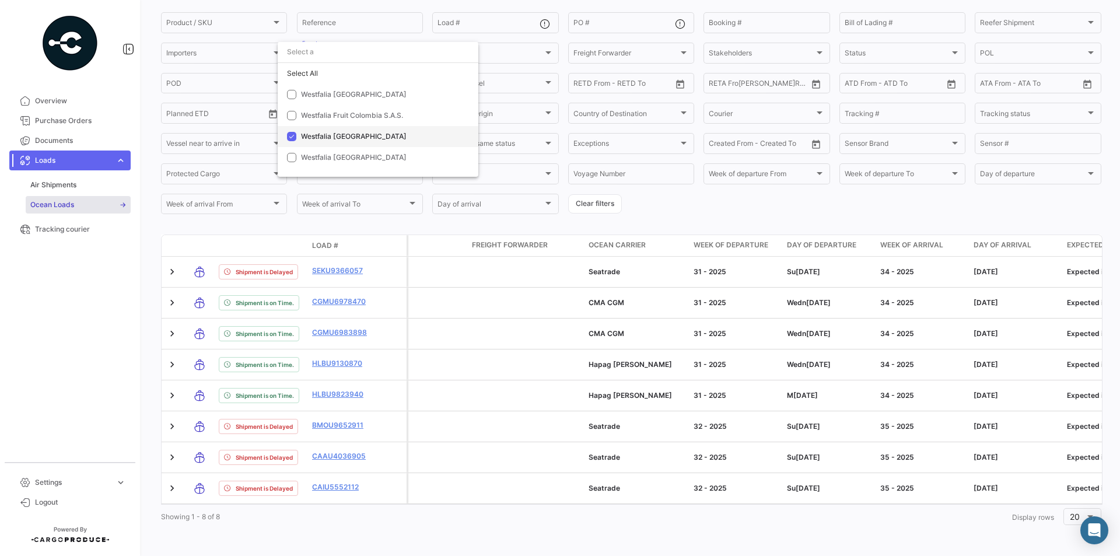
click at [314, 132] on span "Westfalia [GEOGRAPHIC_DATA]" at bounding box center [354, 136] width 106 height 9
click at [328, 117] on span "Westfalia Fruit Colombia S.A.S." at bounding box center [352, 115] width 102 height 9
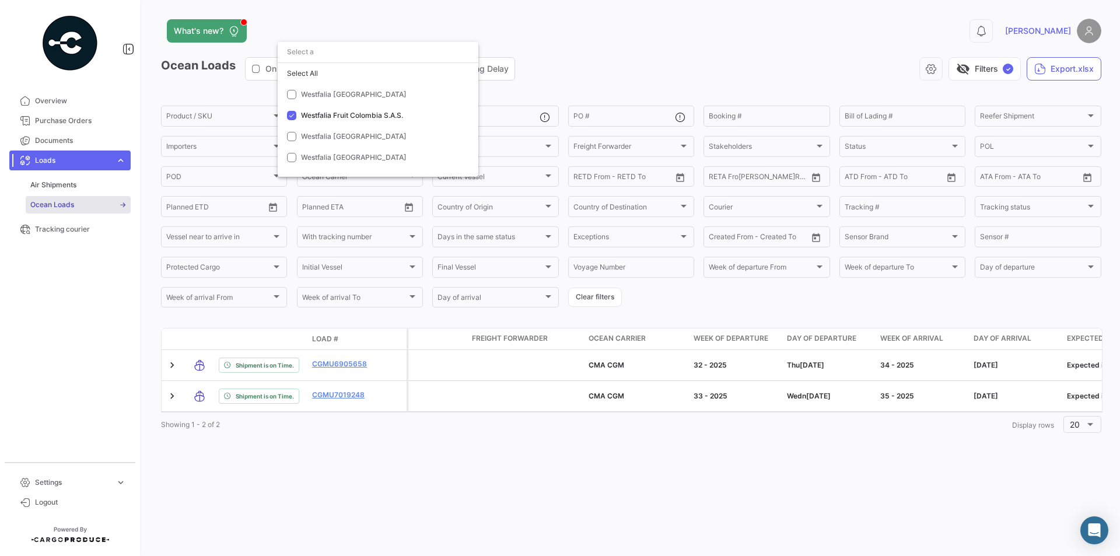
scroll to position [0, 0]
click at [333, 134] on span "Westfalia [GEOGRAPHIC_DATA]" at bounding box center [354, 136] width 106 height 9
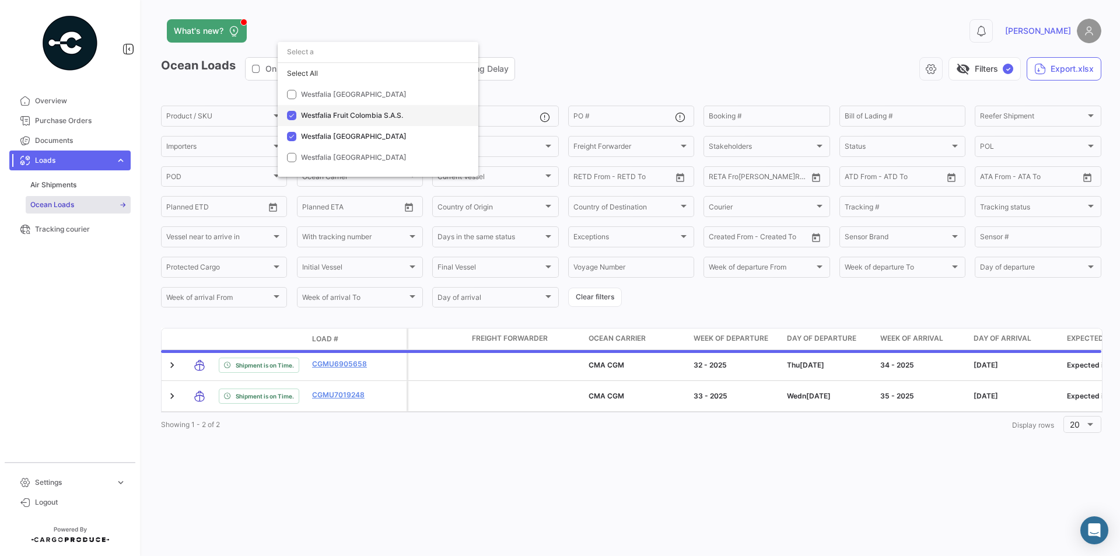
click at [328, 117] on span "Westfalia Fruit Colombia S.A.S." at bounding box center [352, 115] width 102 height 9
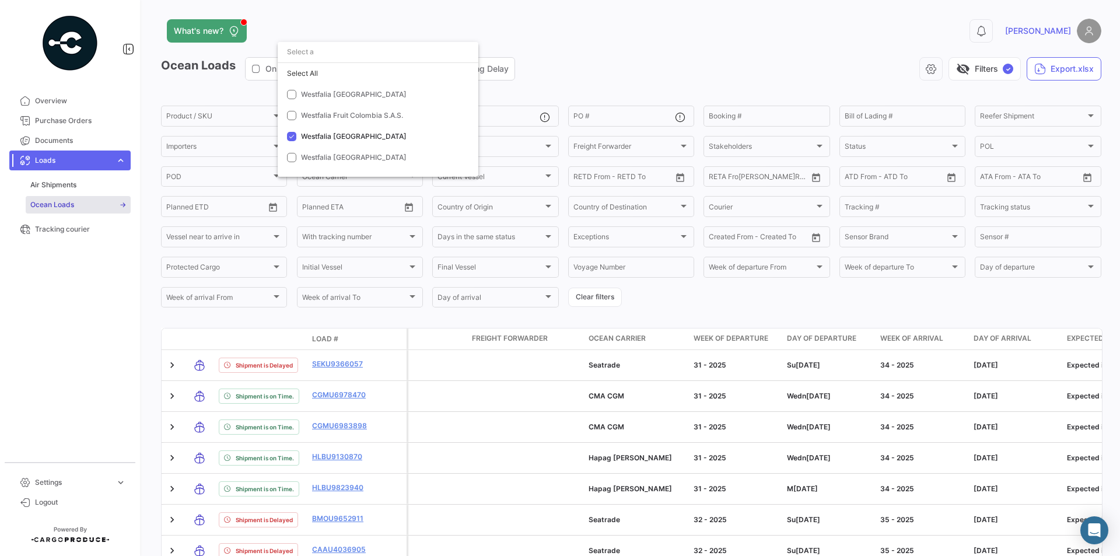
click at [712, 301] on div at bounding box center [560, 278] width 1120 height 556
